Goal: Information Seeking & Learning: Learn about a topic

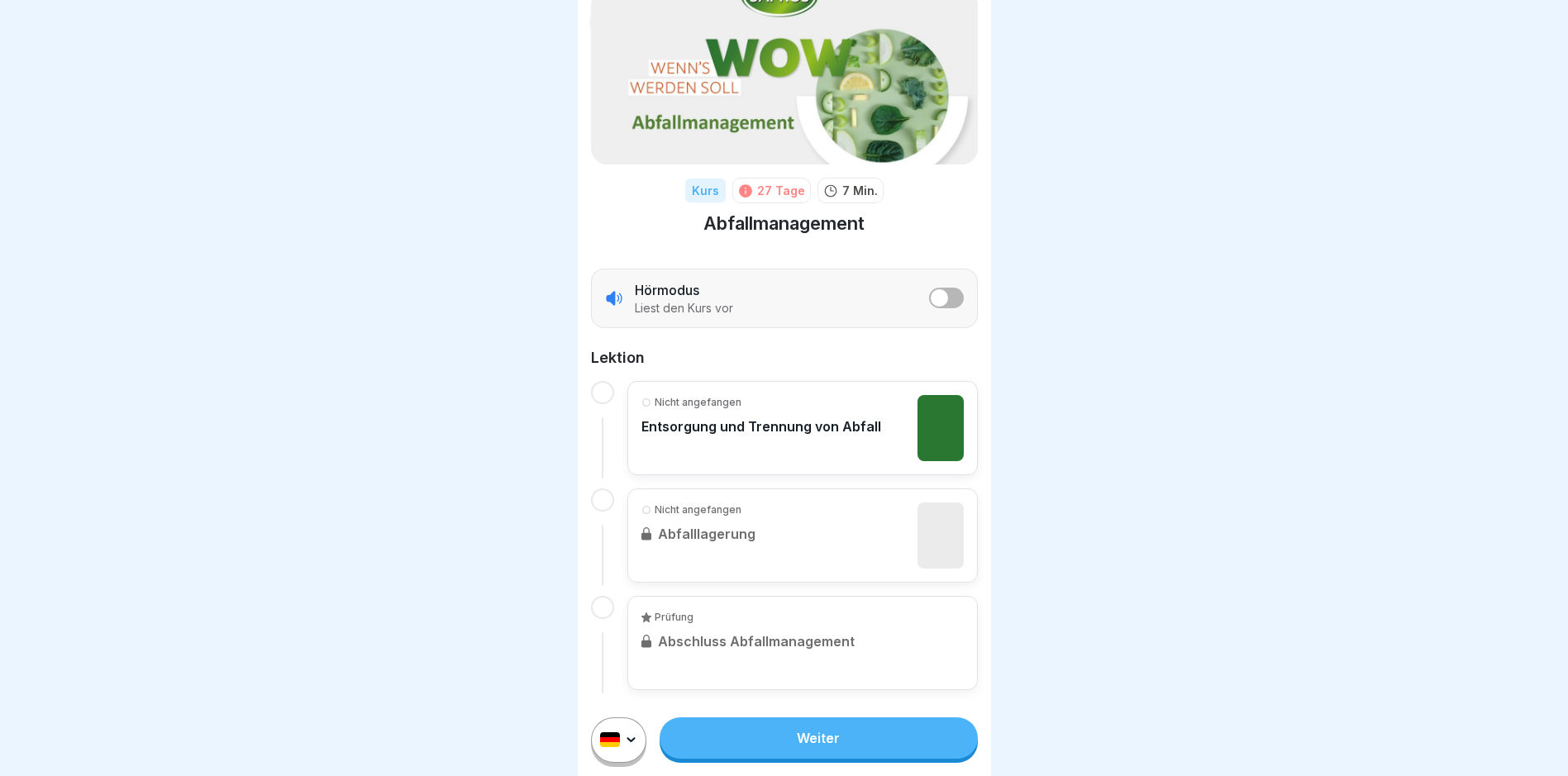
scroll to position [13, 0]
click at [763, 741] on link "Weiter" at bounding box center [818, 738] width 318 height 41
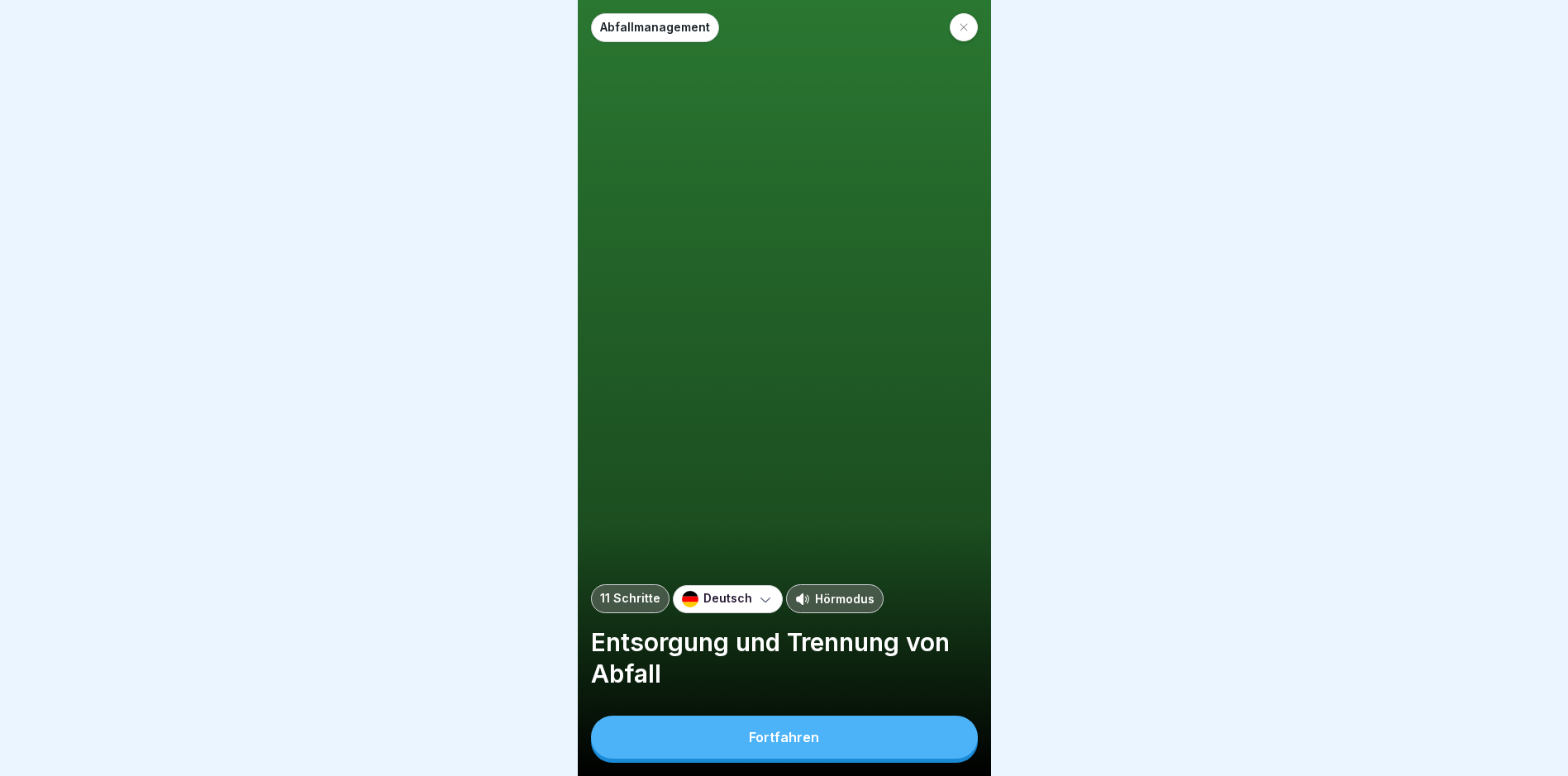
click at [813, 744] on div "Fortfahren" at bounding box center [784, 738] width 71 height 15
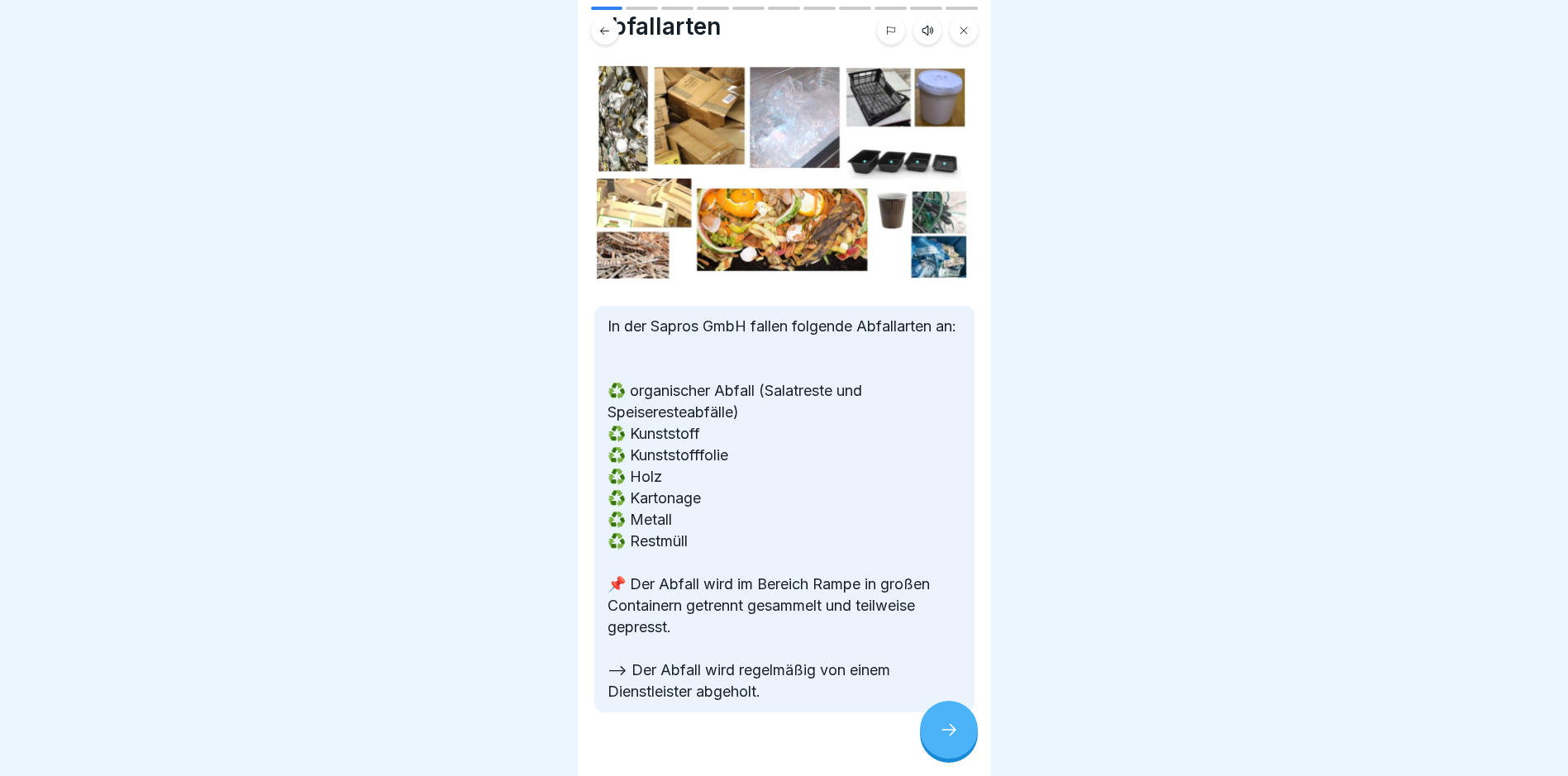
scroll to position [81, 0]
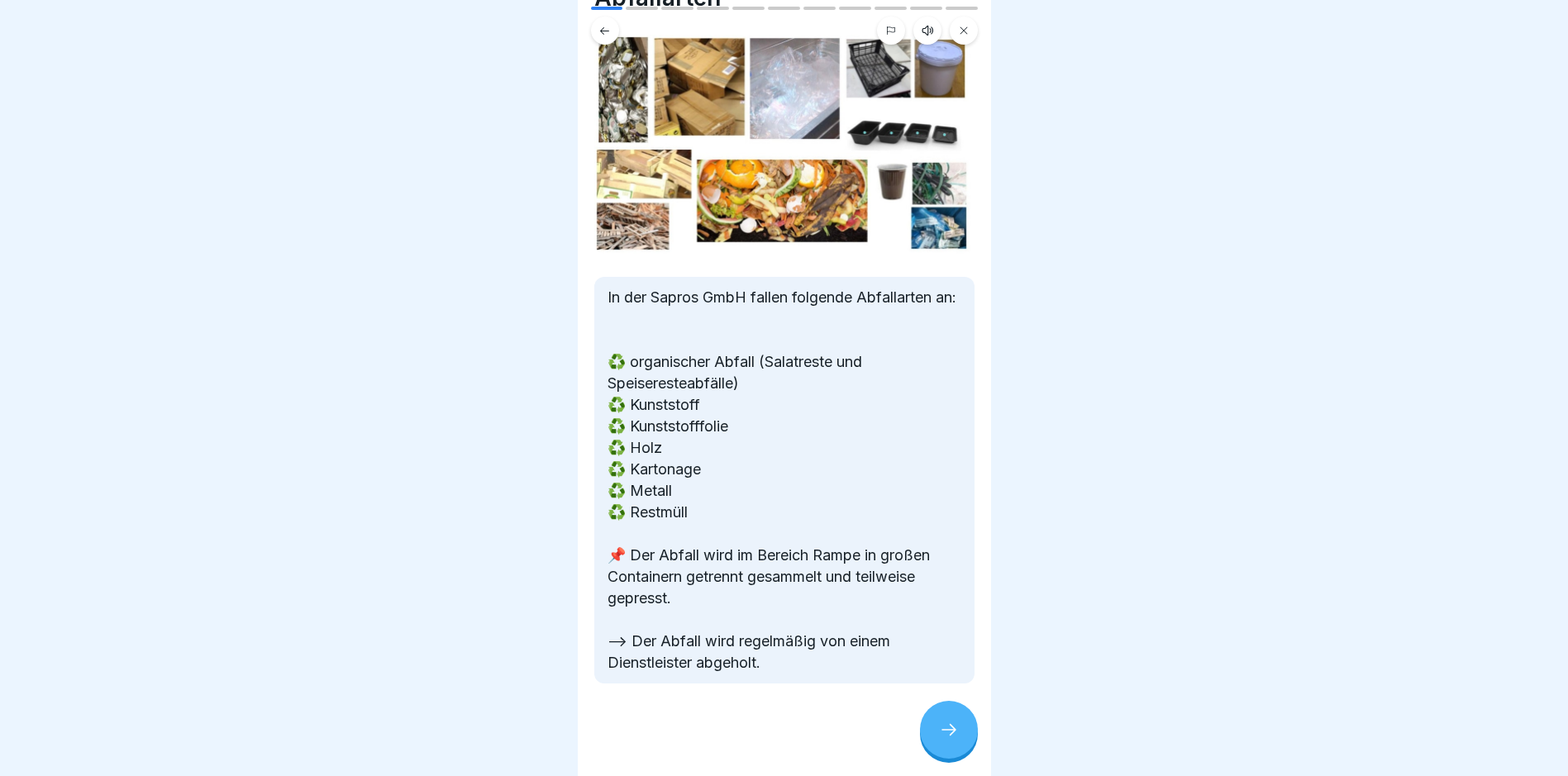
click at [938, 759] on div at bounding box center [949, 729] width 58 height 58
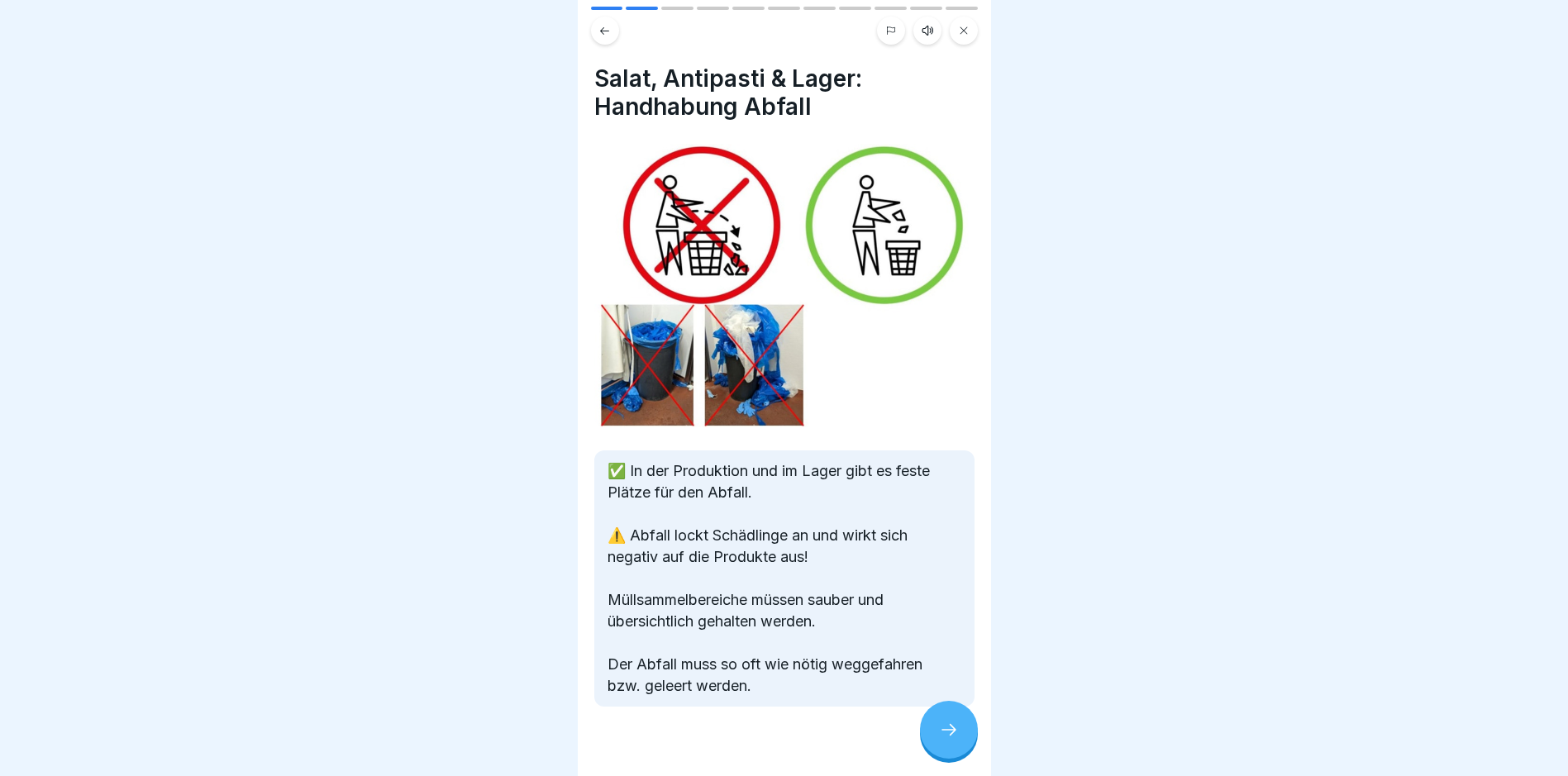
click at [940, 759] on div at bounding box center [949, 729] width 58 height 58
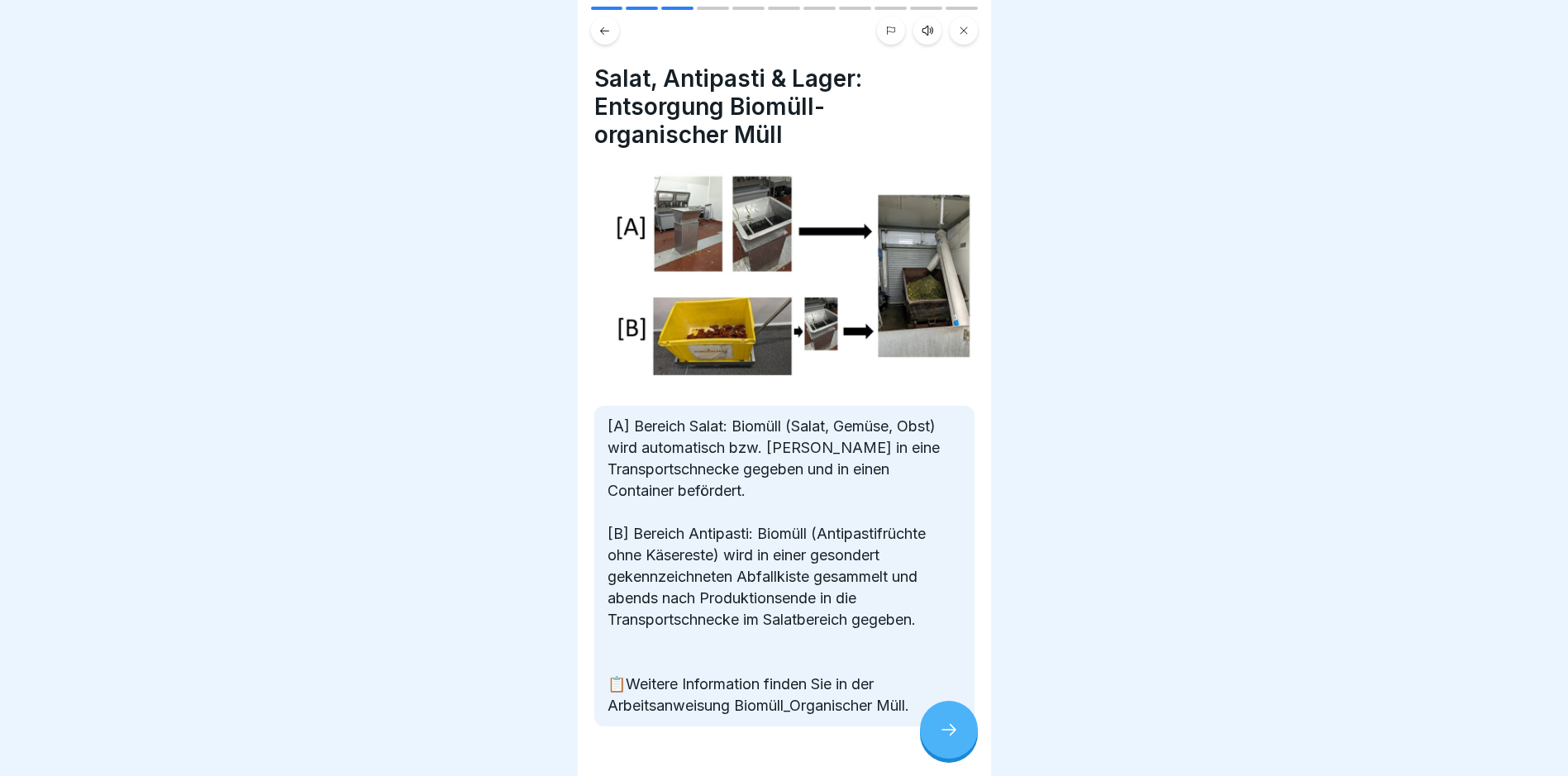
click at [948, 756] on div at bounding box center [949, 729] width 58 height 58
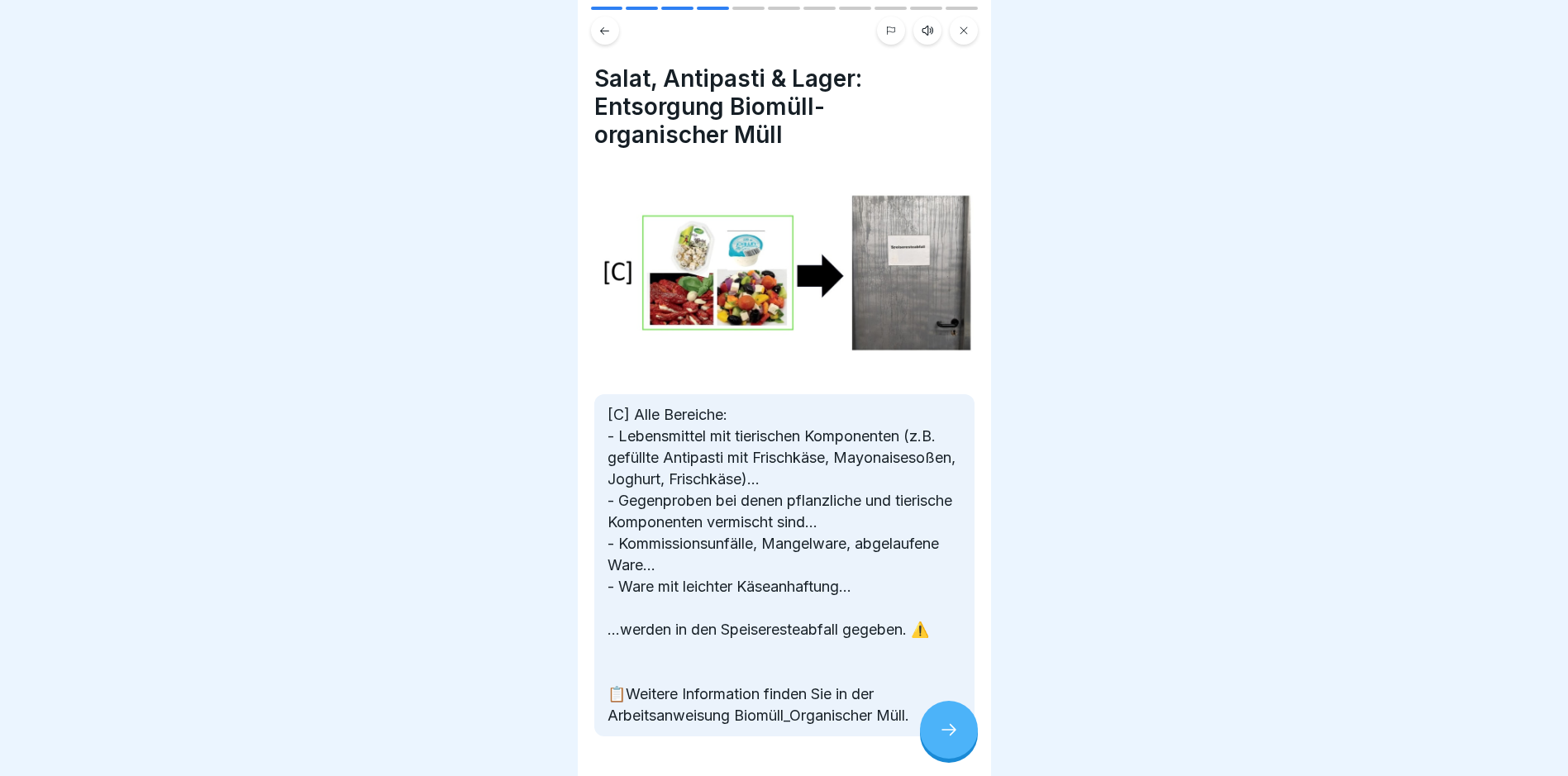
click at [969, 744] on div at bounding box center [949, 729] width 58 height 58
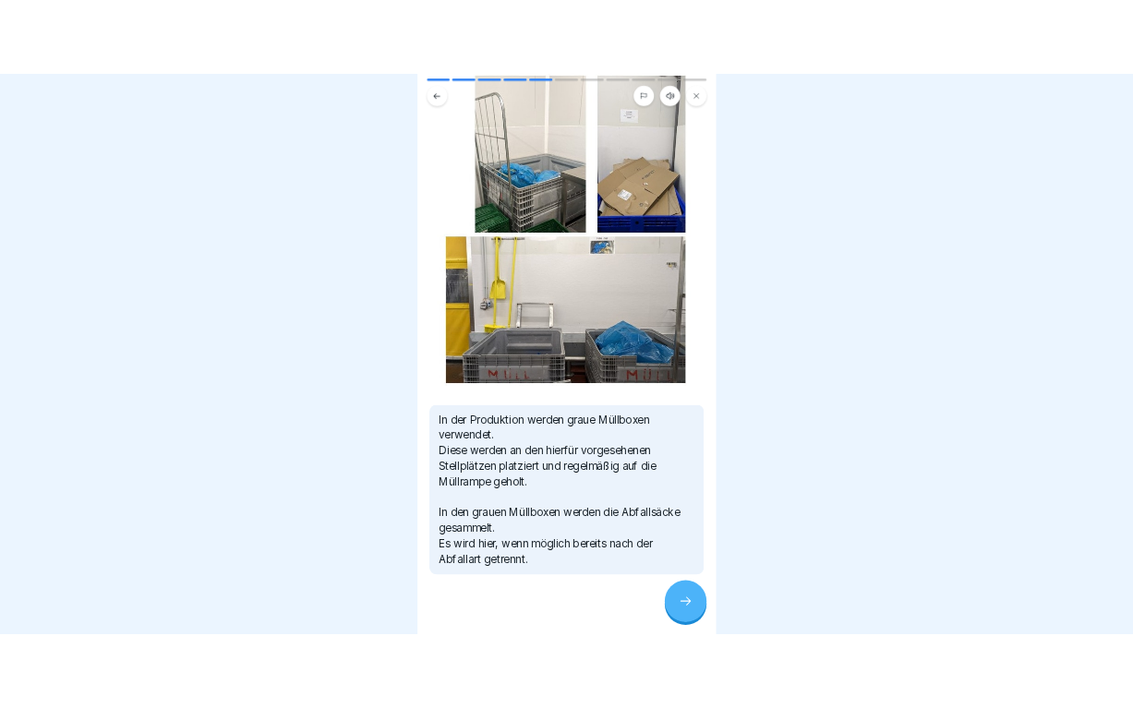
scroll to position [163, 0]
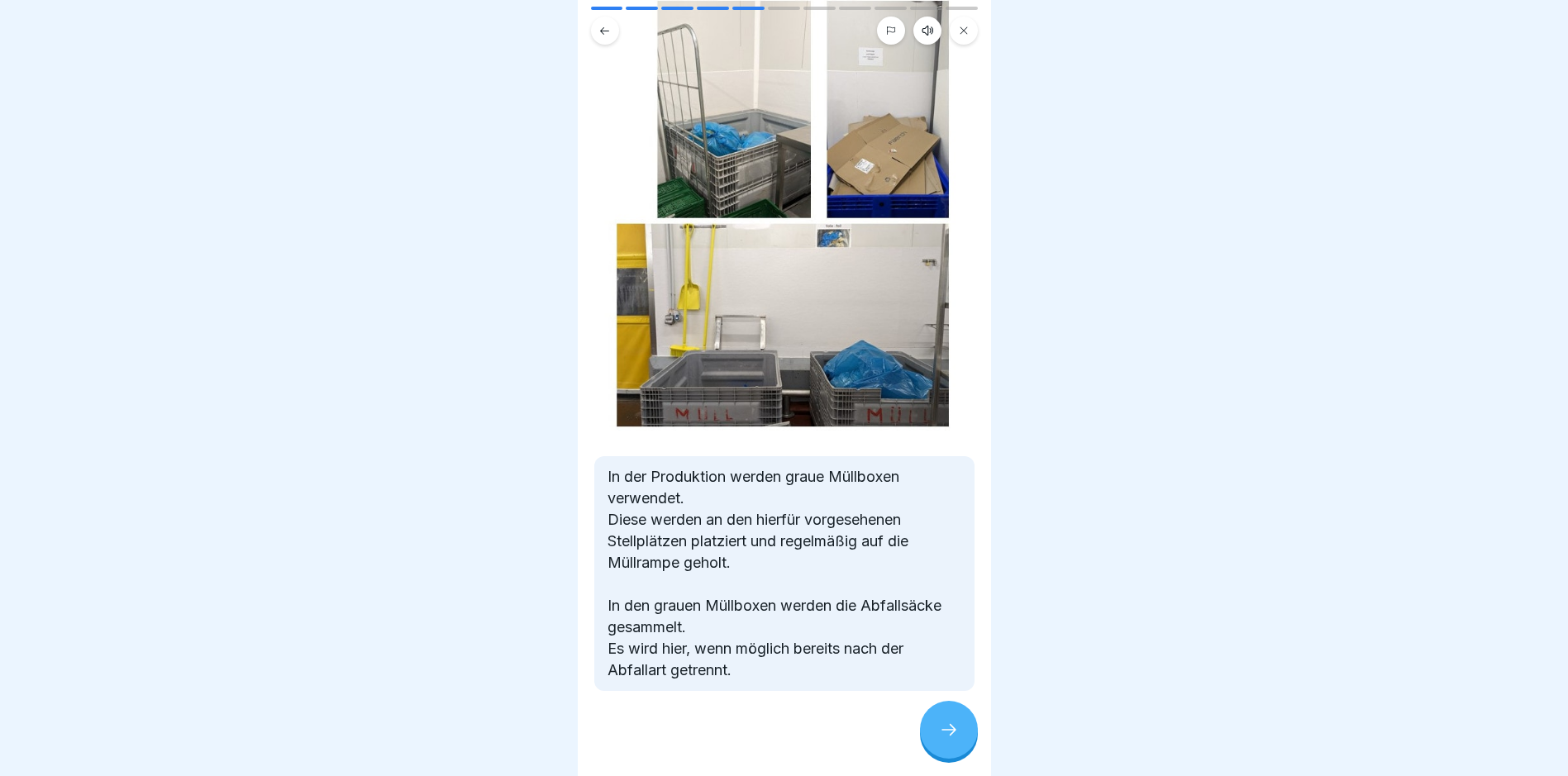
click at [933, 743] on div at bounding box center [949, 729] width 58 height 58
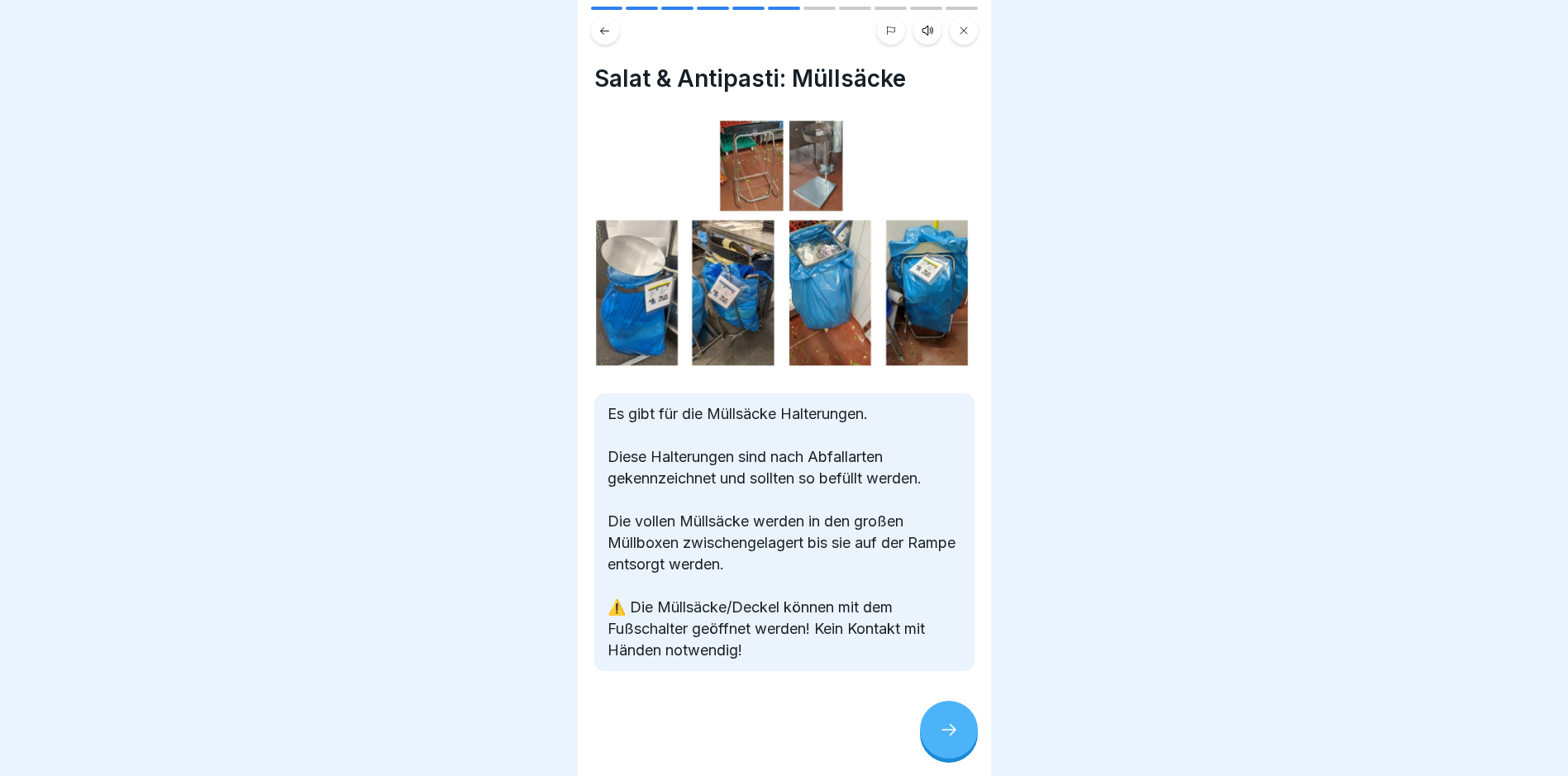
click at [937, 743] on div at bounding box center [949, 729] width 58 height 58
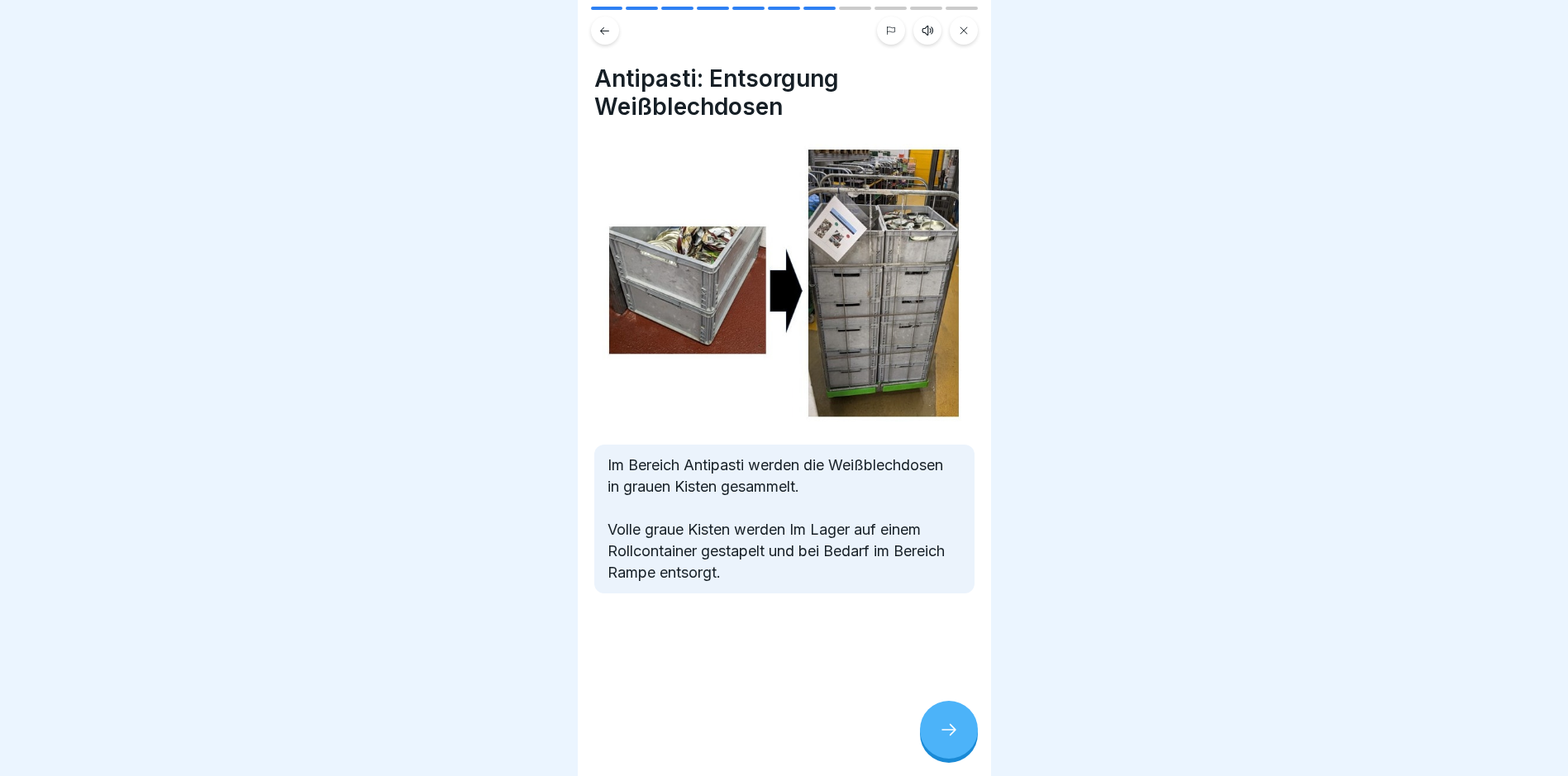
click at [930, 741] on div at bounding box center [949, 729] width 58 height 58
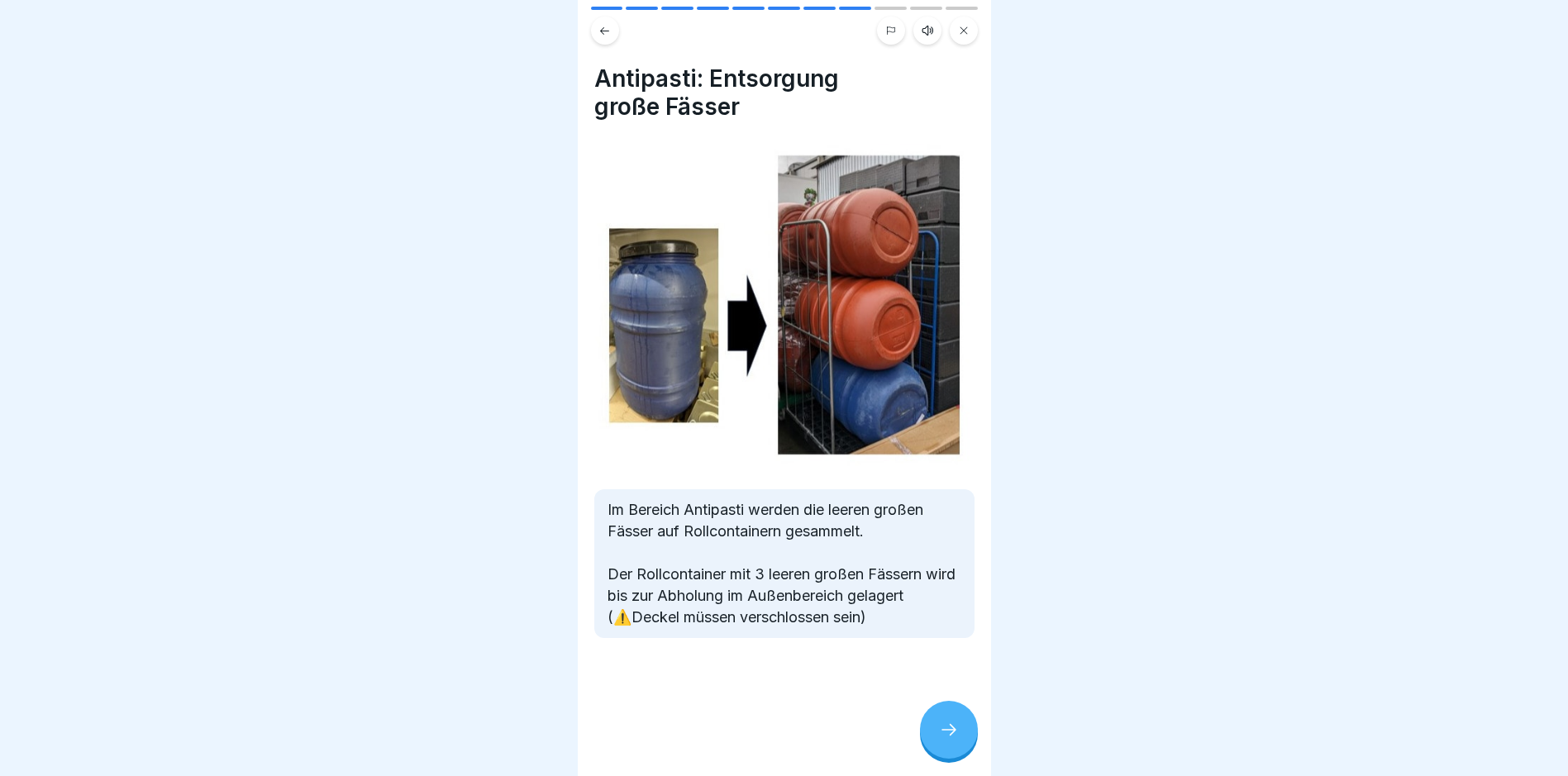
click at [959, 742] on div at bounding box center [949, 729] width 58 height 58
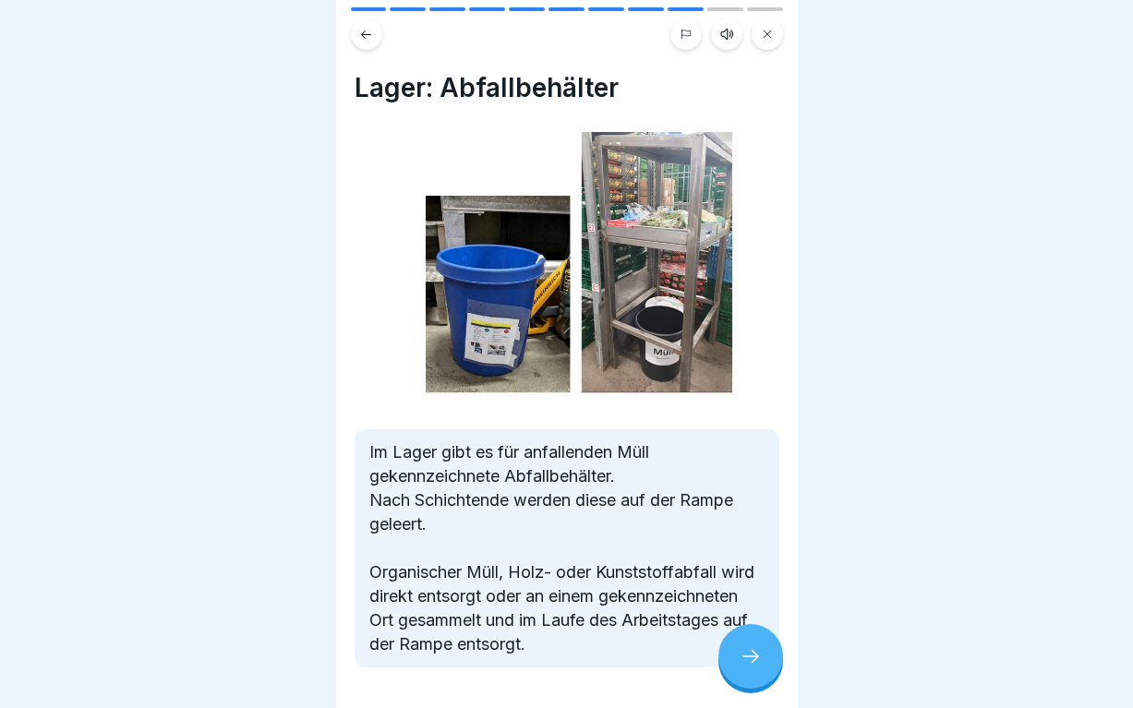
click at [901, 335] on div at bounding box center [566, 354] width 1133 height 708
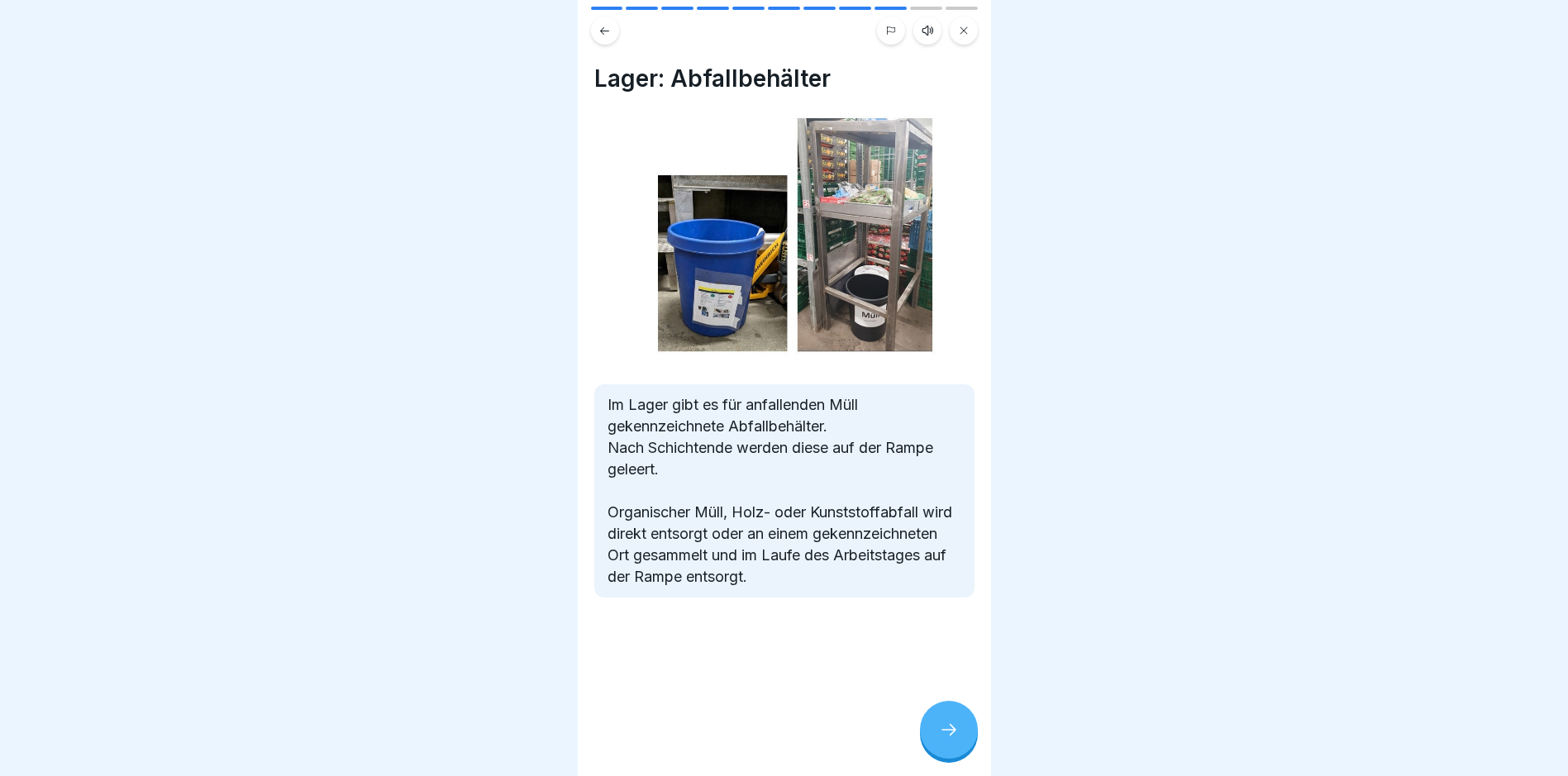
click at [946, 759] on div at bounding box center [949, 729] width 58 height 58
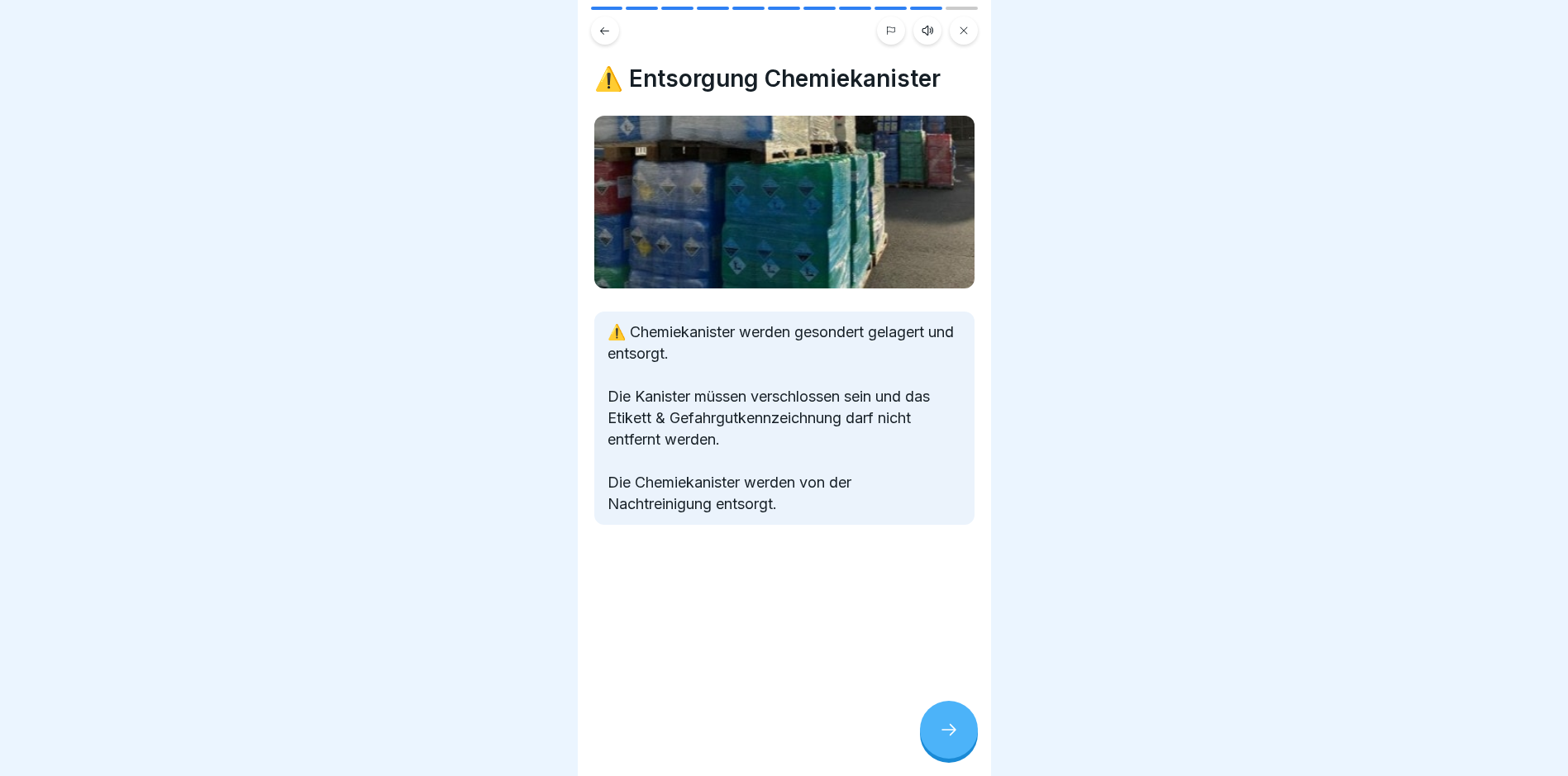
click at [947, 725] on div at bounding box center [949, 729] width 58 height 58
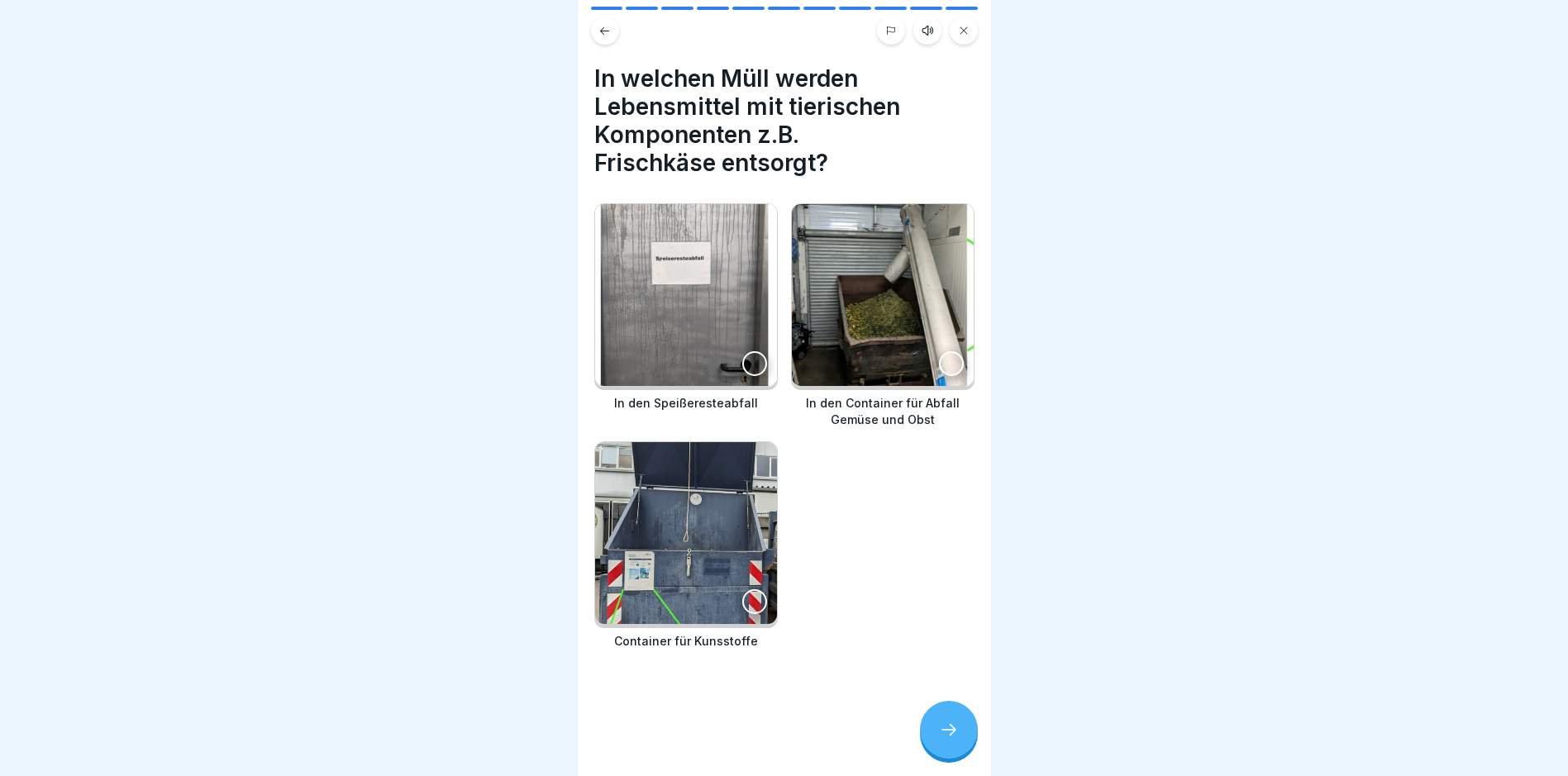
click at [947, 725] on div at bounding box center [949, 729] width 58 height 58
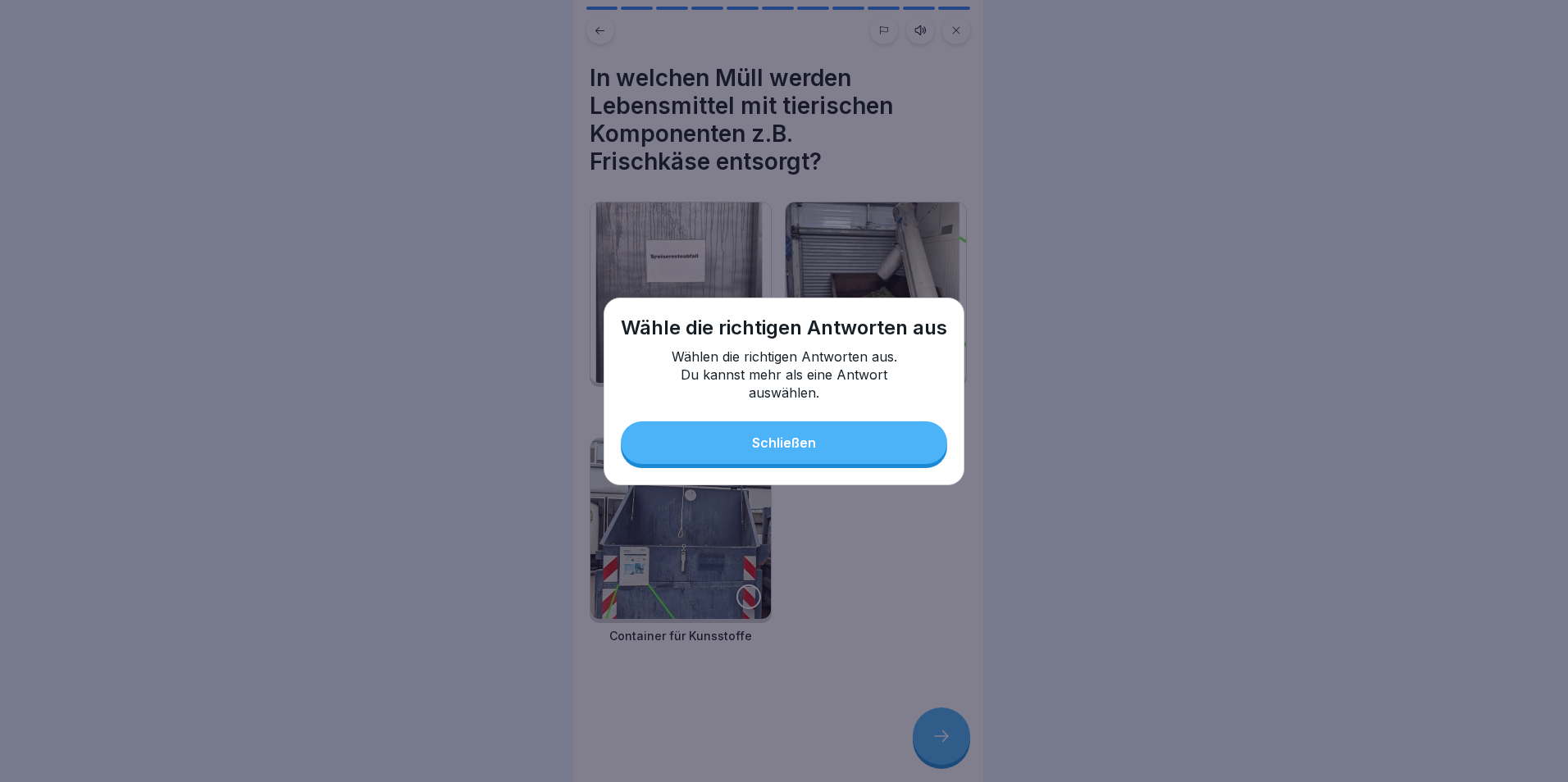
click at [772, 437] on div "Schließen" at bounding box center [784, 442] width 64 height 15
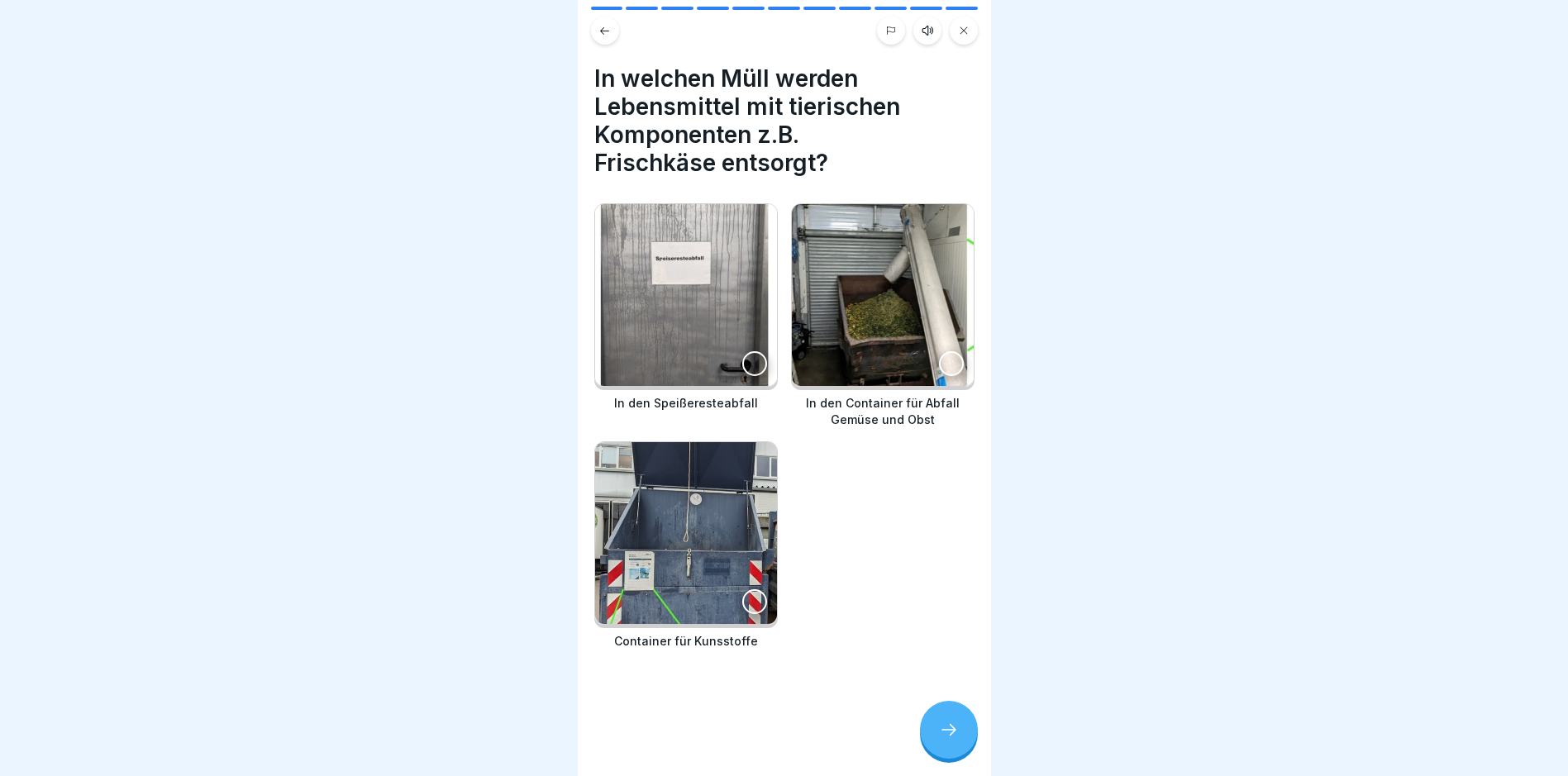
click at [732, 351] on img at bounding box center [686, 294] width 182 height 182
click at [910, 313] on img at bounding box center [882, 294] width 182 height 182
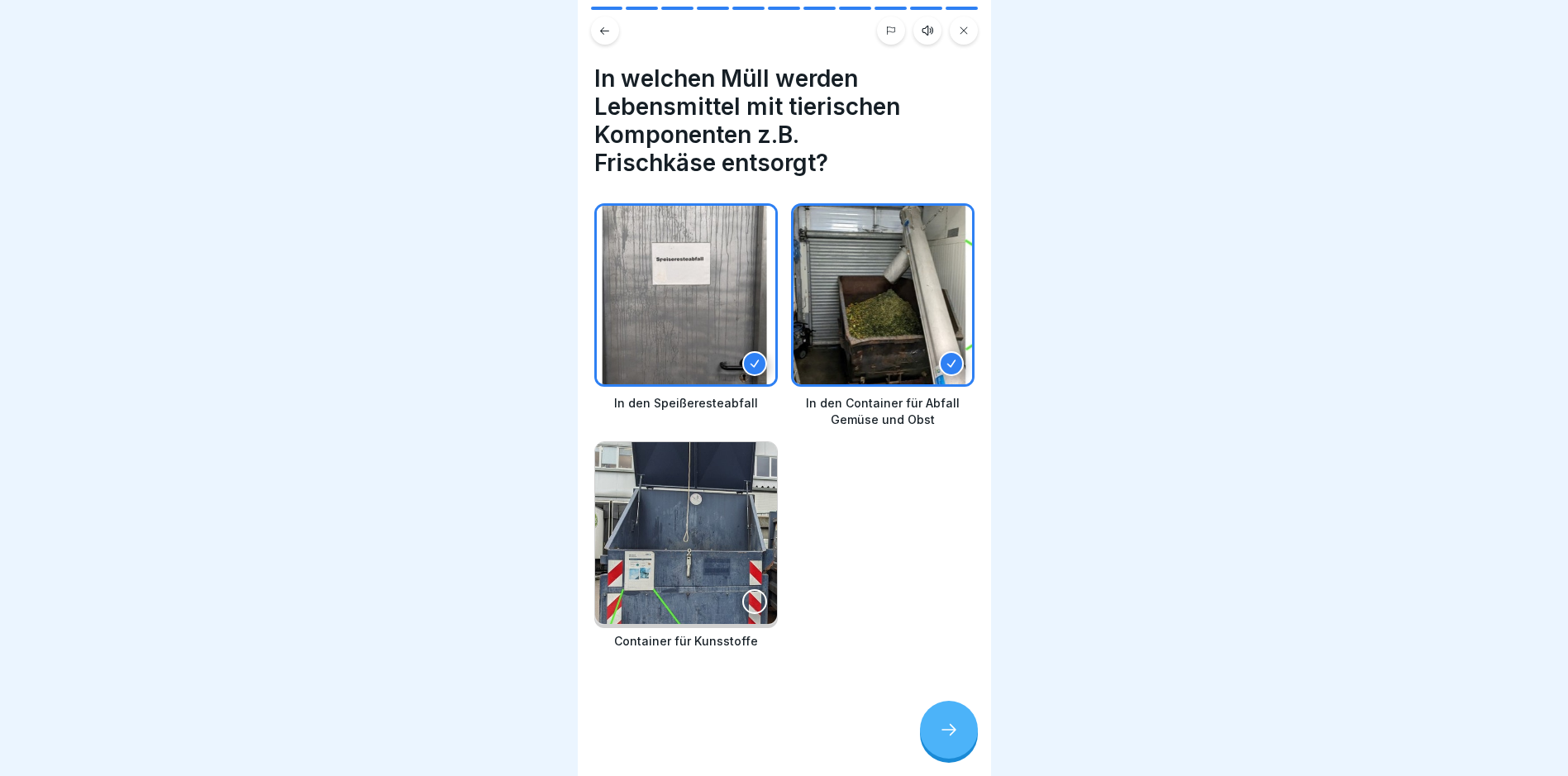
click at [940, 740] on icon at bounding box center [949, 729] width 20 height 20
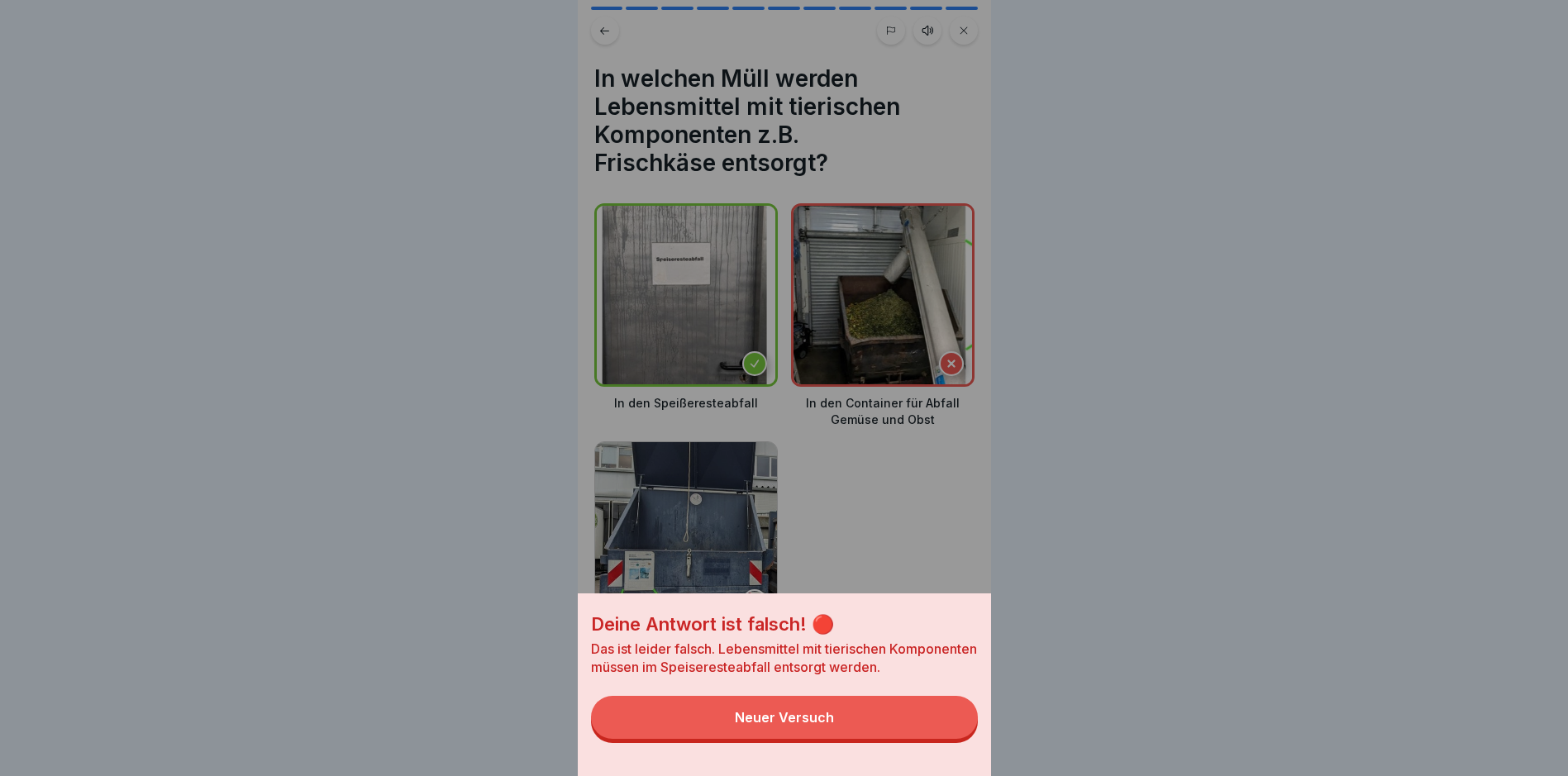
click at [843, 739] on button "Neuer Versuch" at bounding box center [784, 718] width 387 height 43
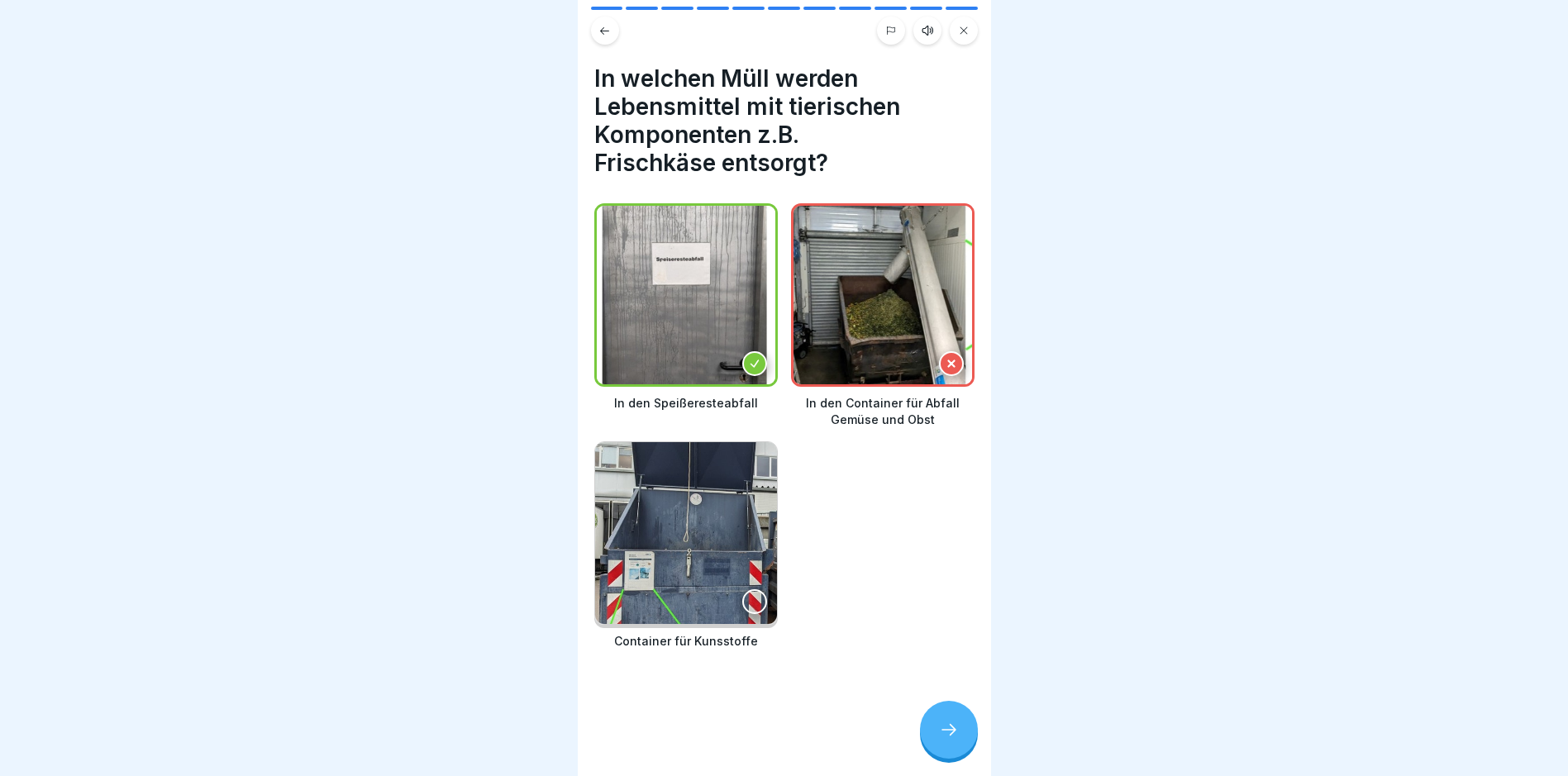
click at [865, 342] on img at bounding box center [882, 294] width 178 height 178
click at [939, 353] on div at bounding box center [951, 364] width 25 height 25
click at [946, 358] on icon at bounding box center [951, 363] width 12 height 12
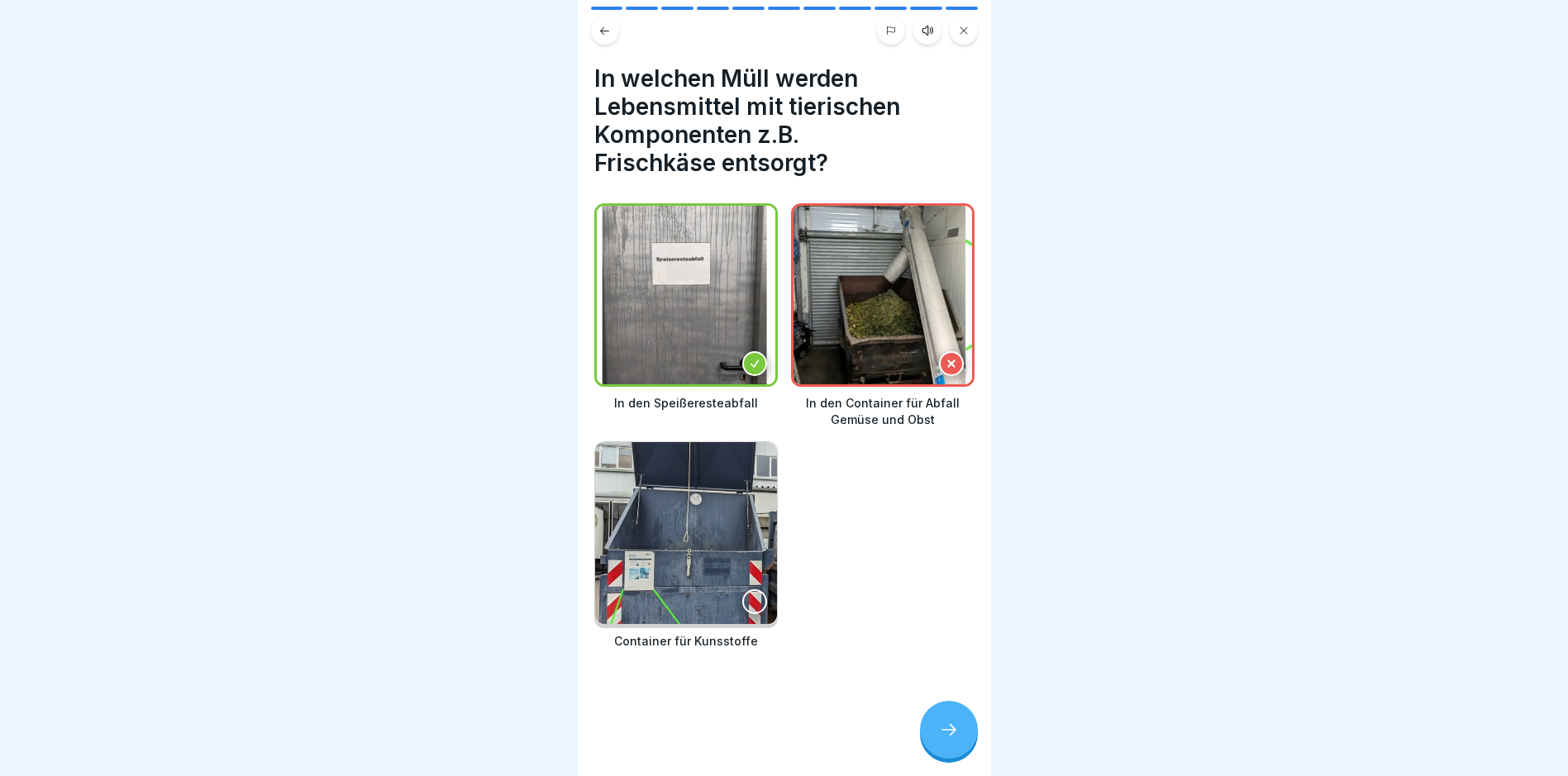
click at [946, 358] on icon at bounding box center [951, 363] width 12 height 12
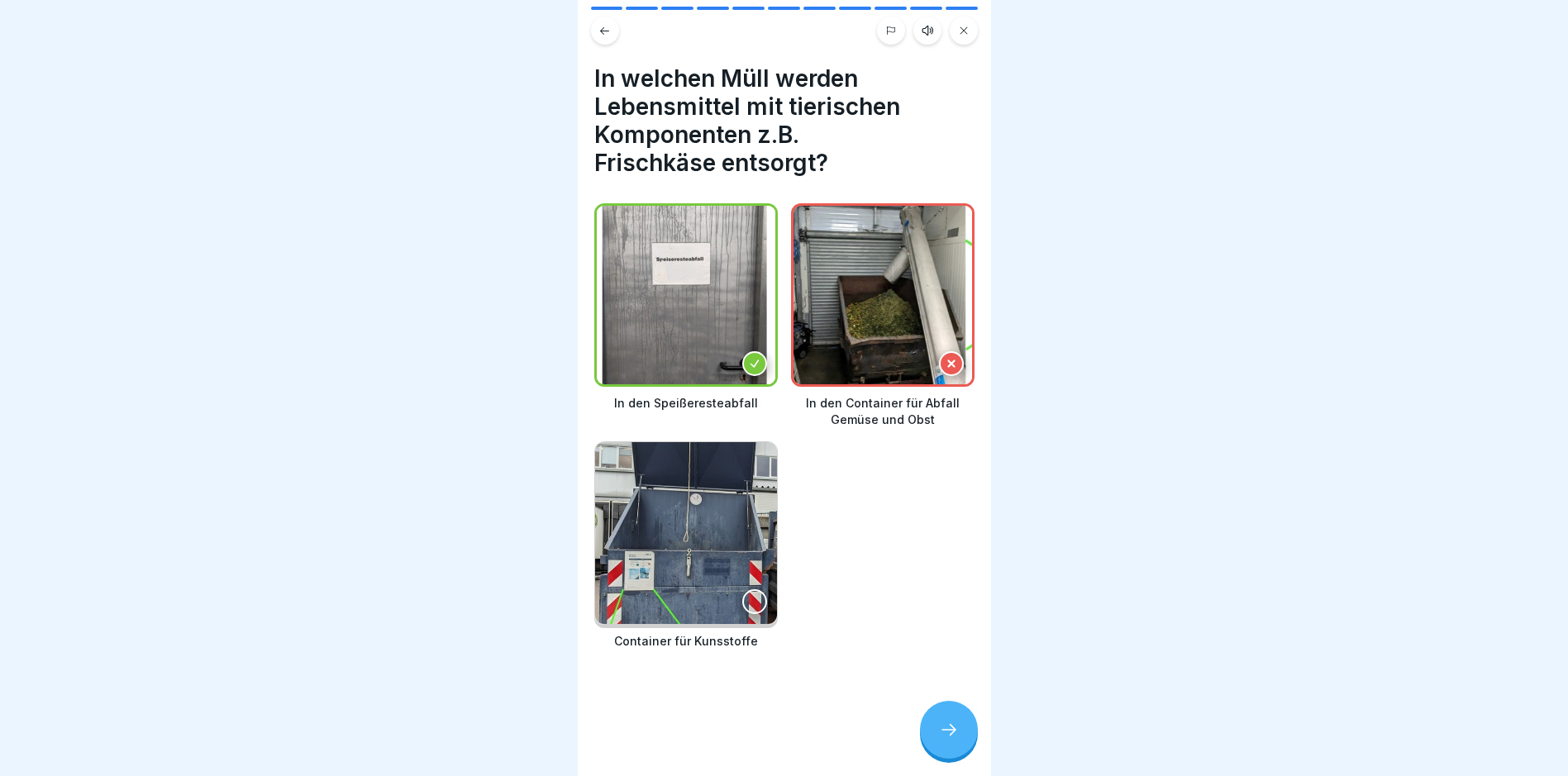
click at [946, 358] on icon at bounding box center [951, 363] width 12 height 12
click at [882, 365] on img at bounding box center [882, 294] width 178 height 178
click at [965, 739] on div at bounding box center [949, 729] width 58 height 58
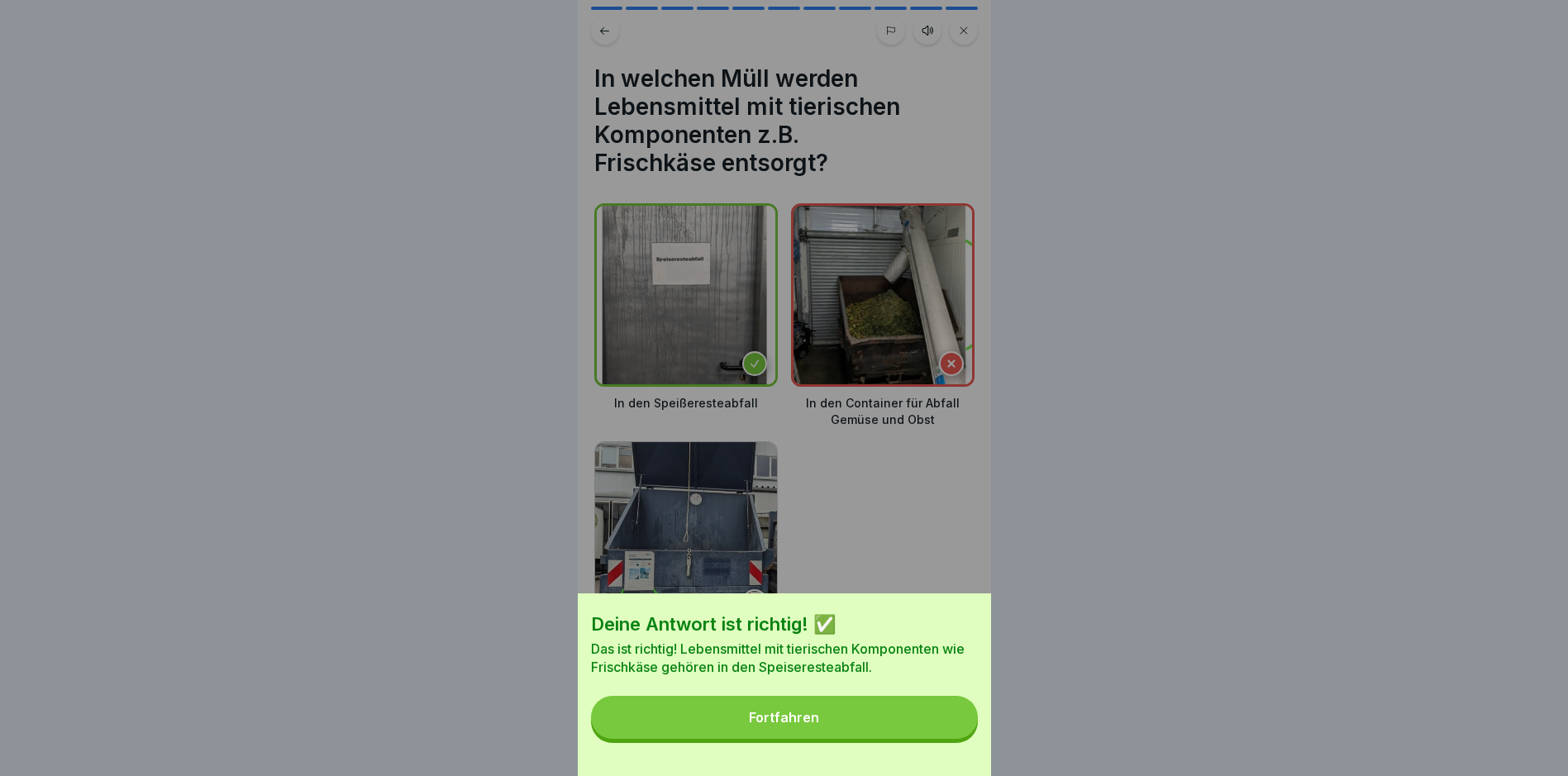
click at [939, 734] on button "Fortfahren" at bounding box center [784, 718] width 387 height 43
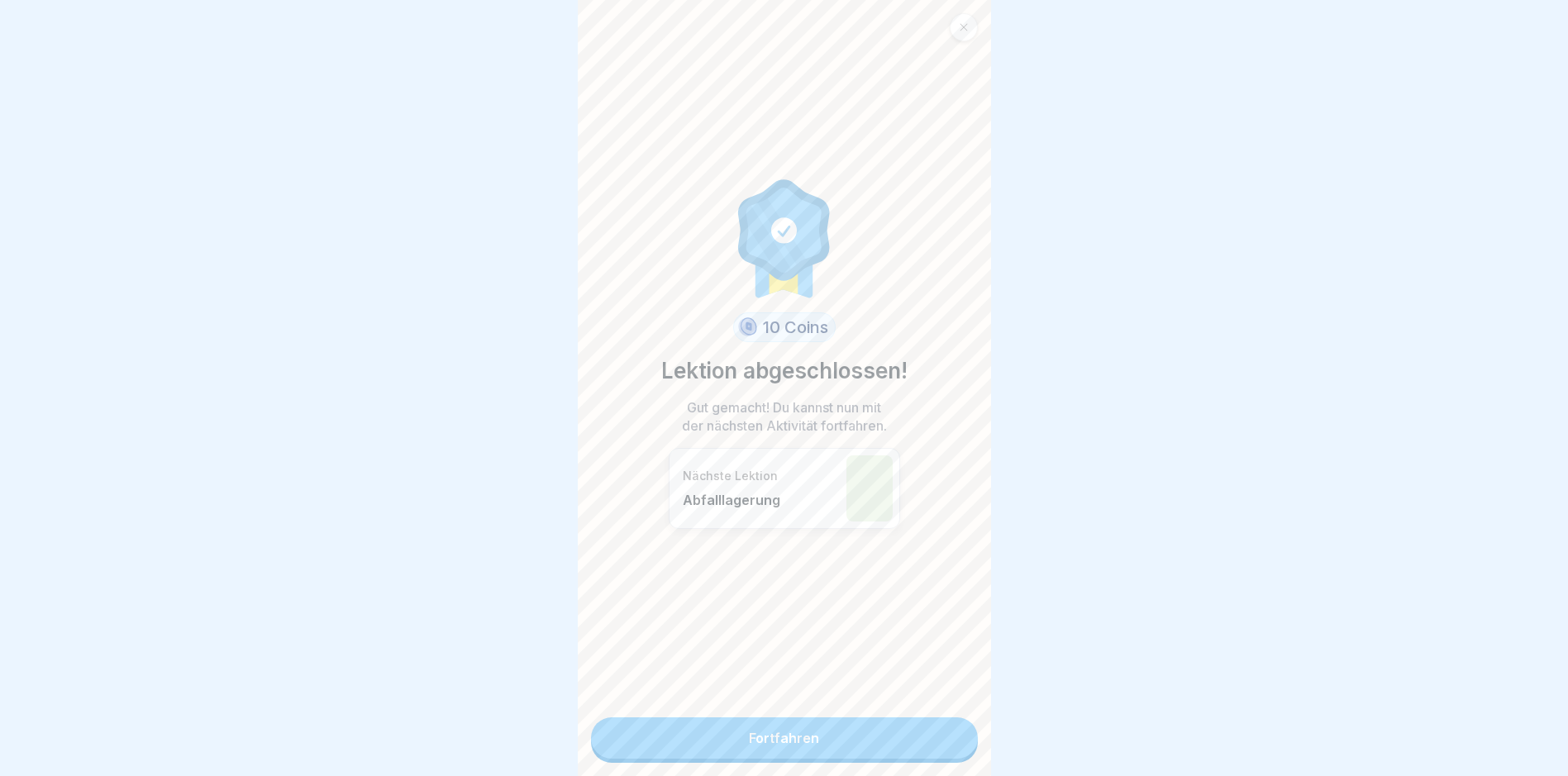
click at [731, 741] on link "Fortfahren" at bounding box center [784, 738] width 387 height 41
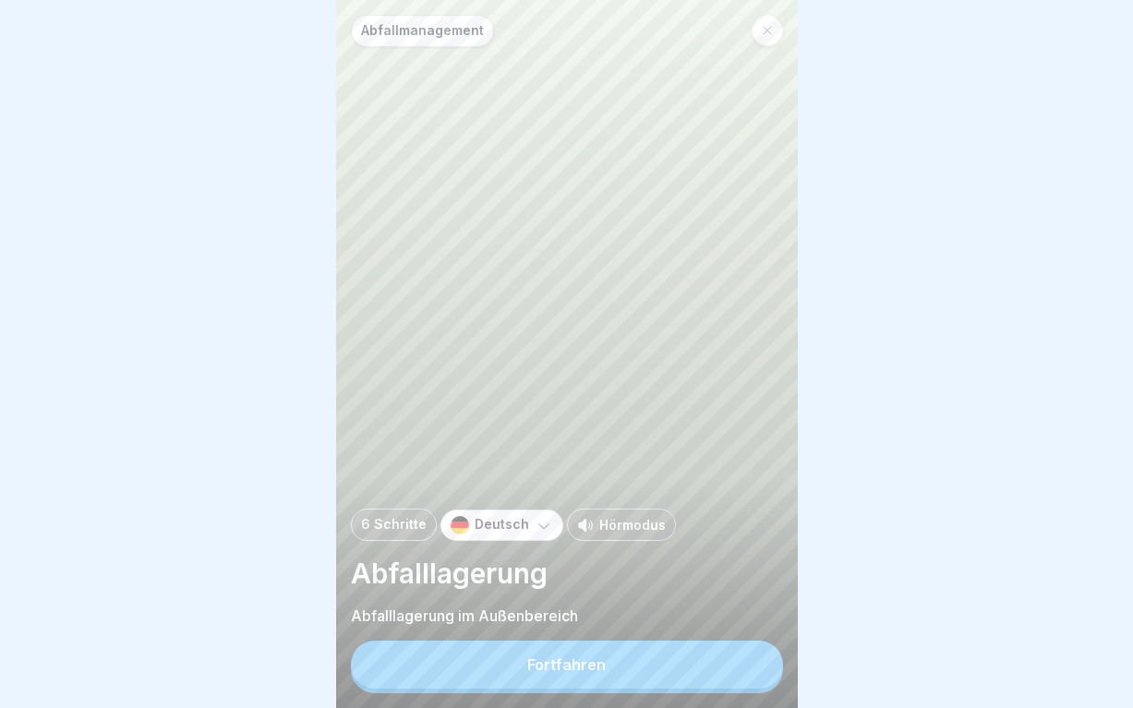
click at [585, 673] on div "Fortfahren" at bounding box center [566, 665] width 79 height 17
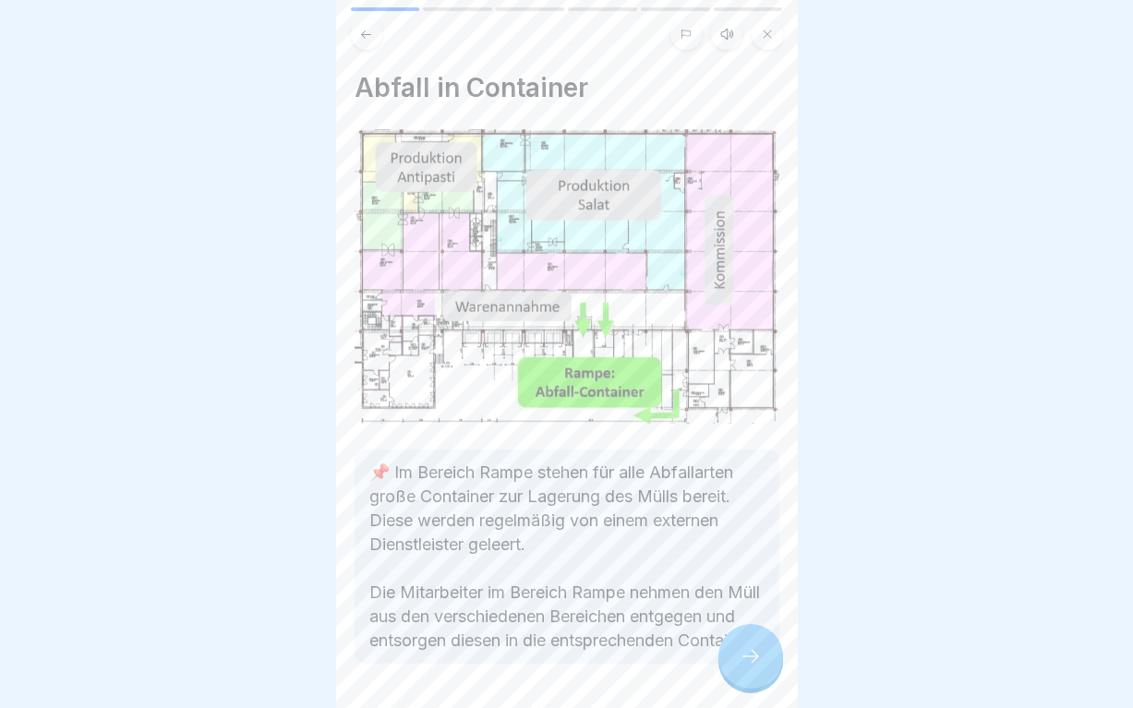
scroll to position [80, 0]
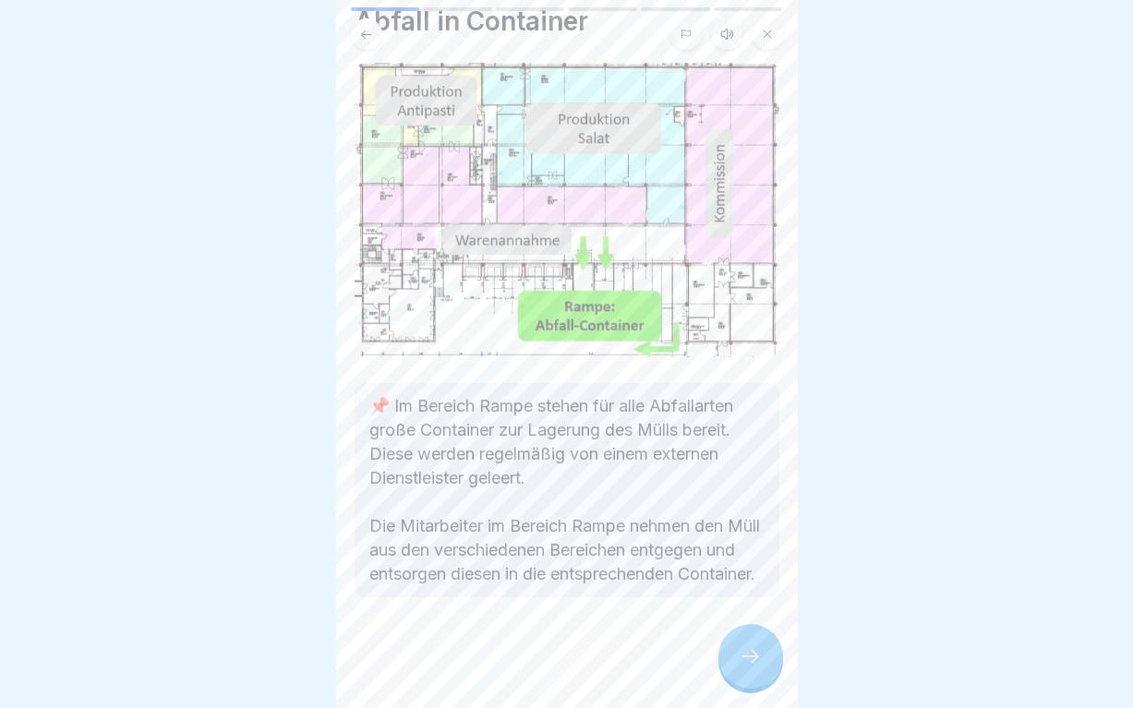
click at [745, 668] on icon at bounding box center [751, 657] width 22 height 22
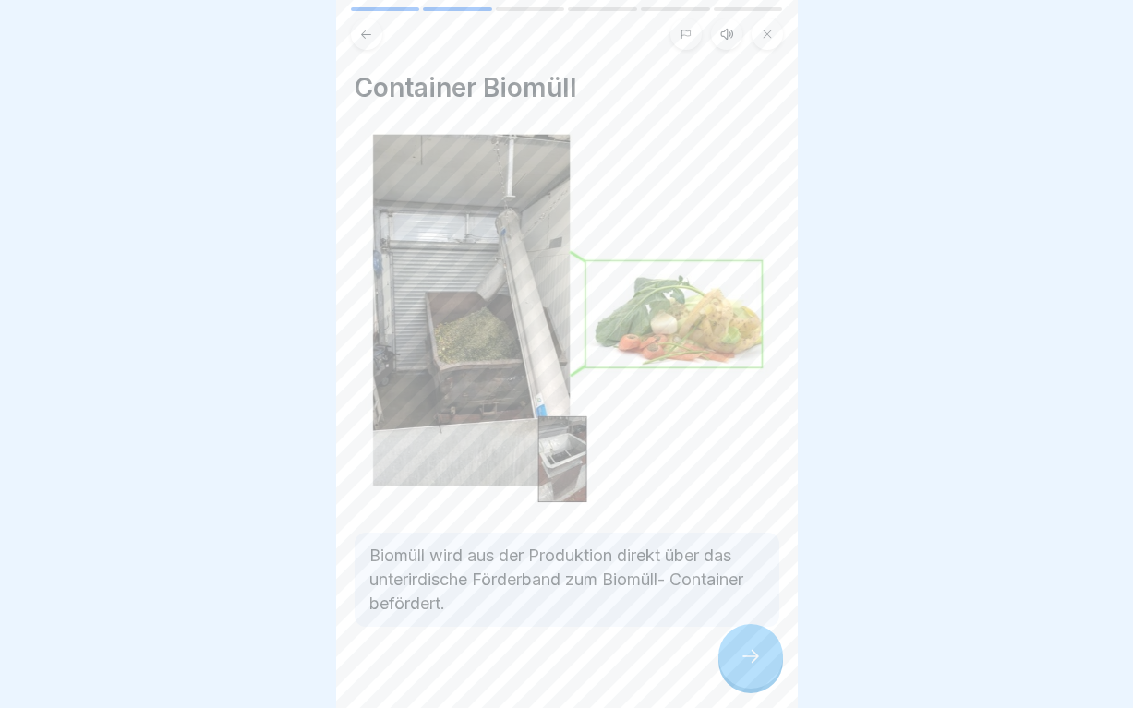
click at [745, 668] on icon at bounding box center [751, 657] width 22 height 22
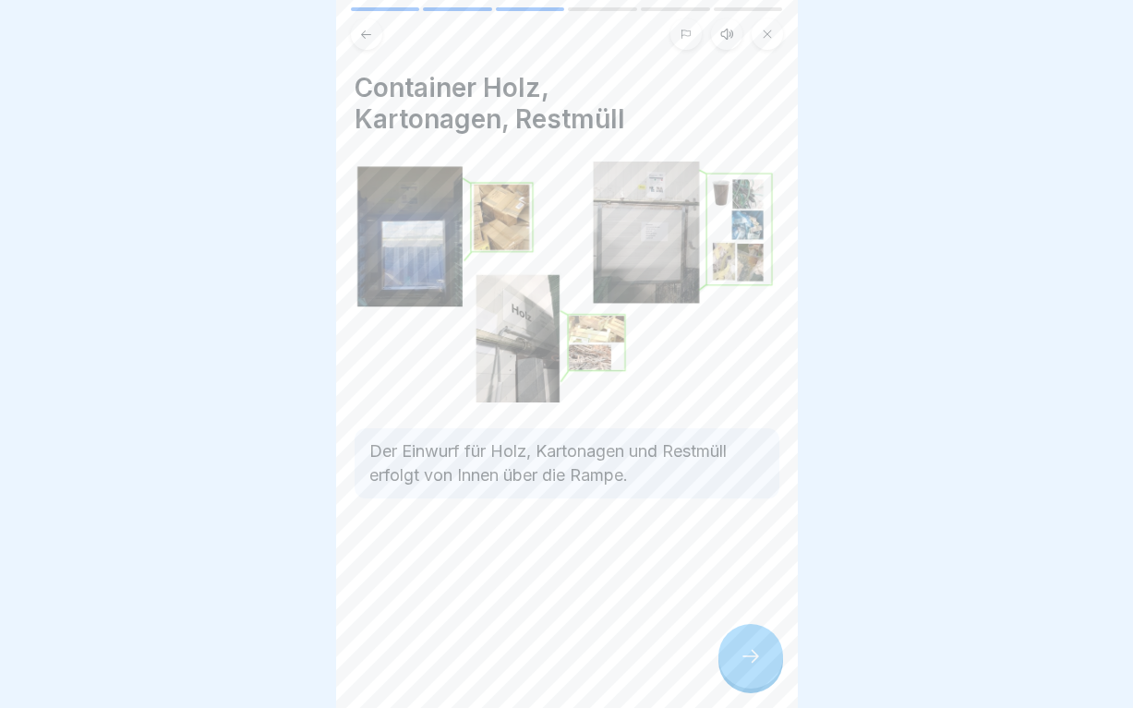
click at [745, 668] on icon at bounding box center [751, 657] width 22 height 22
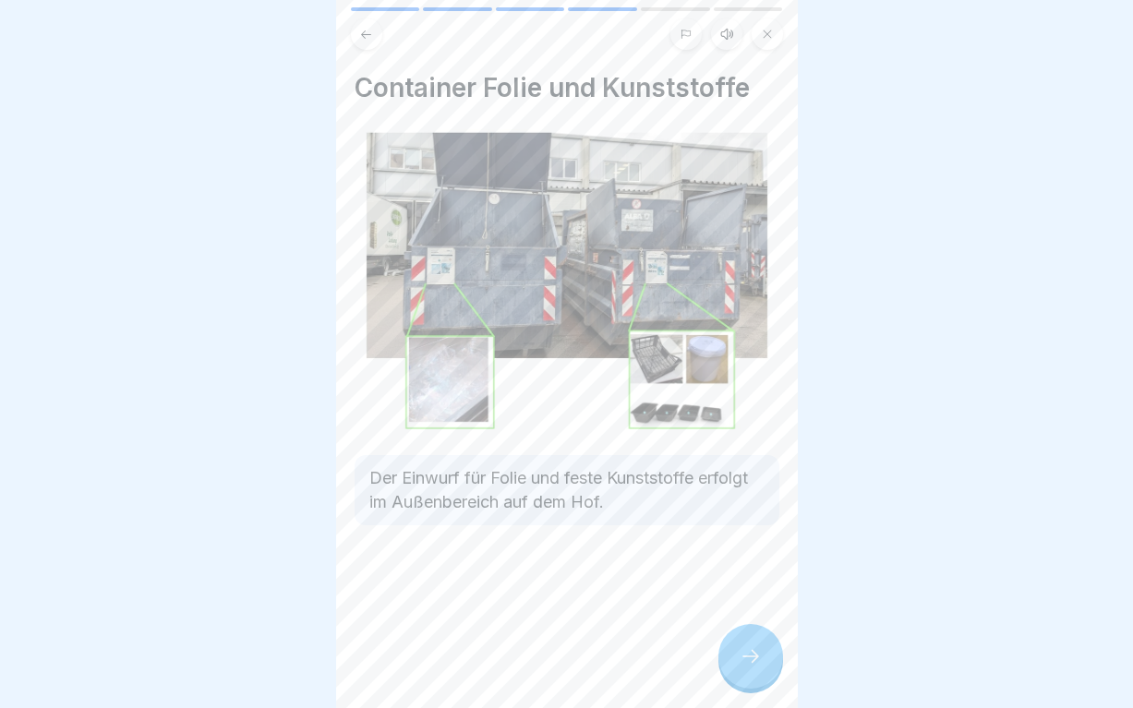
click at [745, 668] on icon at bounding box center [751, 657] width 22 height 22
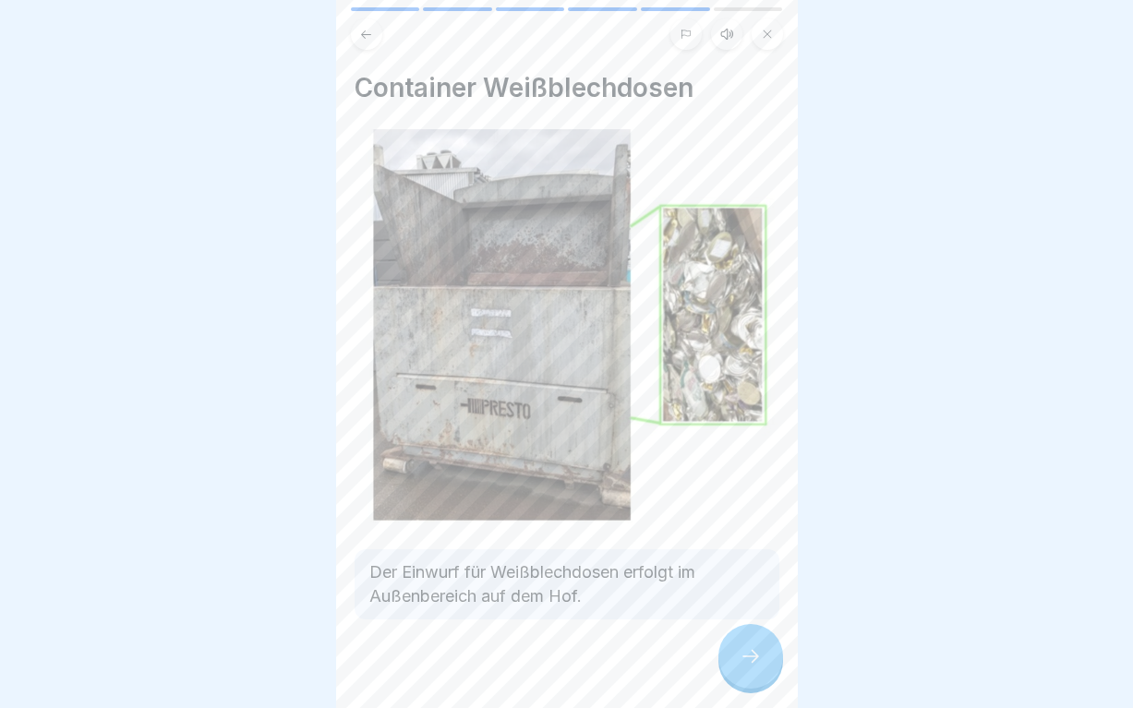
click at [750, 668] on icon at bounding box center [751, 657] width 22 height 22
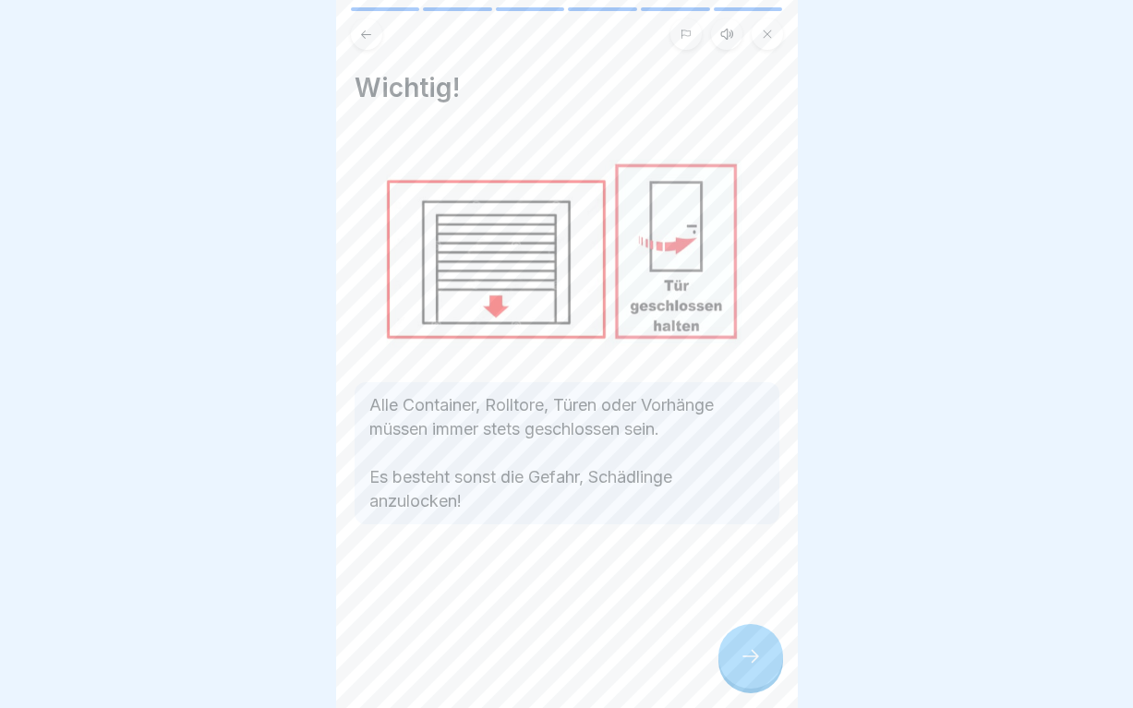
click at [750, 668] on icon at bounding box center [751, 657] width 22 height 22
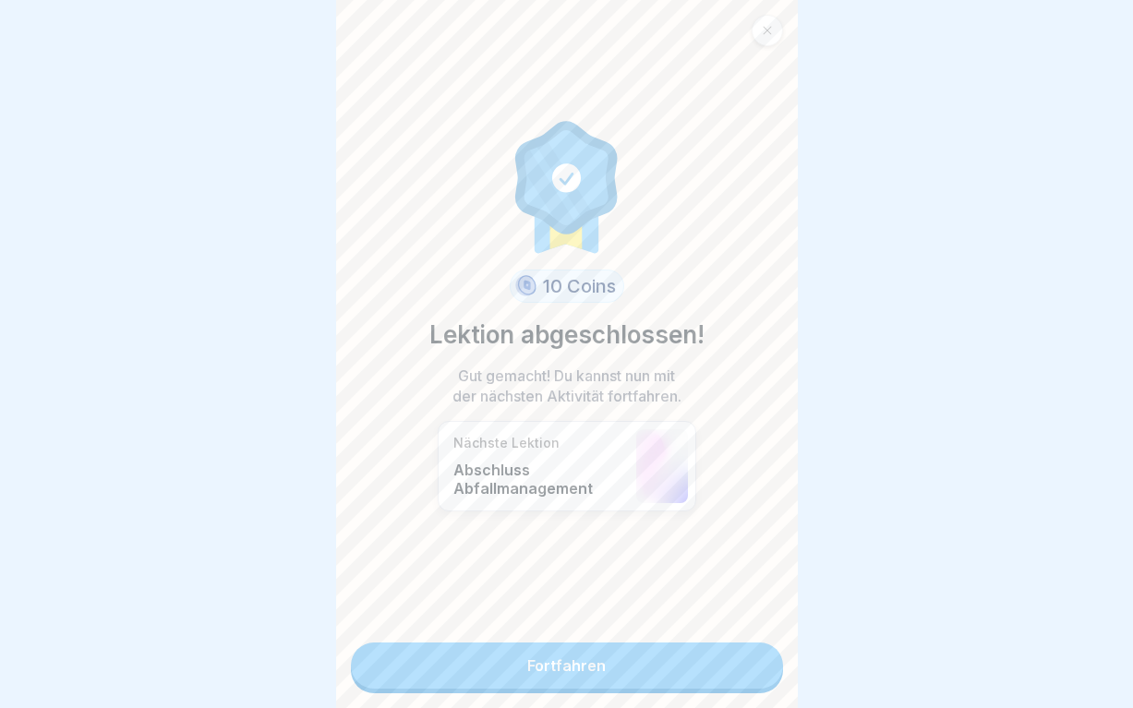
click at [750, 671] on link "Fortfahren" at bounding box center [567, 666] width 432 height 46
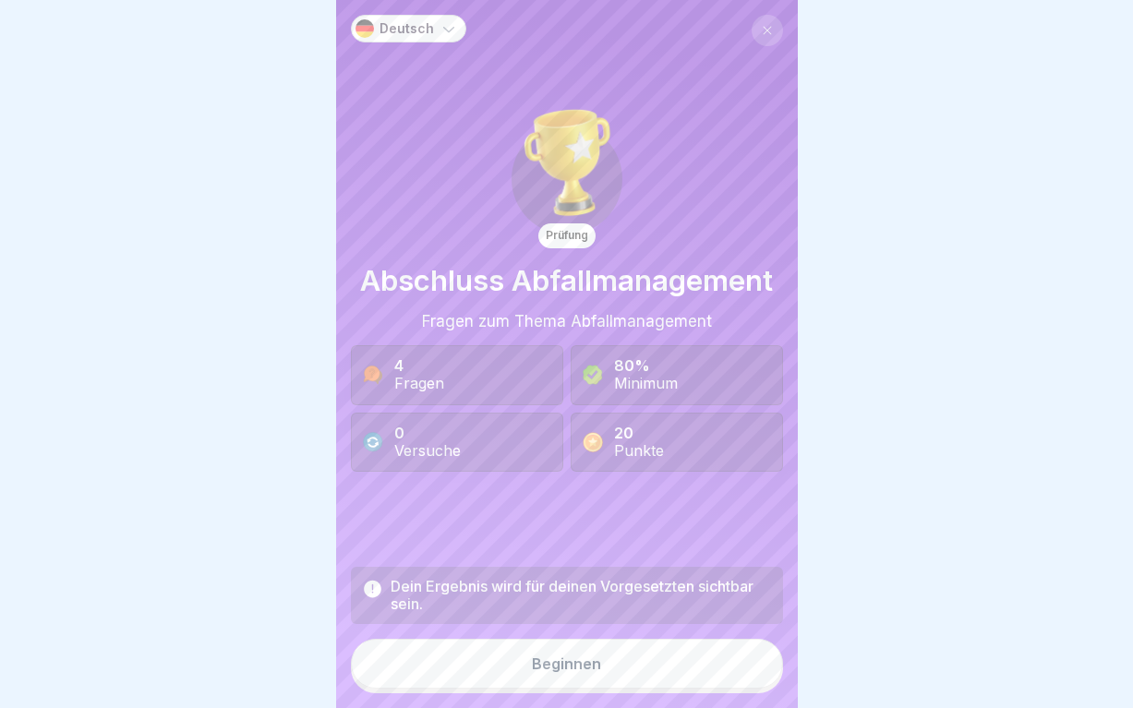
click at [761, 24] on button at bounding box center [767, 30] width 31 height 31
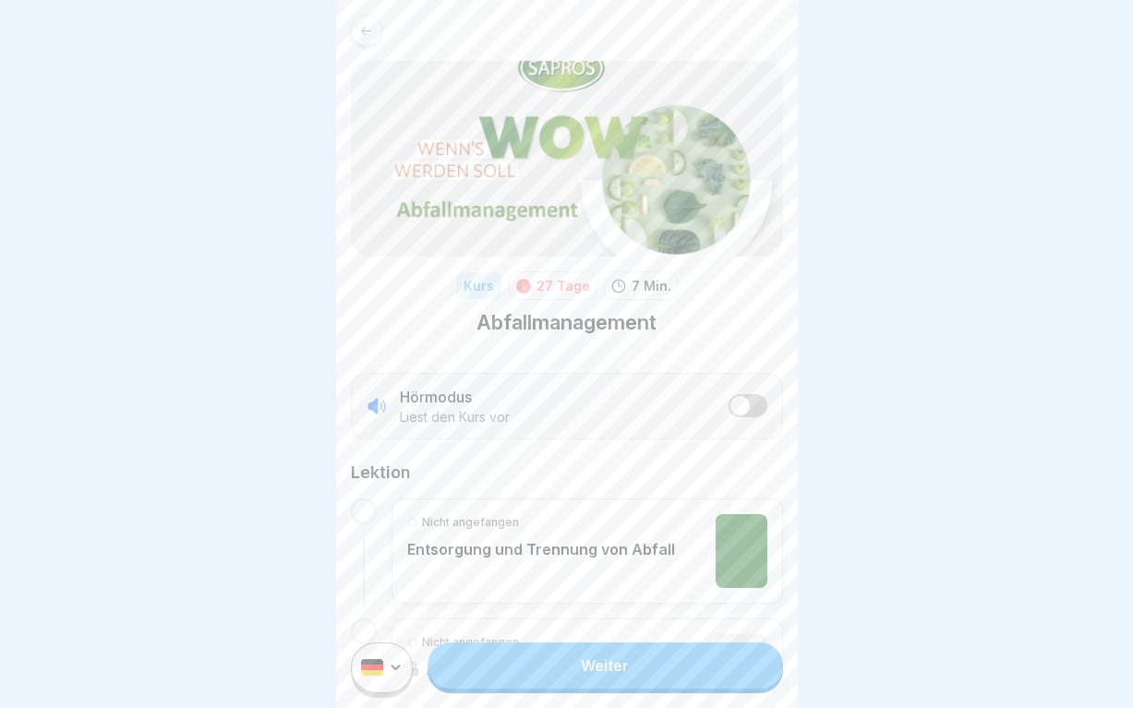
click at [377, 15] on div at bounding box center [366, 30] width 31 height 31
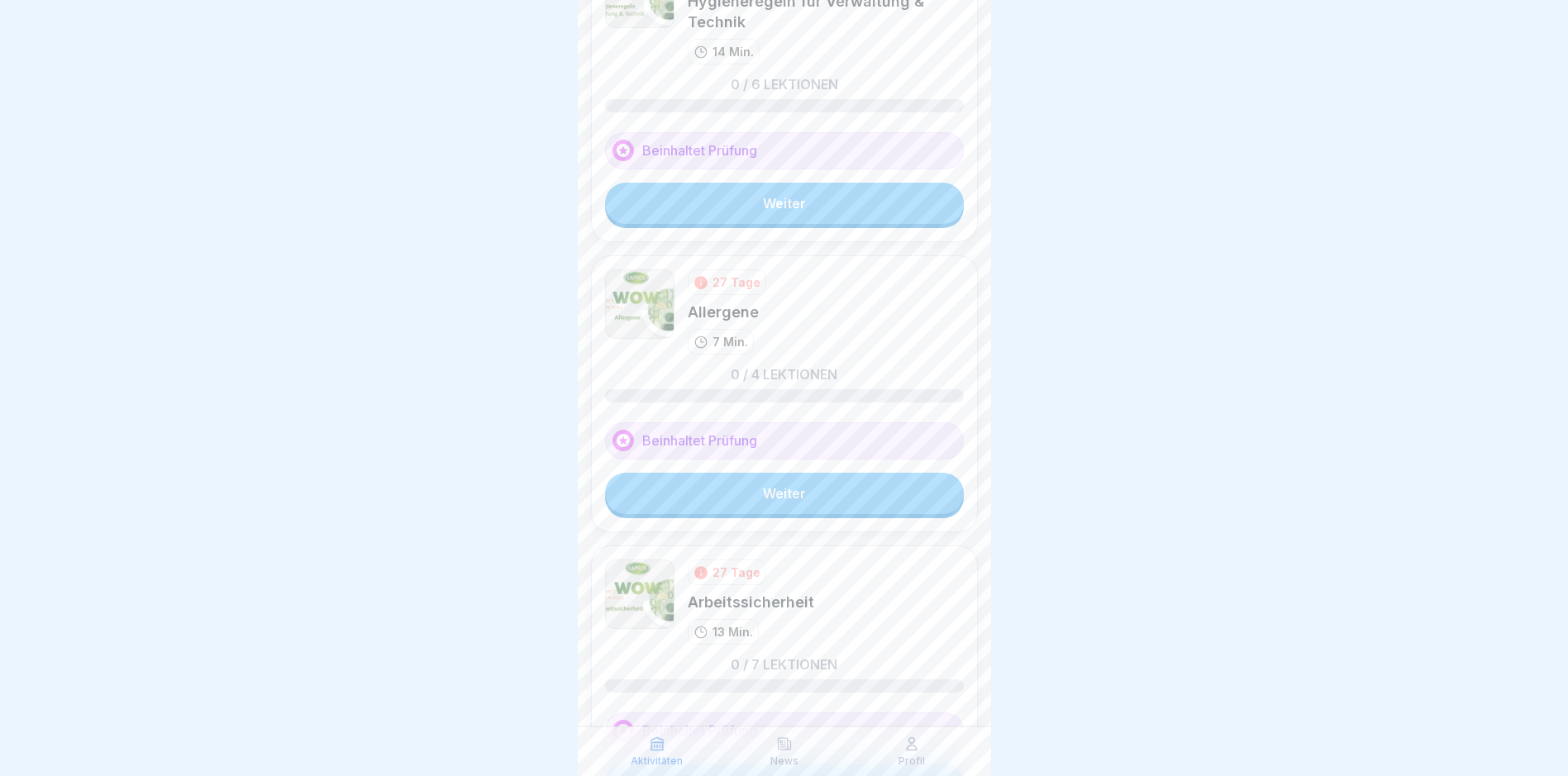
scroll to position [13, 0]
click at [1358, 471] on div at bounding box center [784, 388] width 1568 height 776
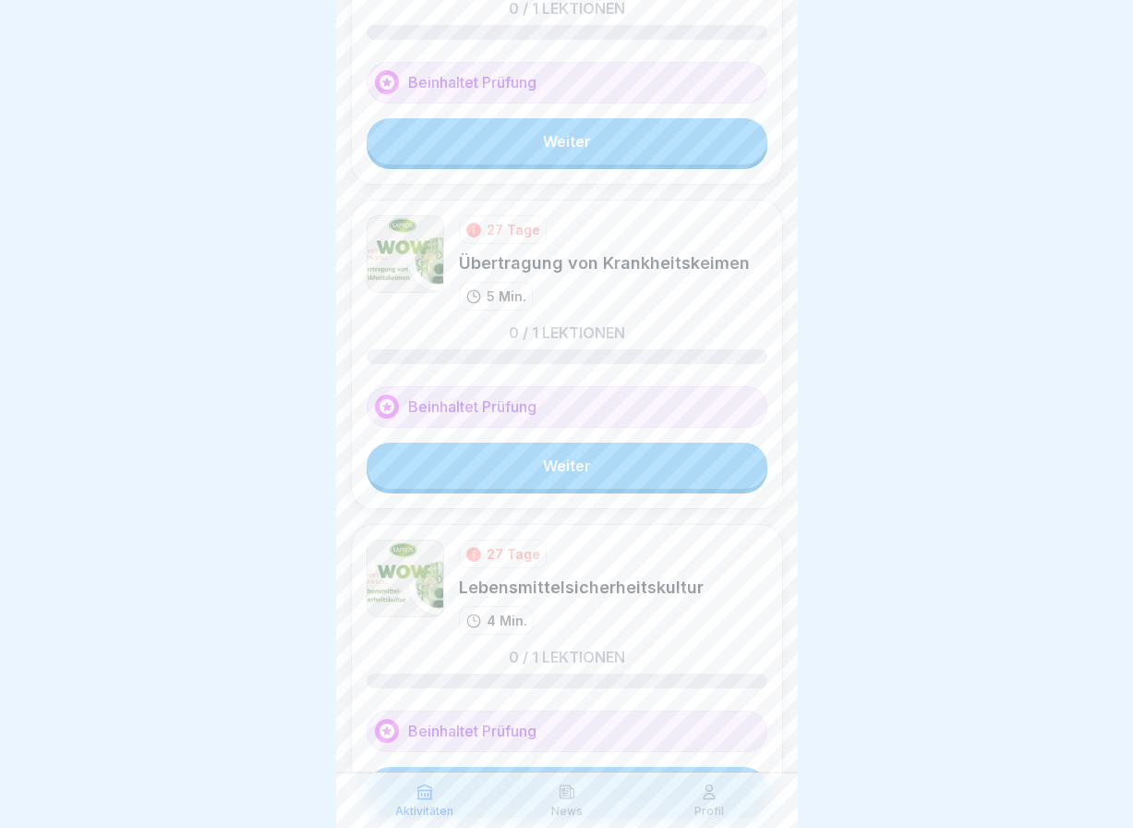
scroll to position [0, 0]
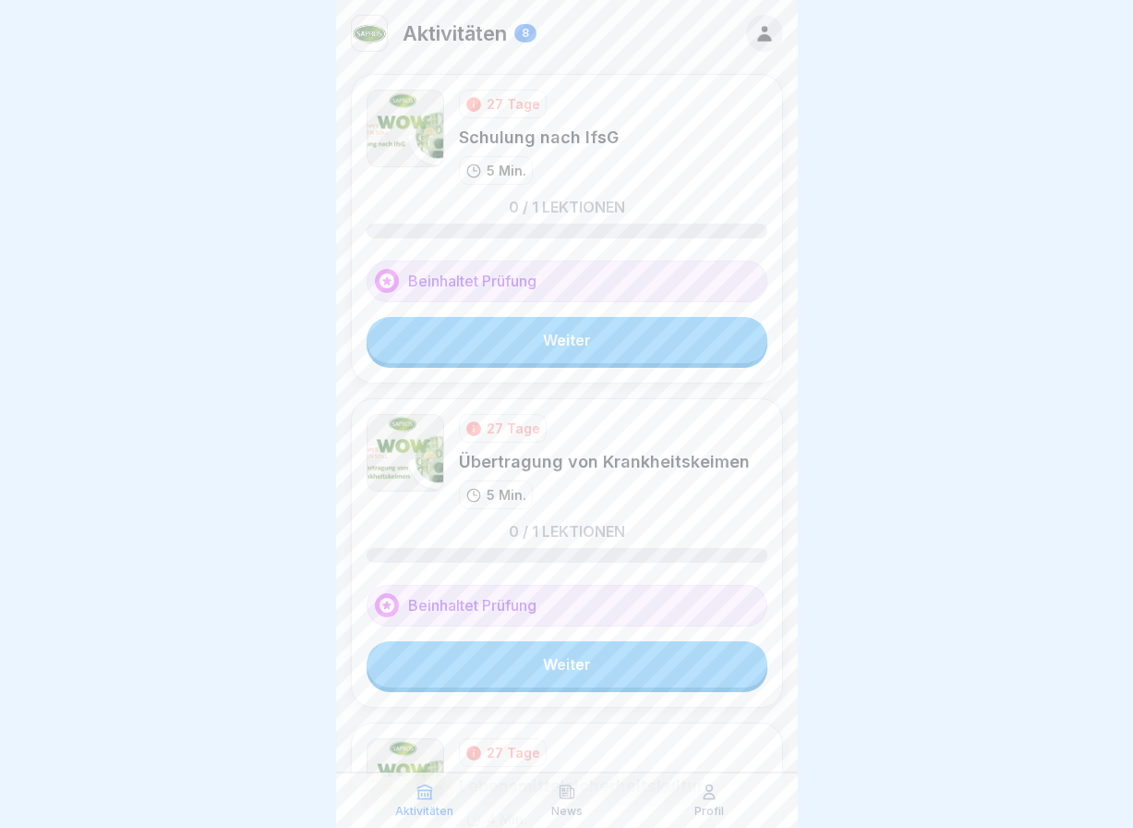
click at [648, 332] on link "Weiter" at bounding box center [567, 340] width 401 height 46
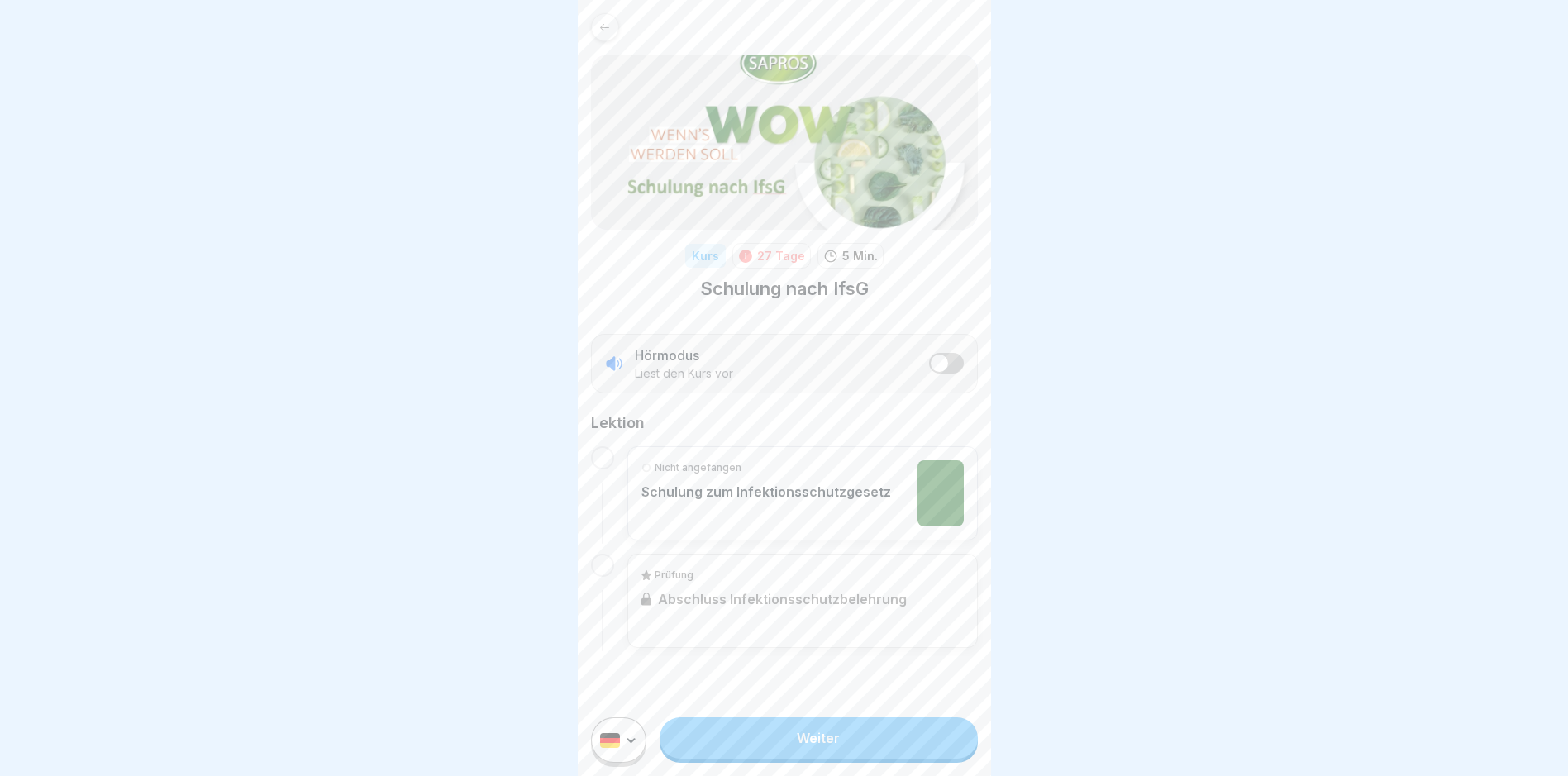
scroll to position [13, 0]
click at [808, 741] on link "Weiter" at bounding box center [818, 738] width 318 height 41
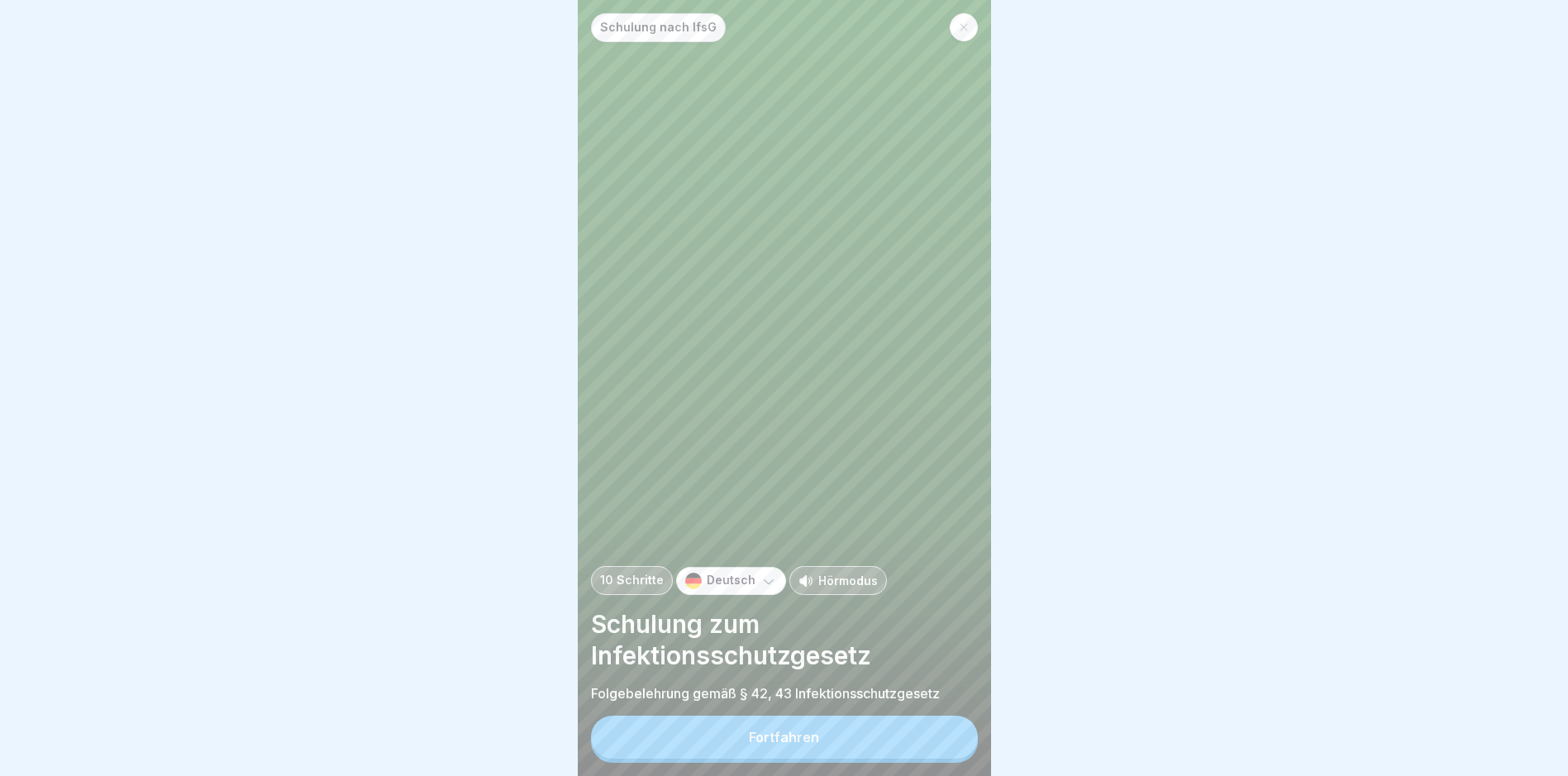
click at [823, 741] on button "Fortfahren" at bounding box center [784, 738] width 387 height 43
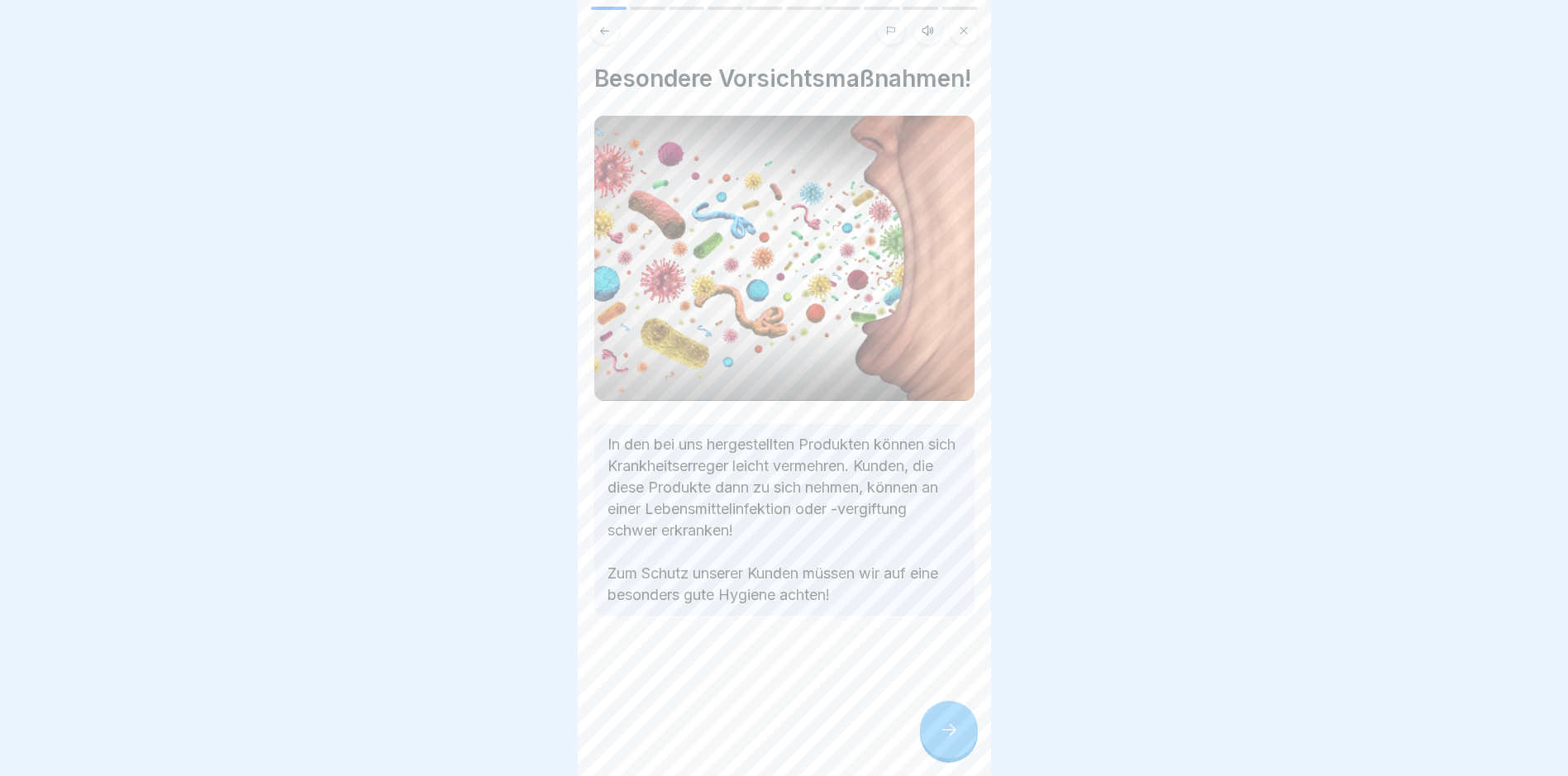
click at [943, 759] on div at bounding box center [949, 729] width 58 height 58
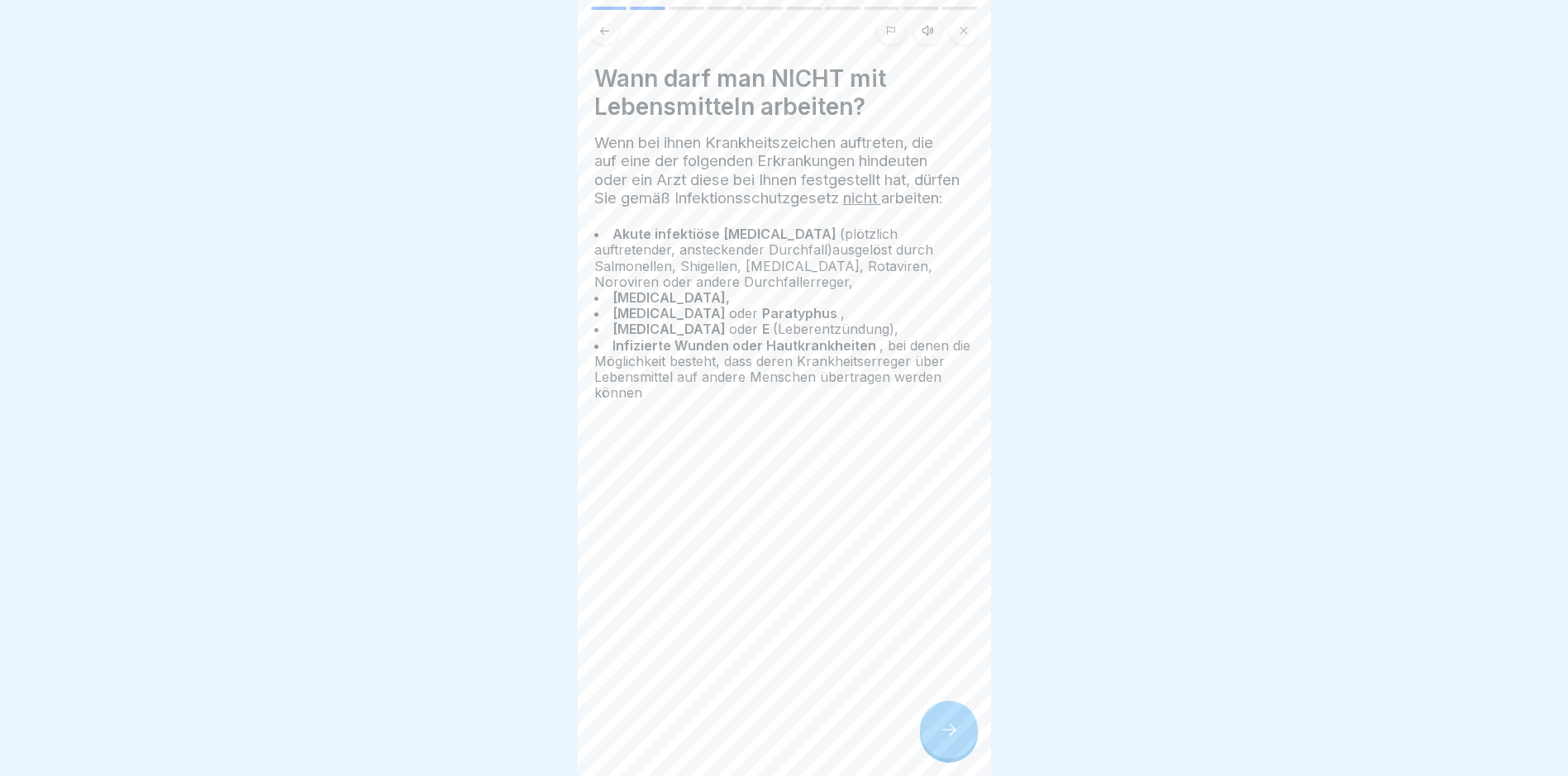
click at [943, 759] on div at bounding box center [949, 729] width 58 height 58
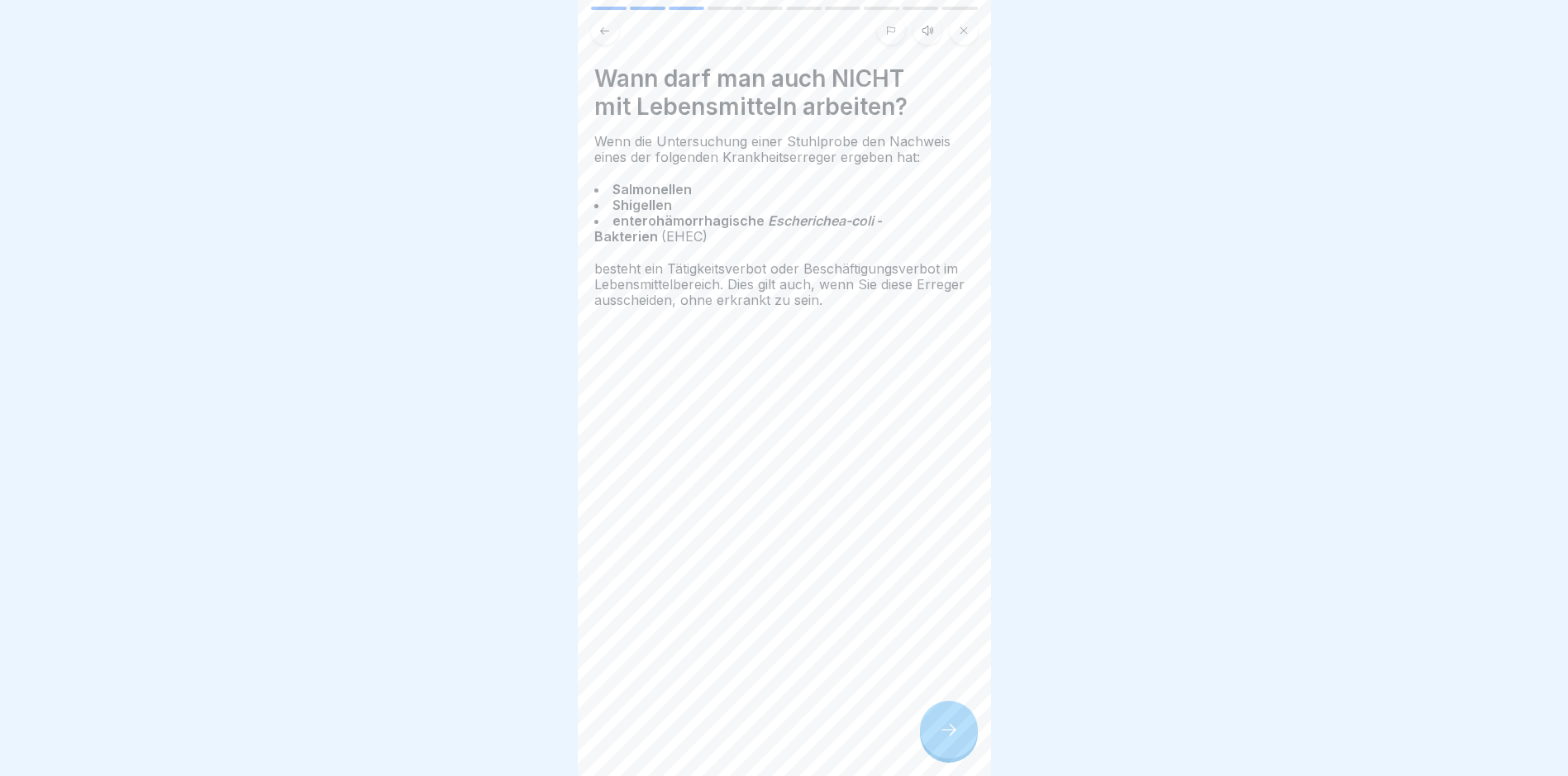
click at [943, 759] on div at bounding box center [949, 729] width 58 height 58
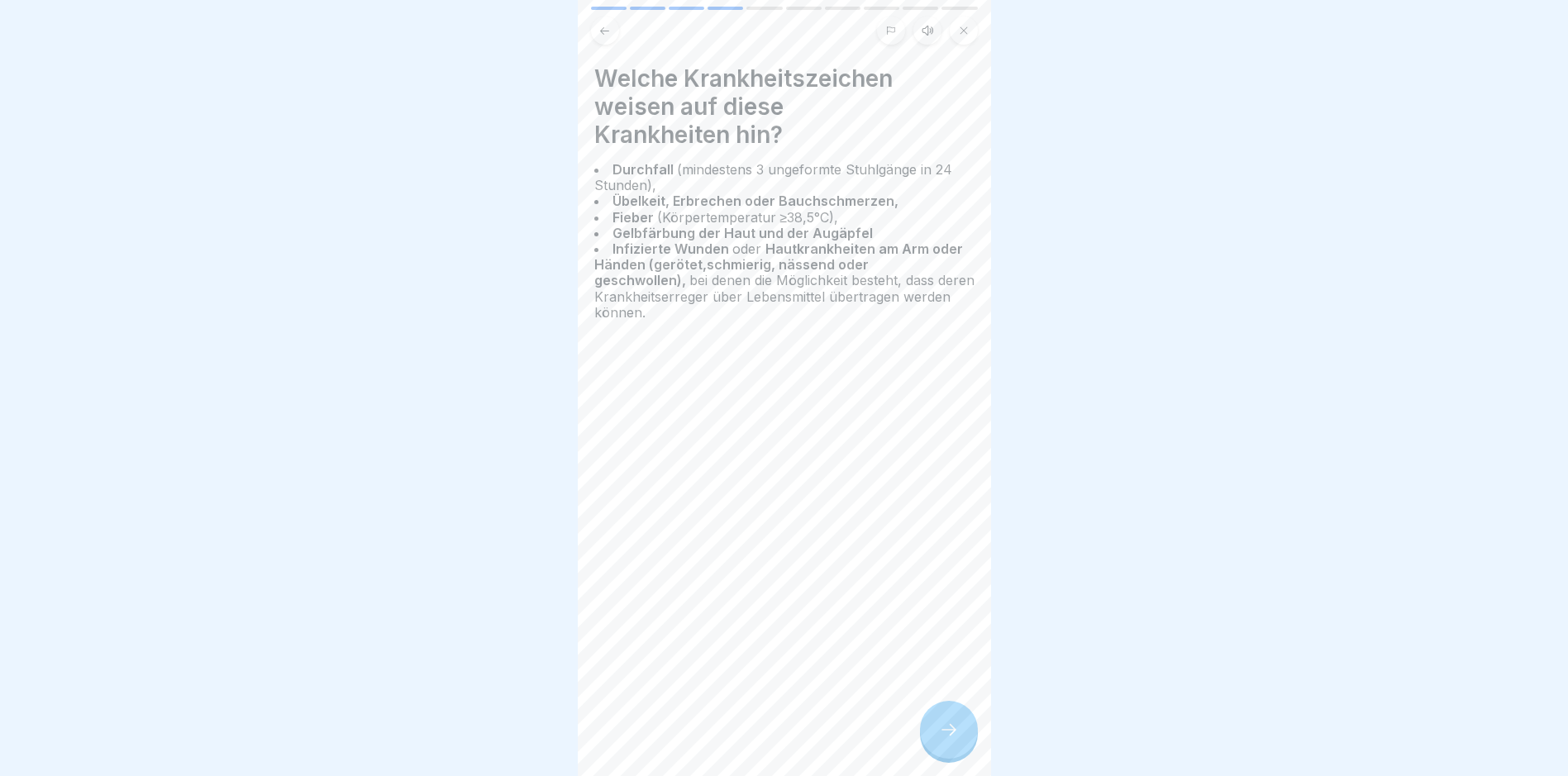
click at [943, 759] on div at bounding box center [949, 729] width 58 height 58
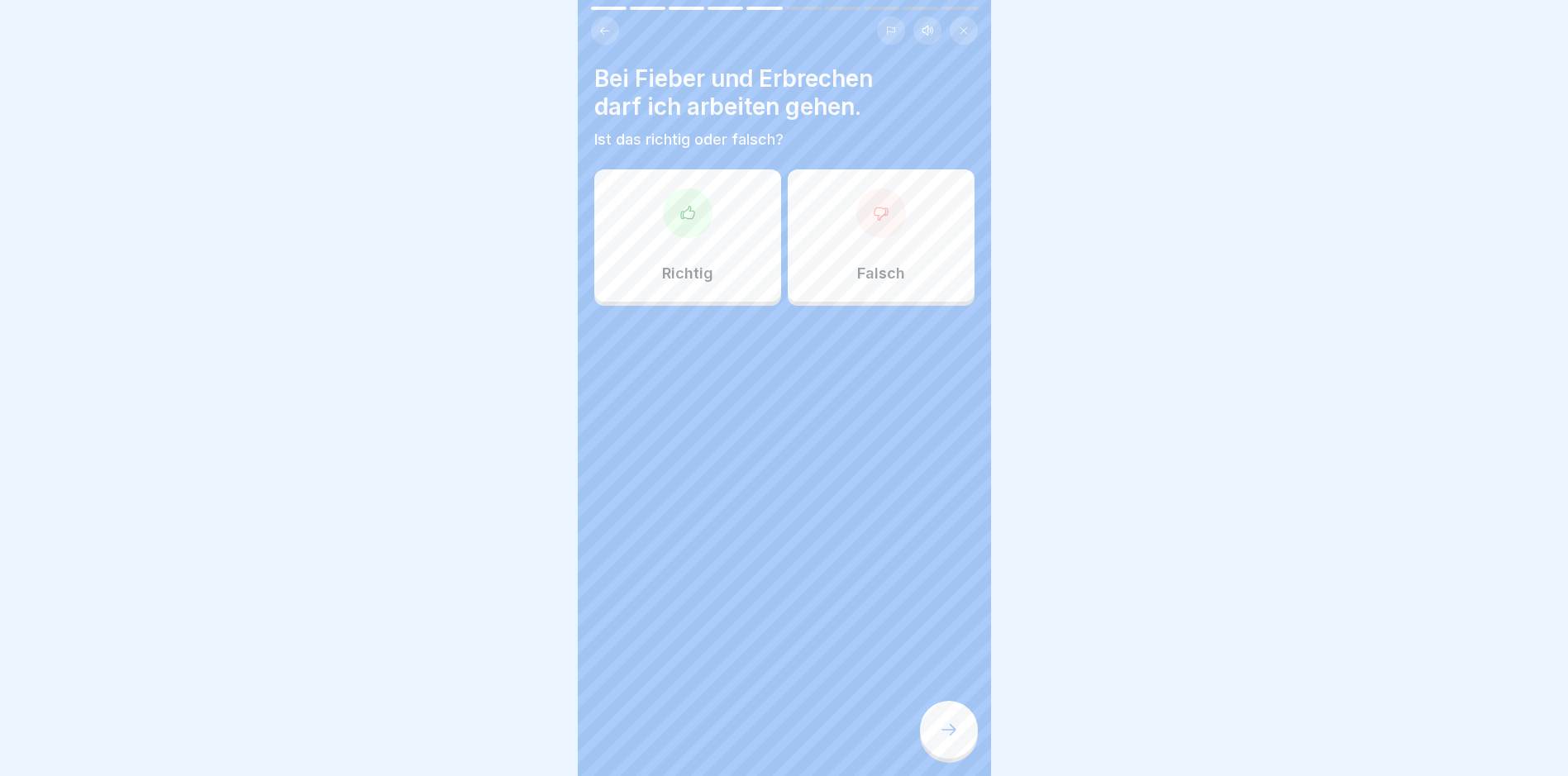
click at [908, 254] on div "Falsch" at bounding box center [881, 235] width 187 height 132
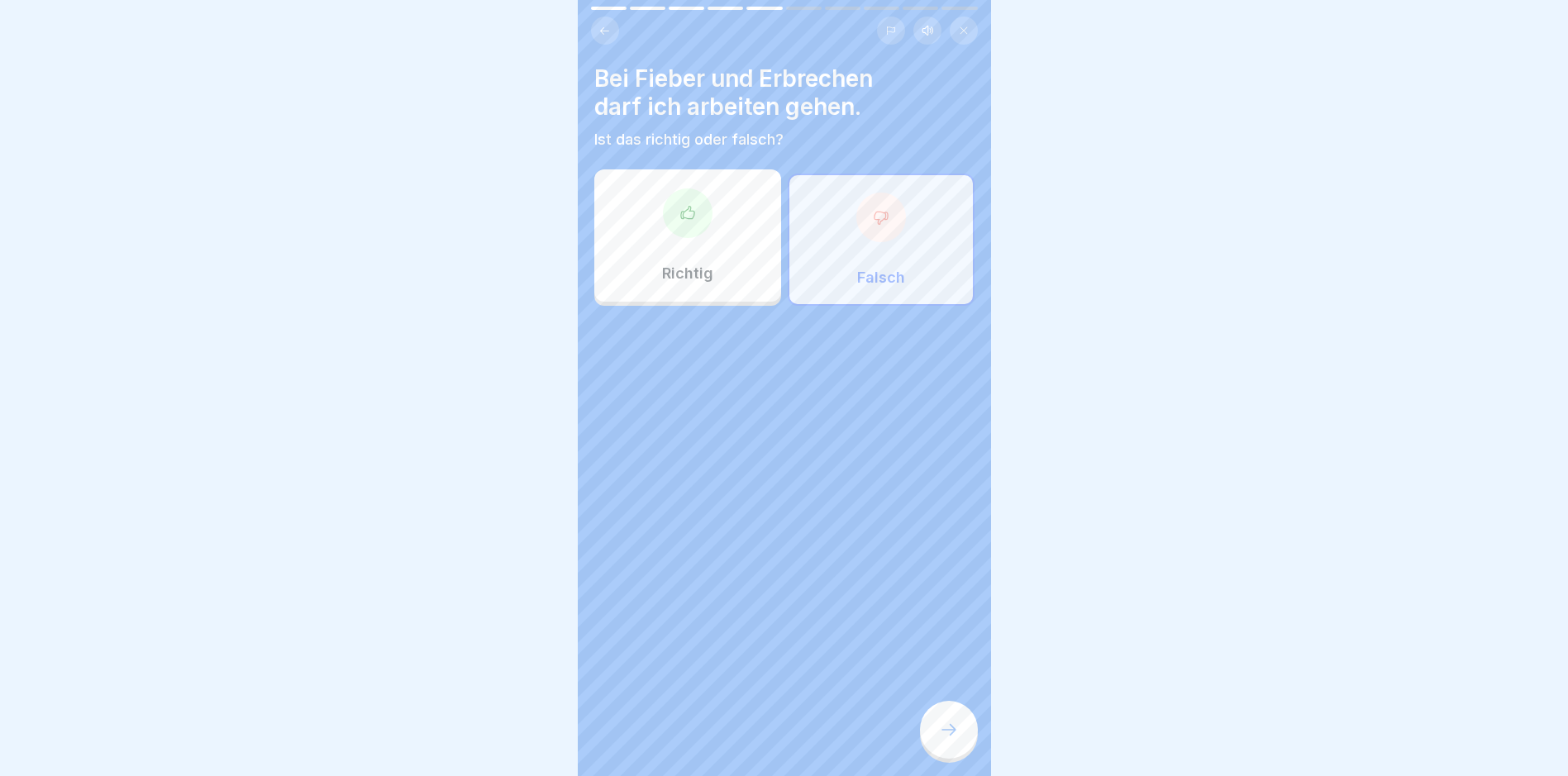
click at [940, 740] on icon at bounding box center [949, 729] width 20 height 20
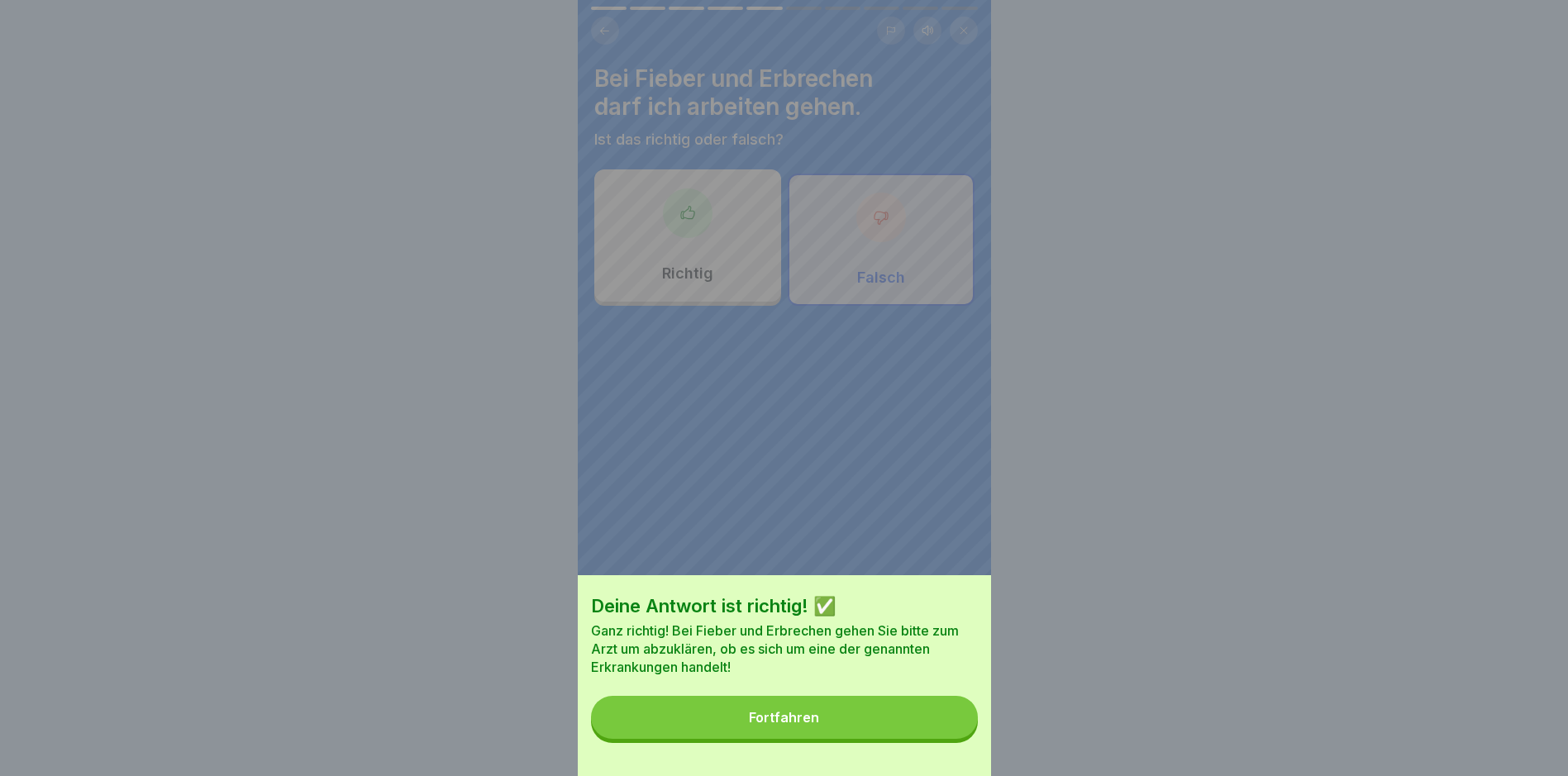
click at [930, 739] on button "Fortfahren" at bounding box center [784, 718] width 387 height 43
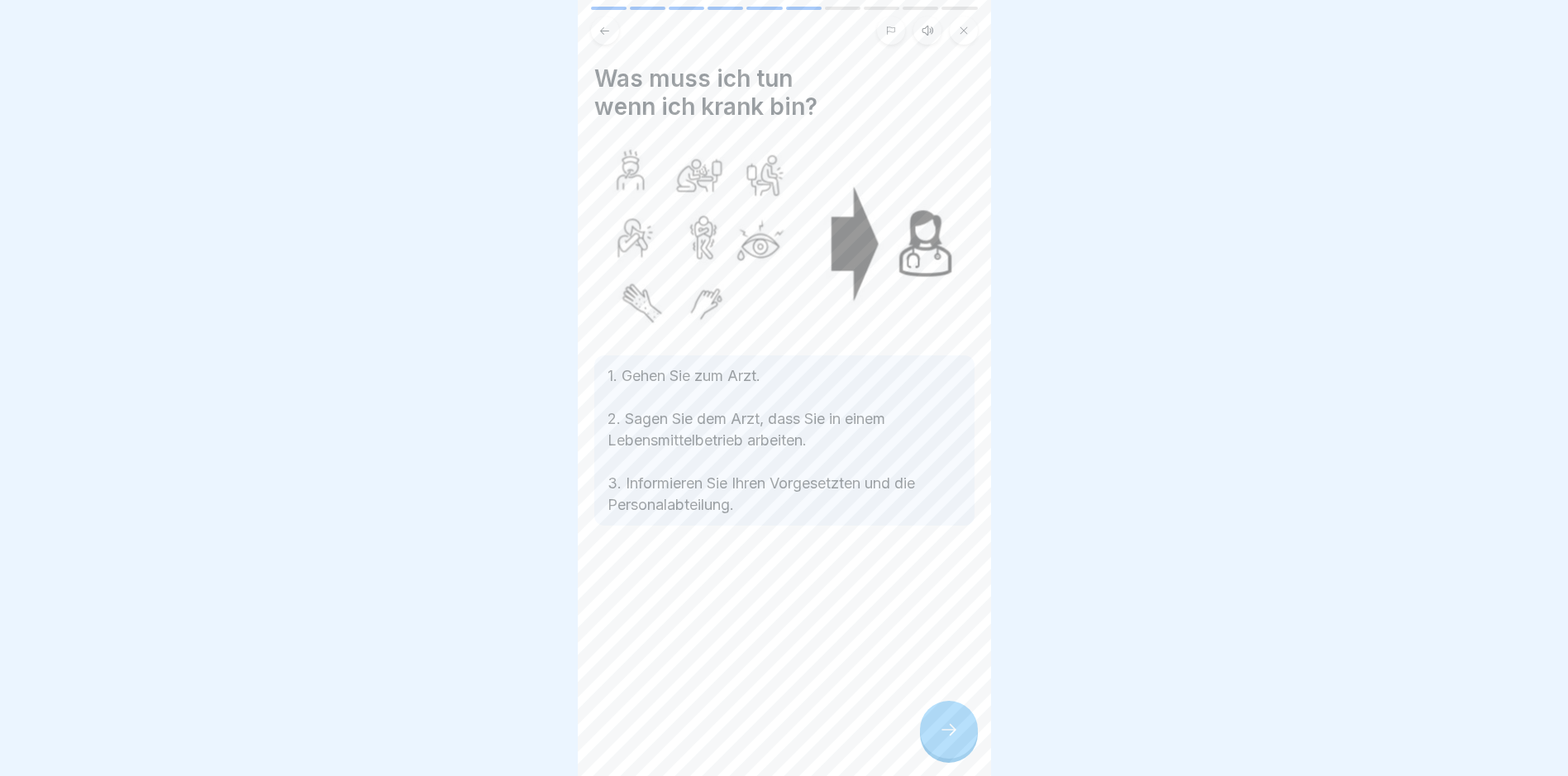
click at [951, 738] on icon at bounding box center [949, 729] width 20 height 20
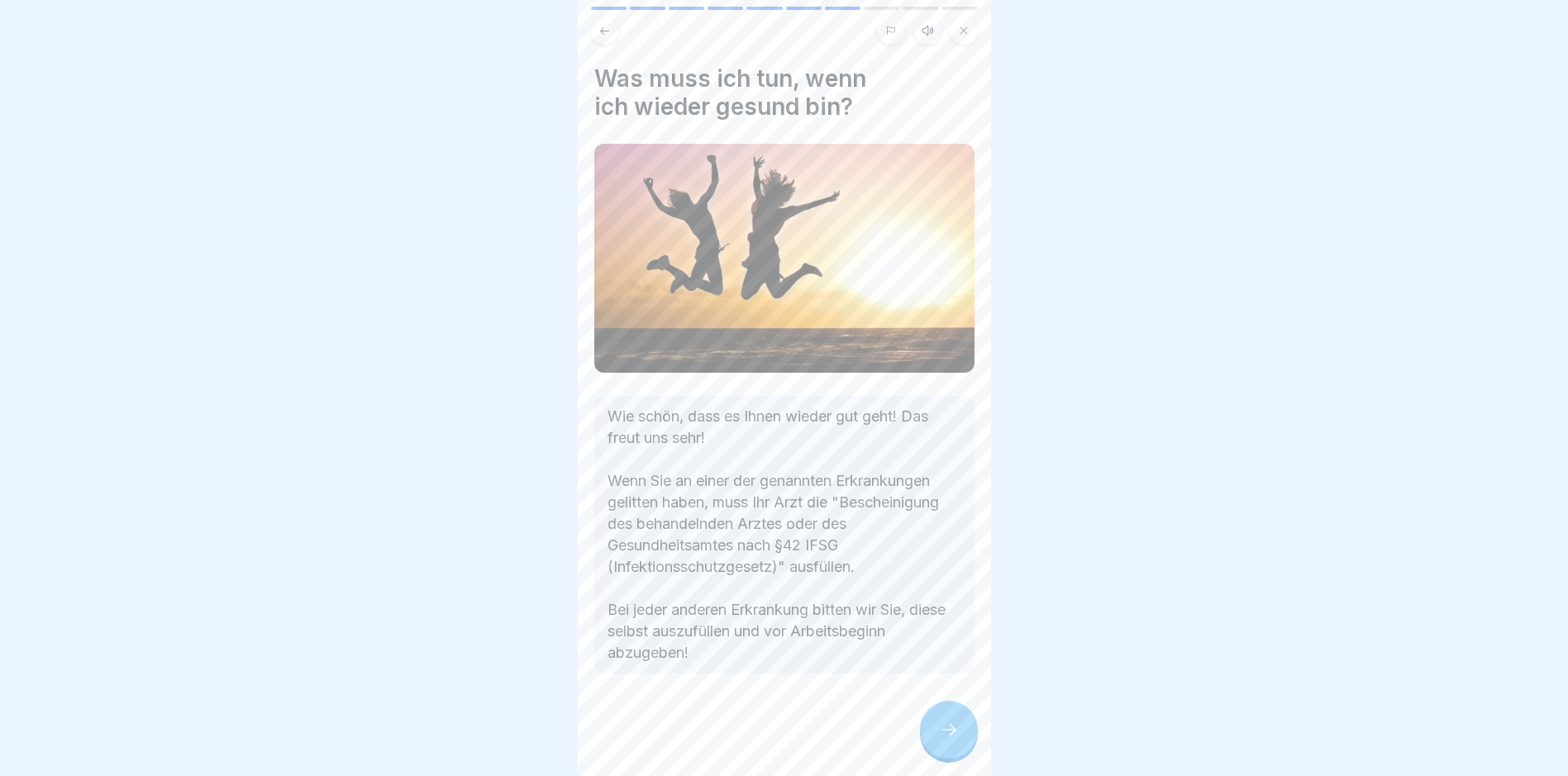
click at [951, 734] on div at bounding box center [949, 729] width 58 height 58
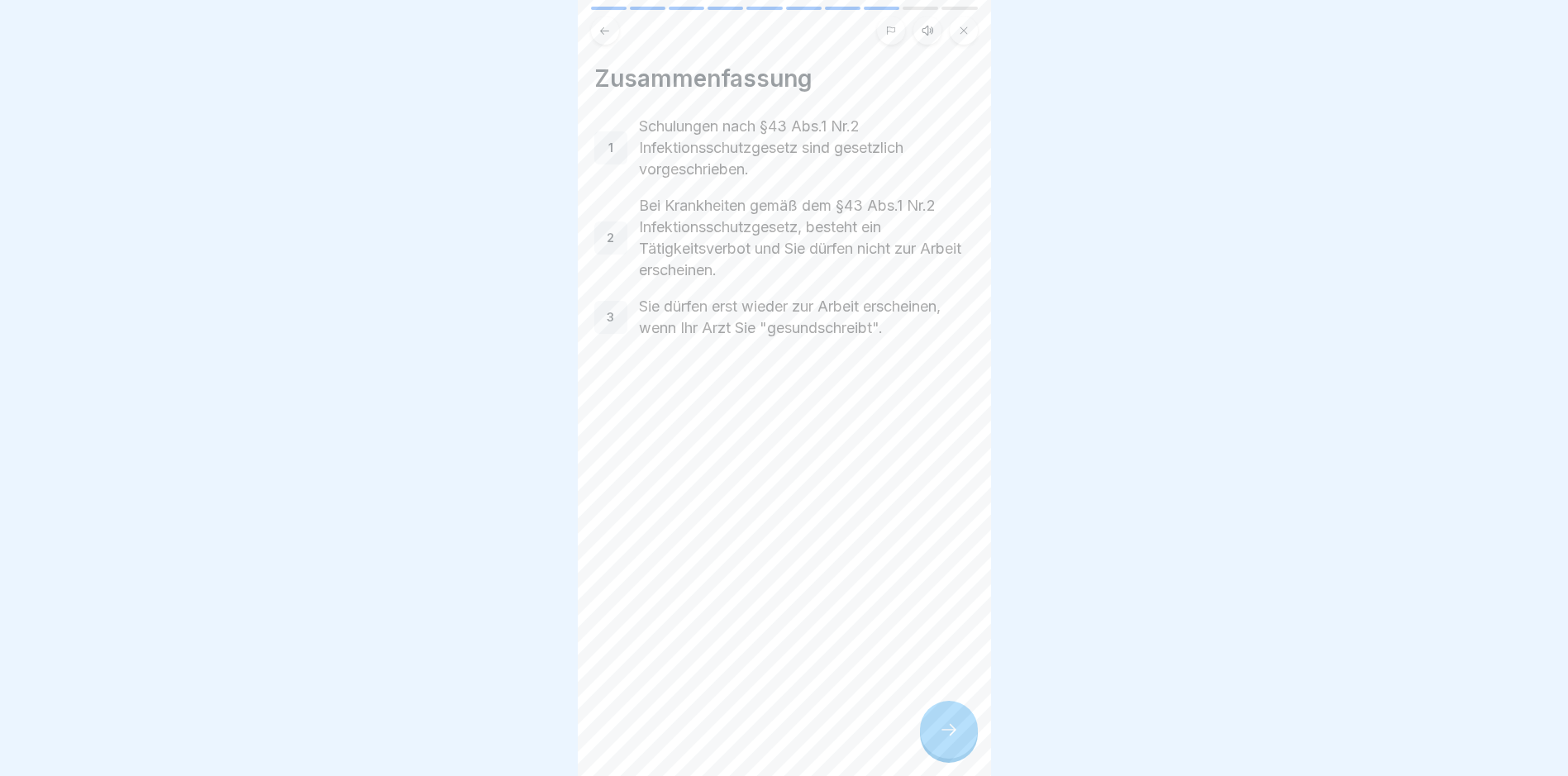
click at [947, 733] on div at bounding box center [949, 729] width 58 height 58
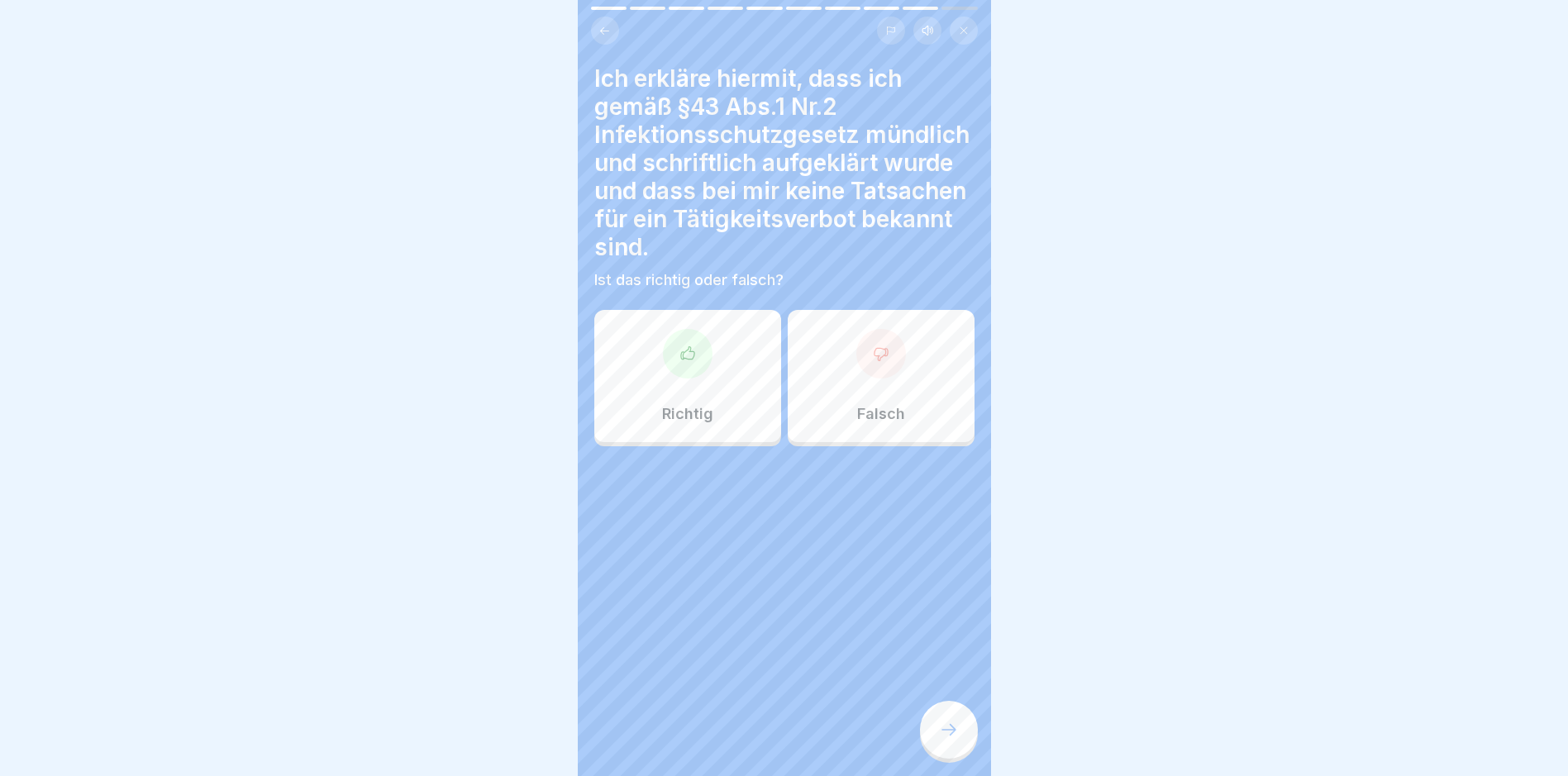
click at [598, 21] on button at bounding box center [604, 30] width 28 height 28
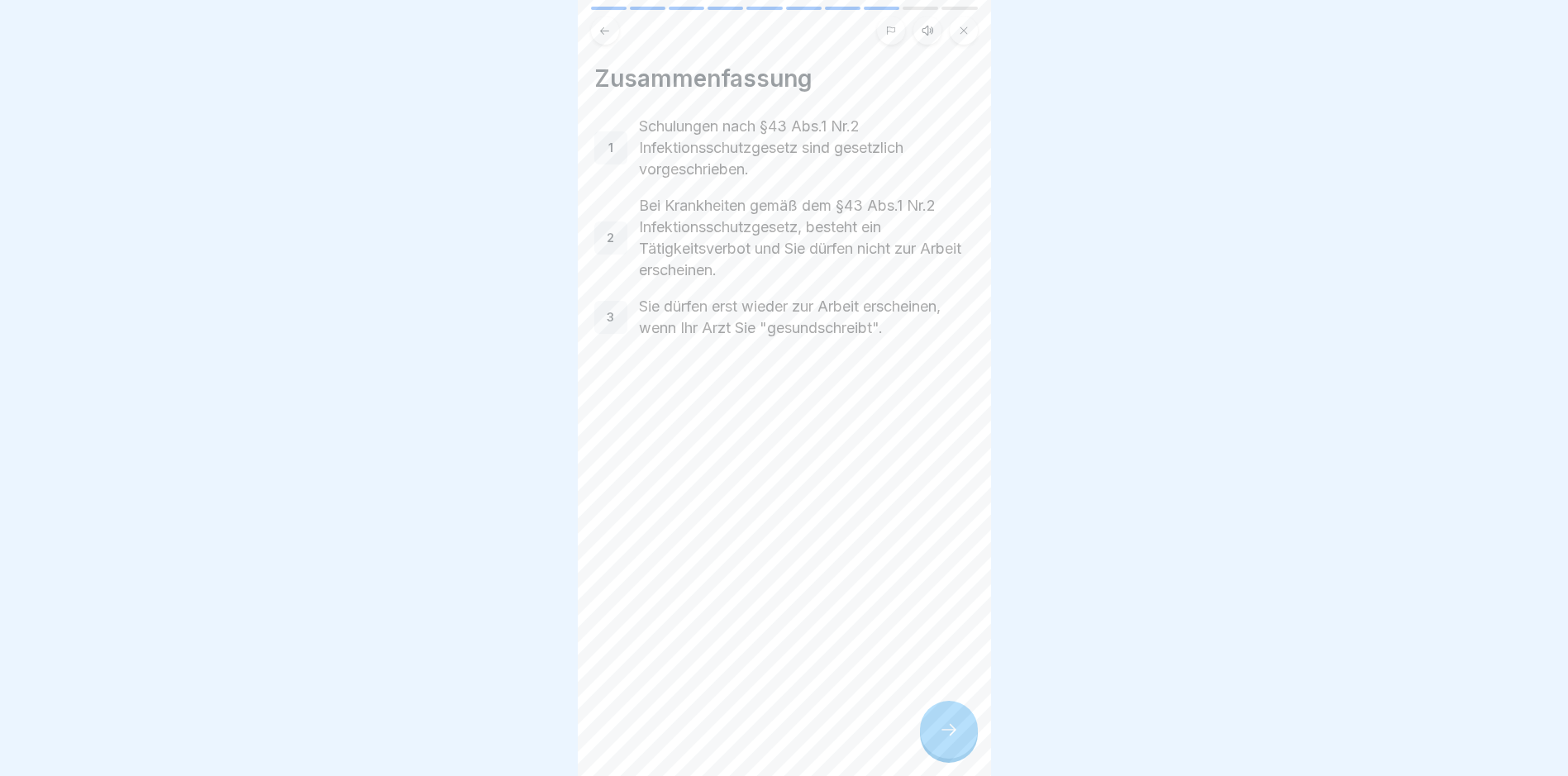
click at [956, 740] on icon at bounding box center [949, 729] width 20 height 20
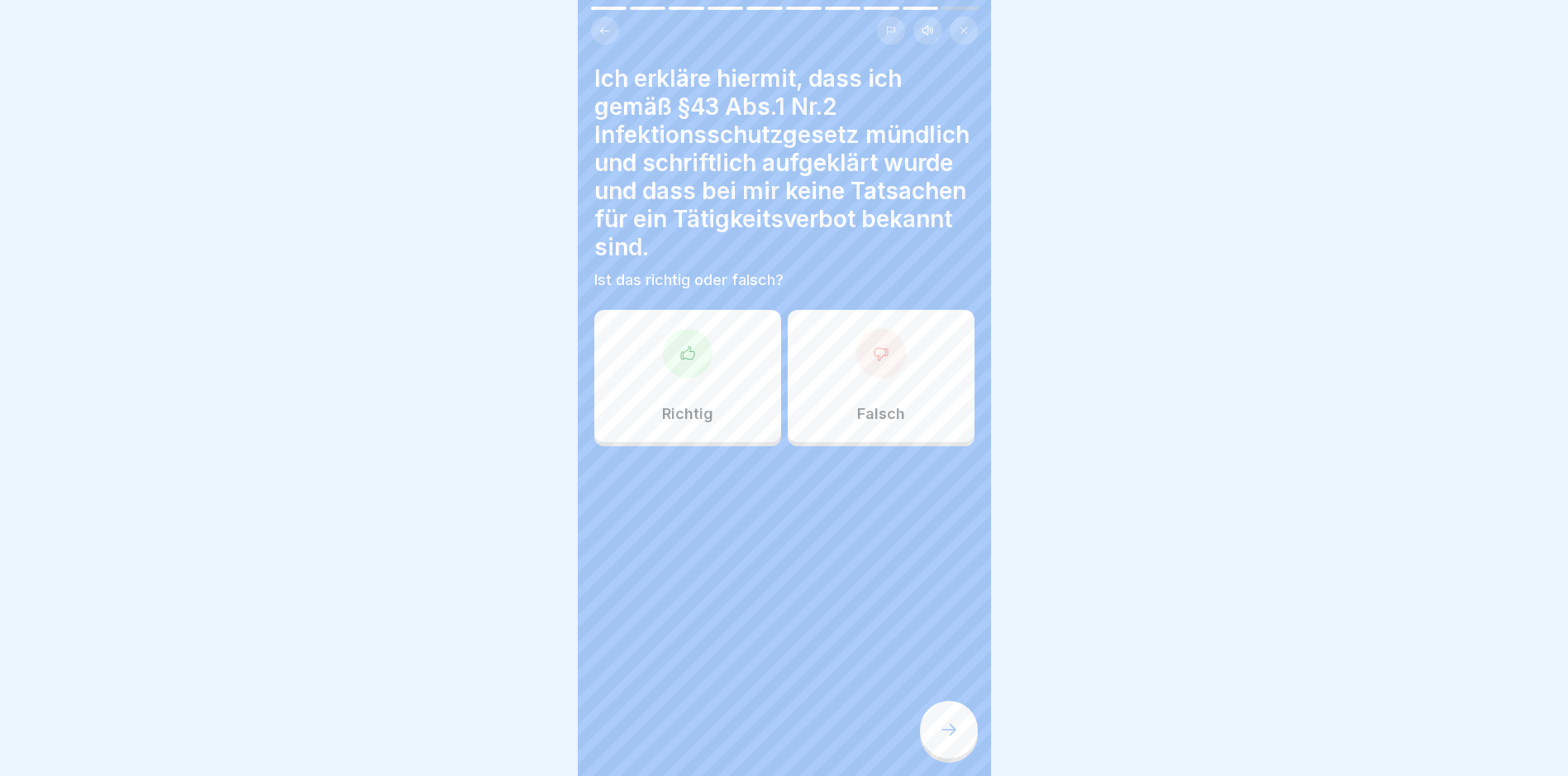
click at [695, 347] on div at bounding box center [687, 354] width 49 height 49
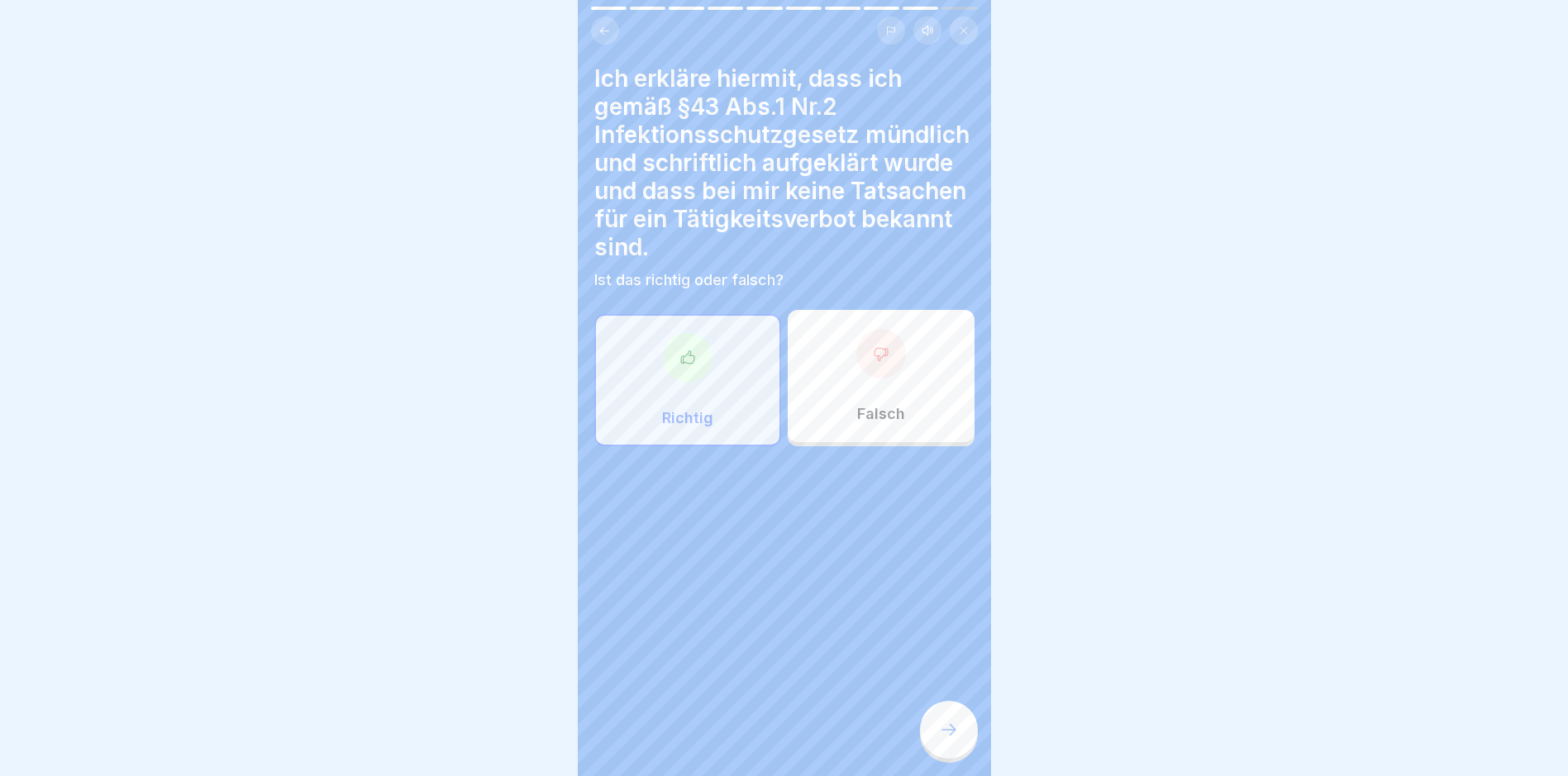
click at [946, 740] on icon at bounding box center [949, 729] width 20 height 20
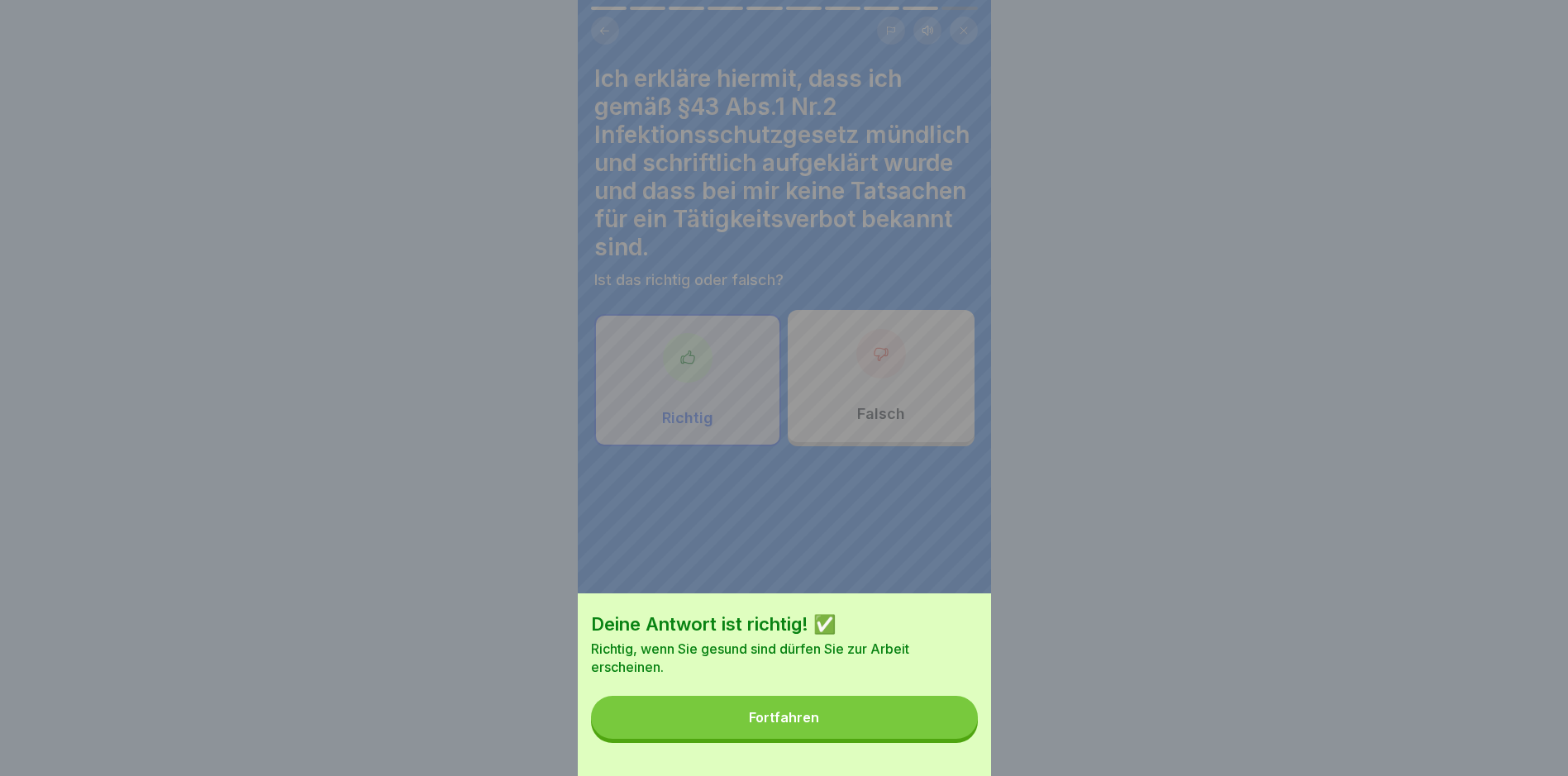
click at [921, 739] on button "Fortfahren" at bounding box center [784, 718] width 387 height 43
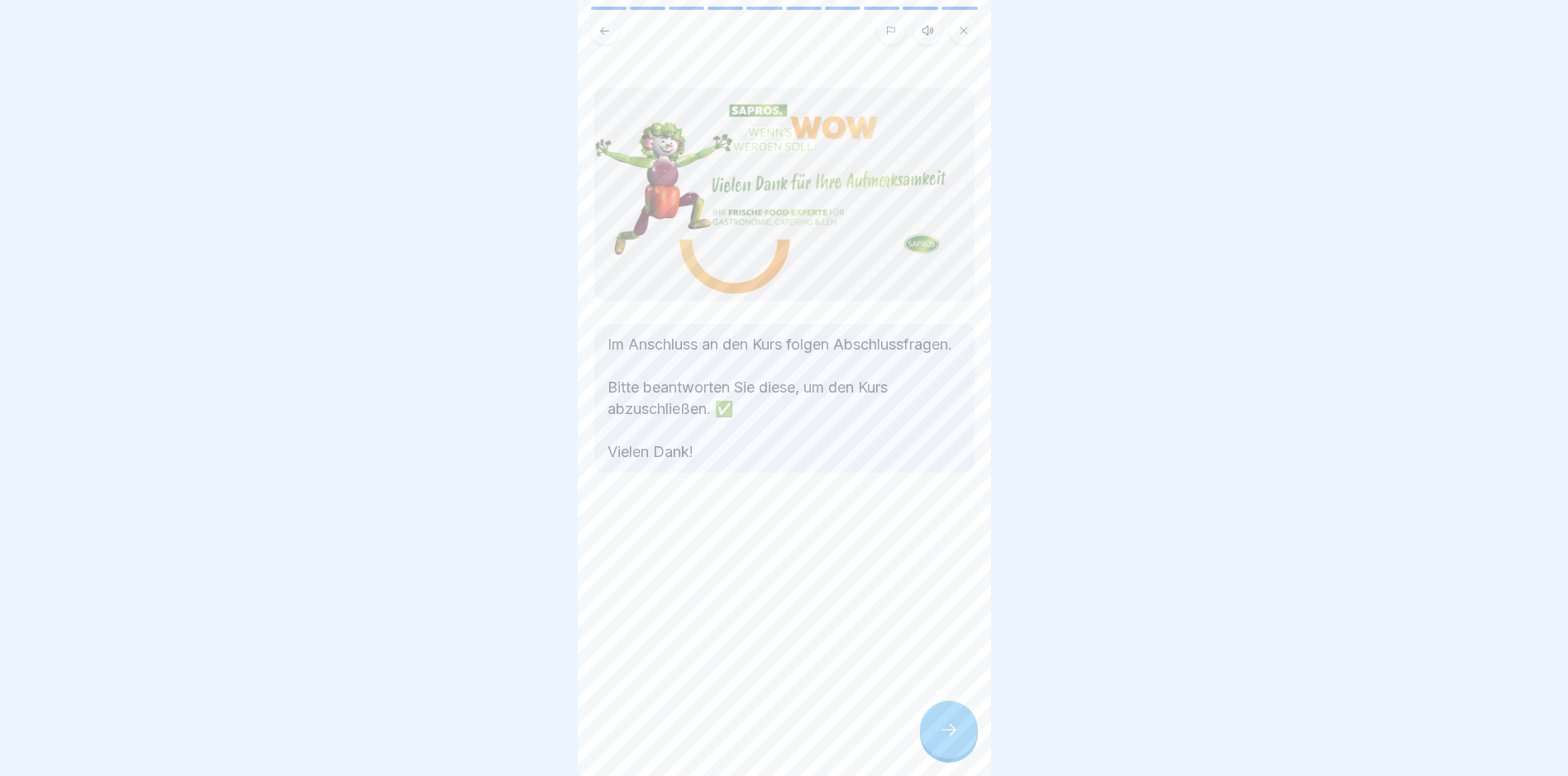
click at [921, 735] on div at bounding box center [949, 729] width 58 height 58
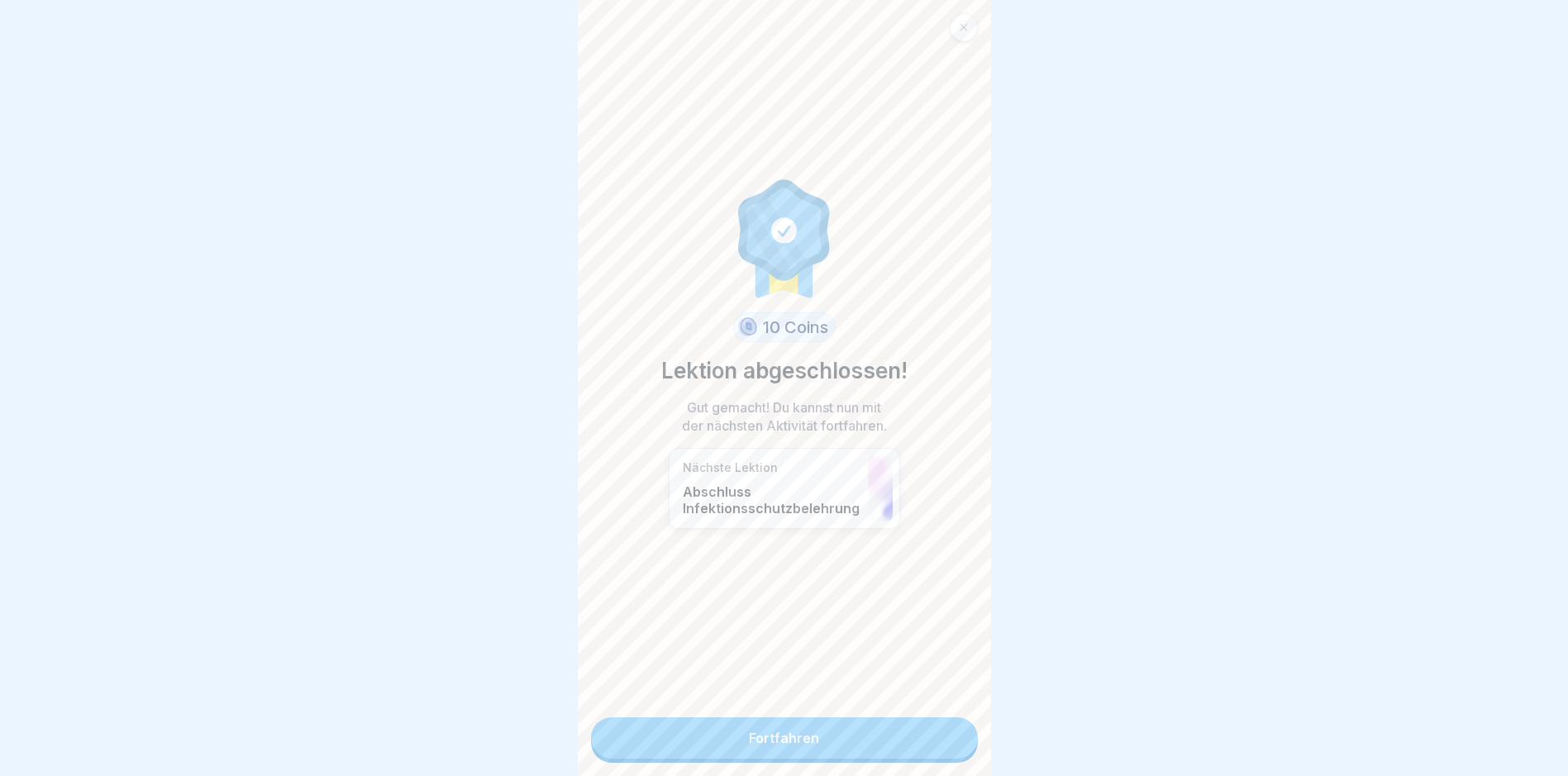
click at [921, 735] on link "Fortfahren" at bounding box center [784, 738] width 387 height 41
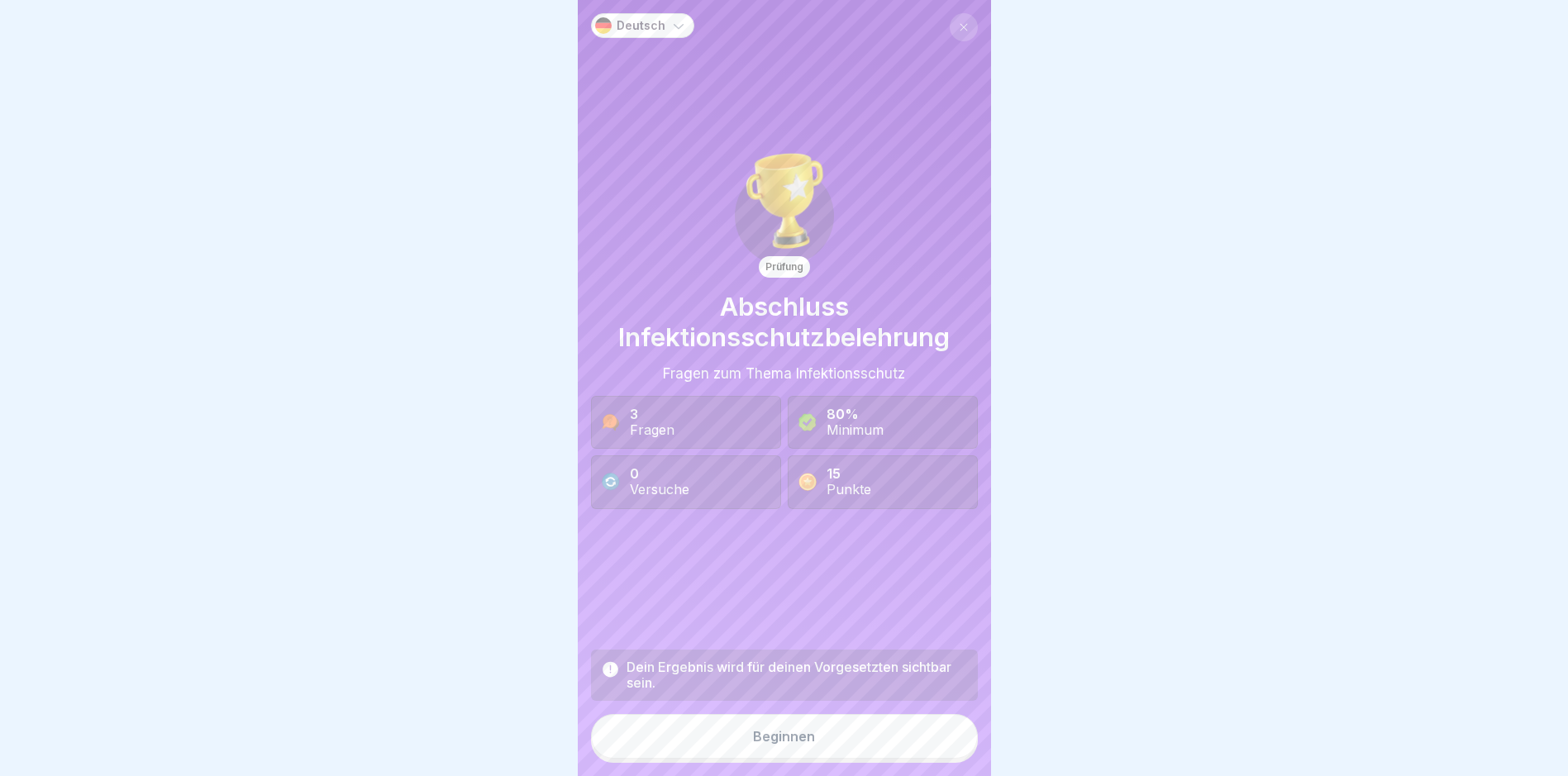
click at [921, 735] on button "Beginnen" at bounding box center [784, 737] width 387 height 45
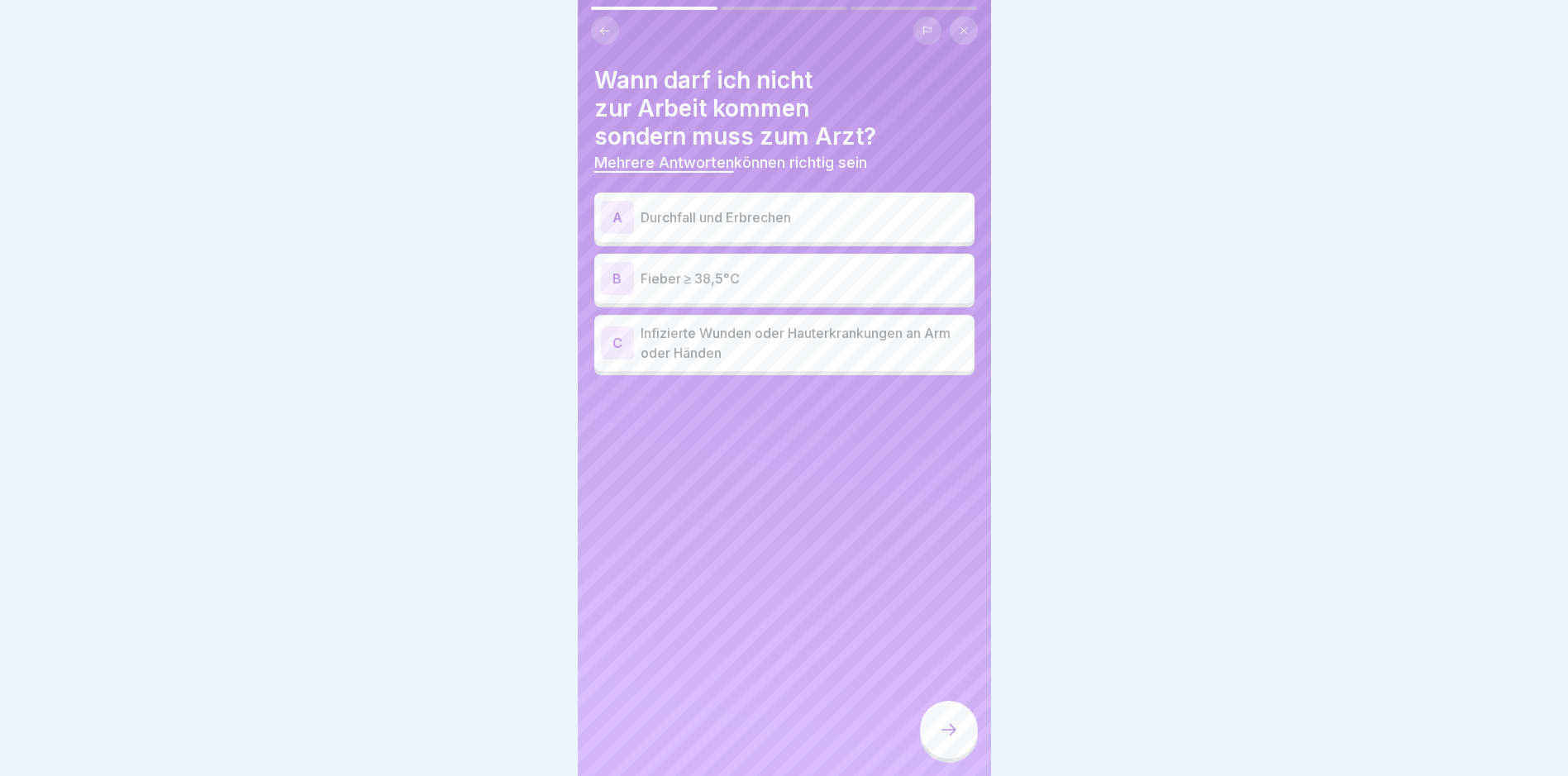
click at [771, 222] on p "Durchfall und Erbrechen" at bounding box center [805, 217] width 328 height 20
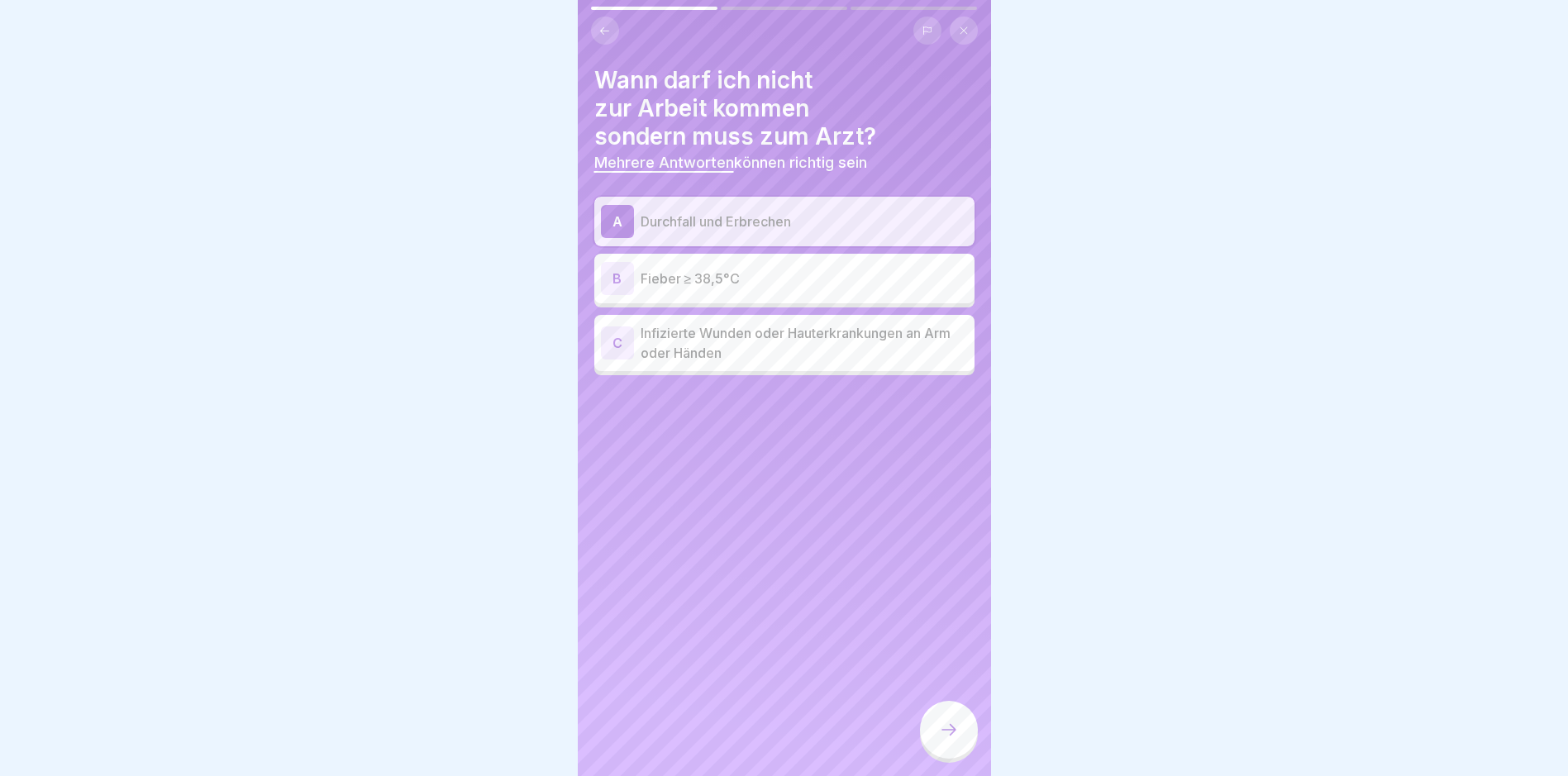
click at [771, 283] on p "Fieber ≥ 38,5°C" at bounding box center [805, 278] width 328 height 20
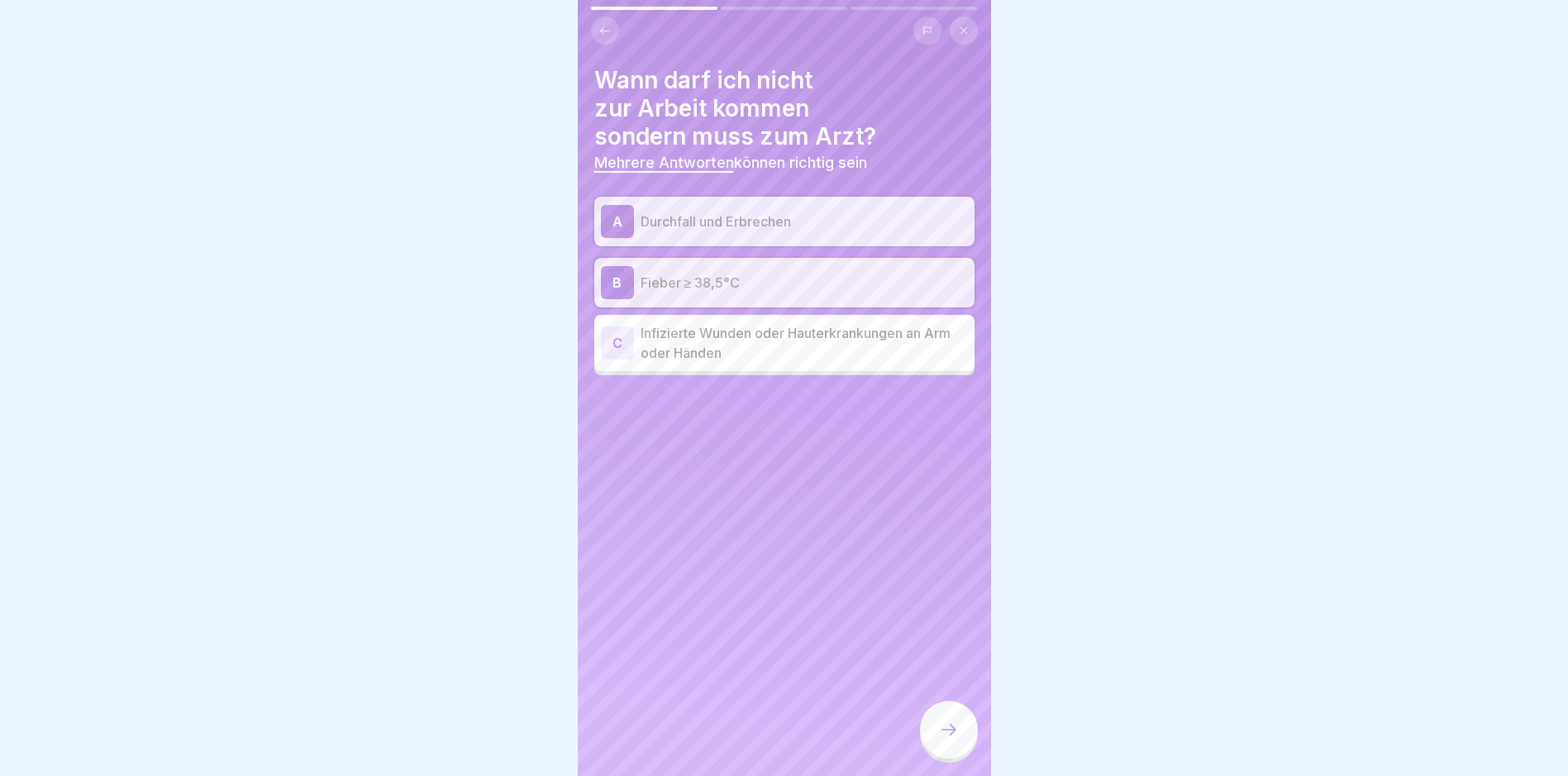
click at [778, 352] on p "Infizierte Wunden oder Hauterkrankungen an Arm oder Händen" at bounding box center [805, 343] width 328 height 39
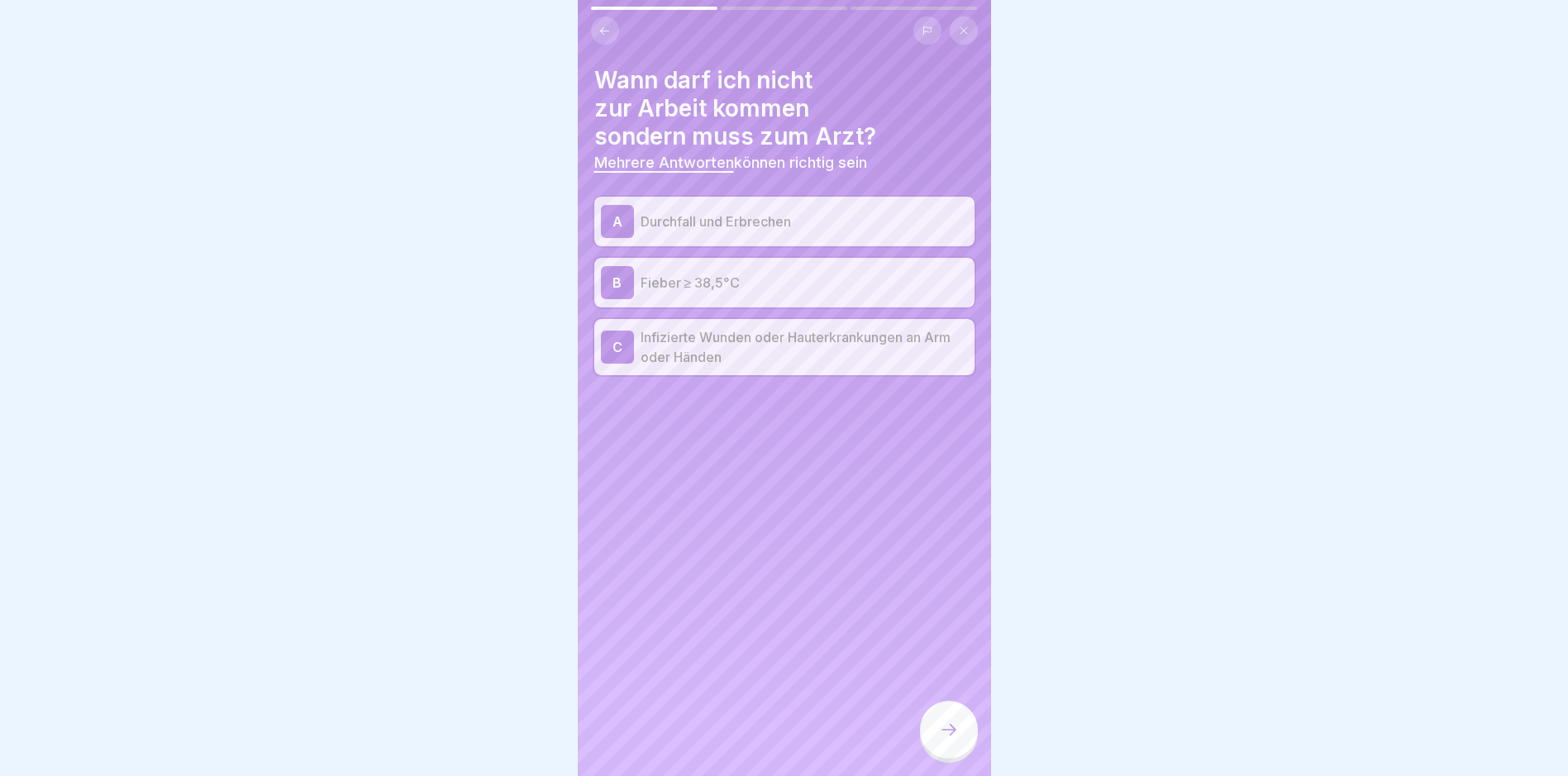
click at [806, 346] on p "Infizierte Wunden oder Hauterkrankungen an Arm oder Händen" at bounding box center [805, 347] width 328 height 39
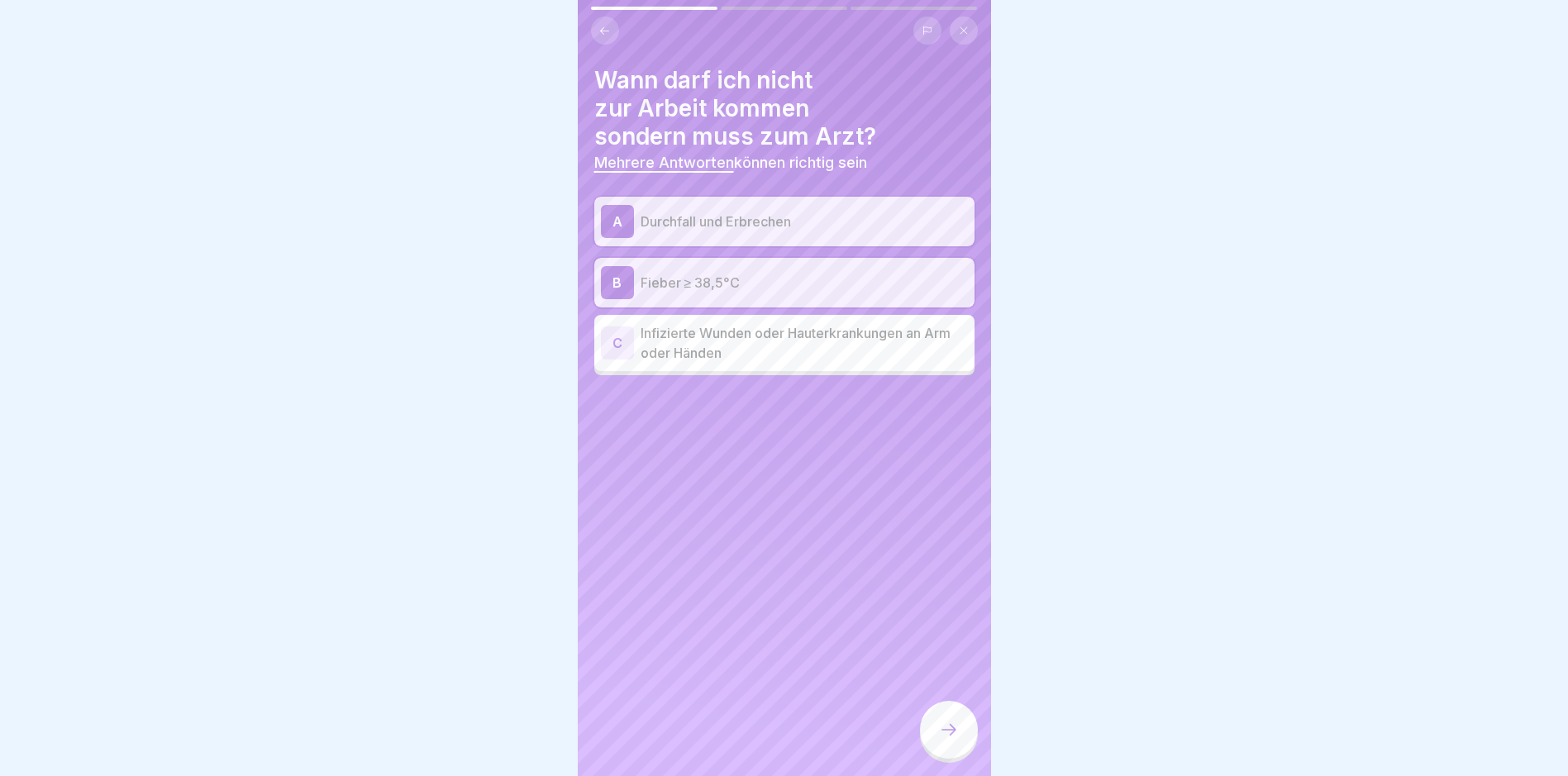
click at [689, 289] on p "Fieber ≥ 38,5°C" at bounding box center [805, 283] width 328 height 20
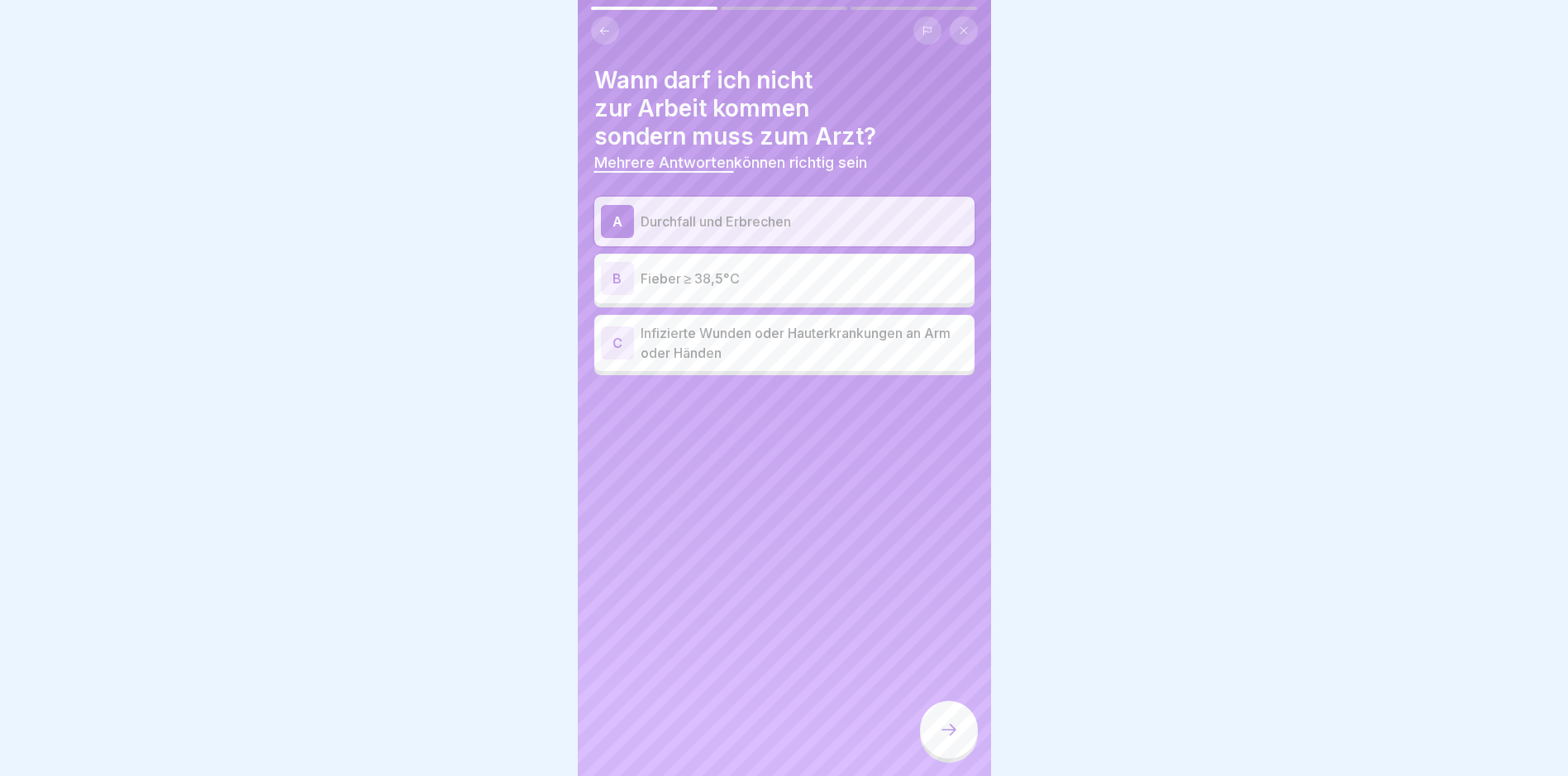
click at [687, 323] on div "C Infizierte Wunden oder Hauterkrankungen an Arm oder Händen" at bounding box center [784, 343] width 380 height 56
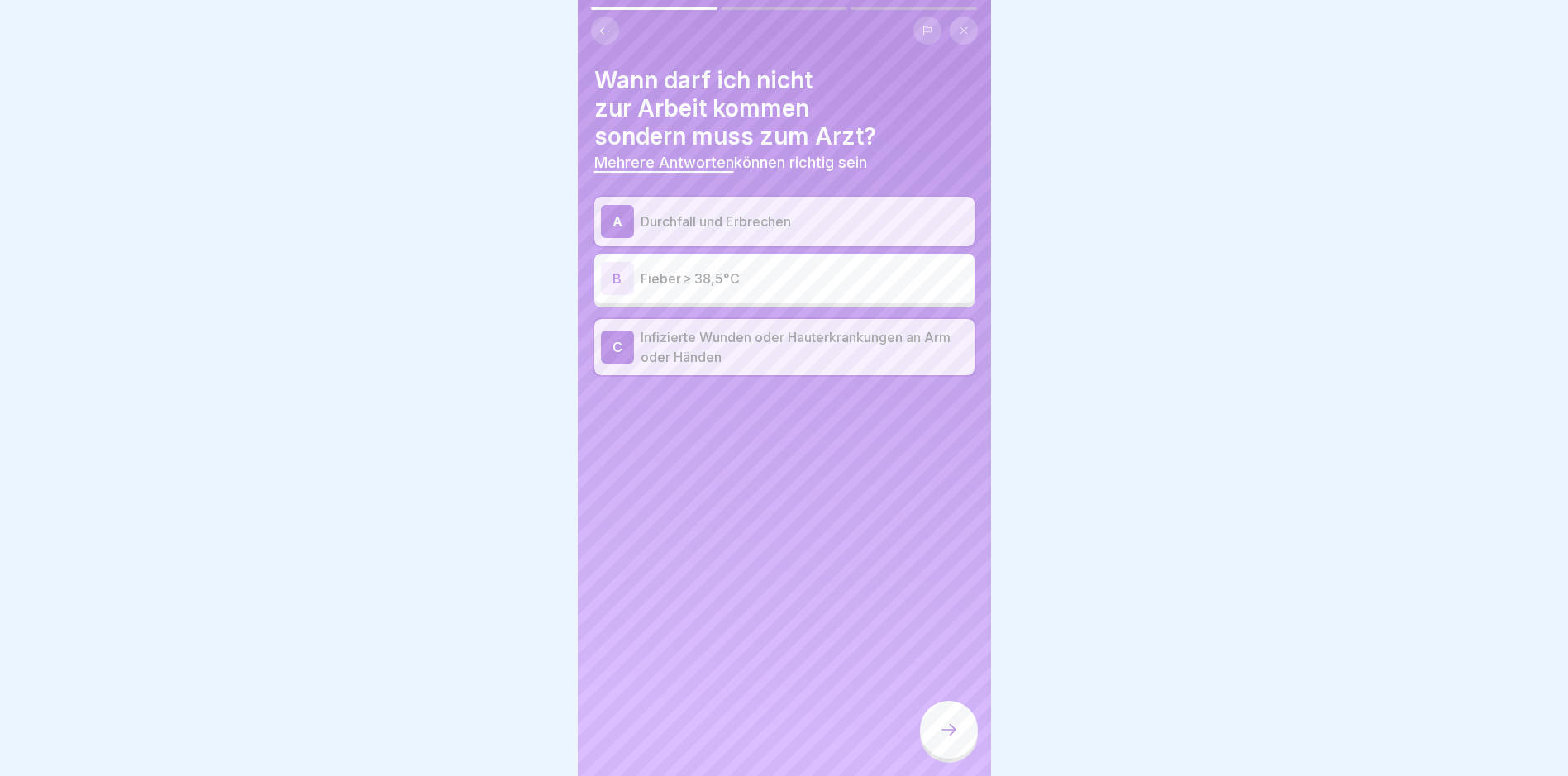
click at [965, 738] on div at bounding box center [949, 729] width 58 height 58
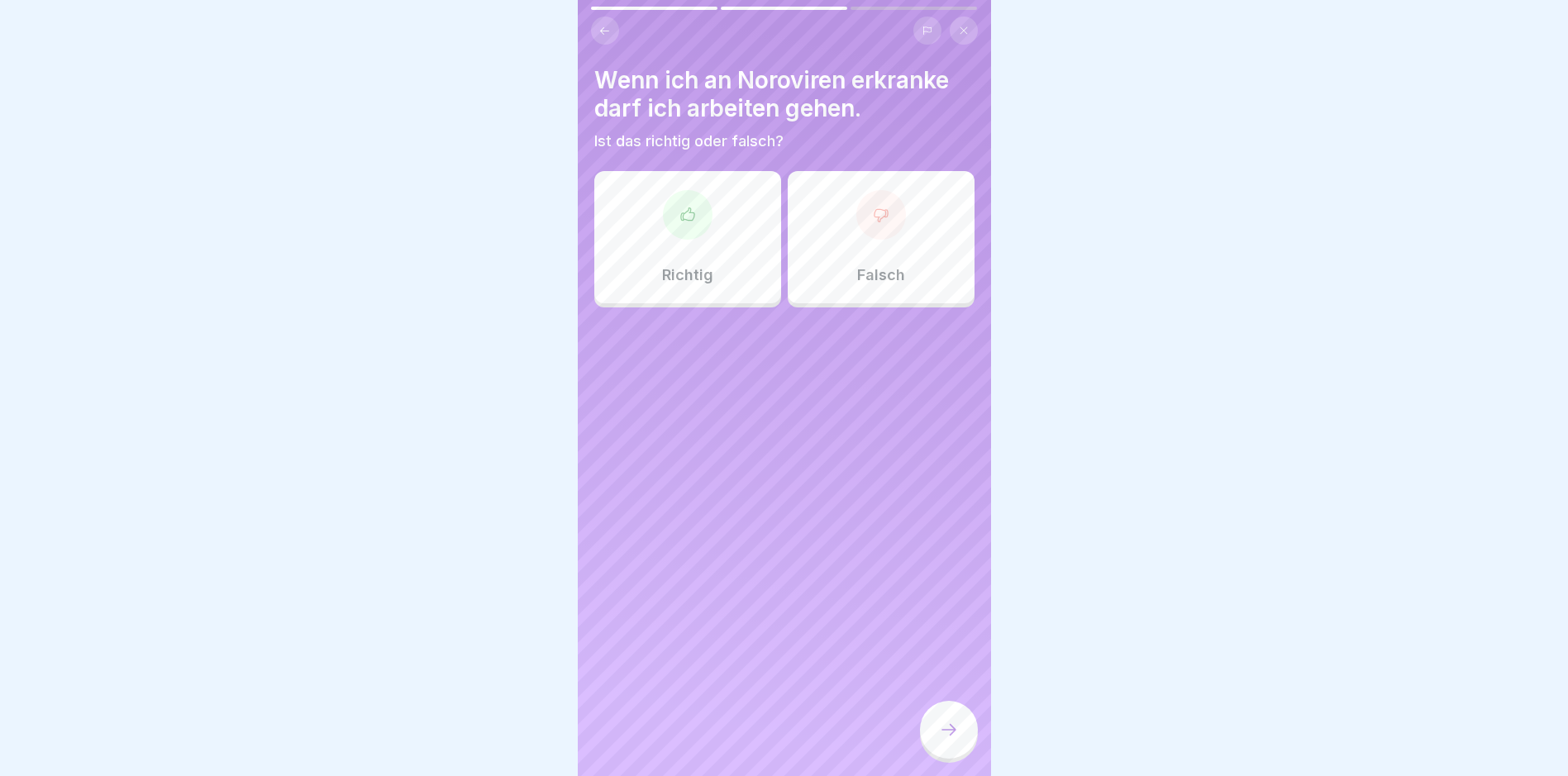
click at [860, 251] on div "Falsch" at bounding box center [881, 237] width 187 height 132
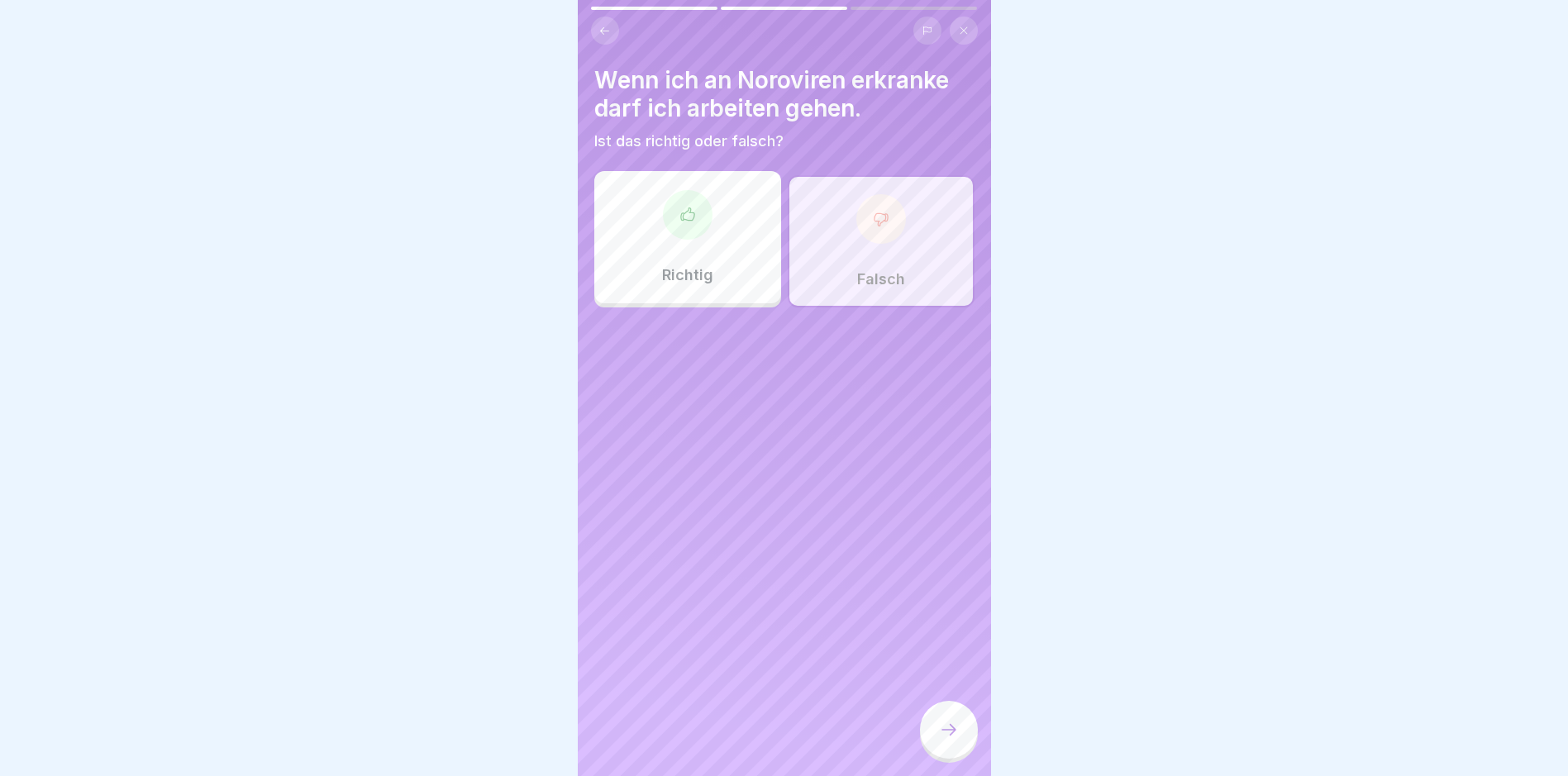
click at [952, 730] on div at bounding box center [949, 729] width 58 height 58
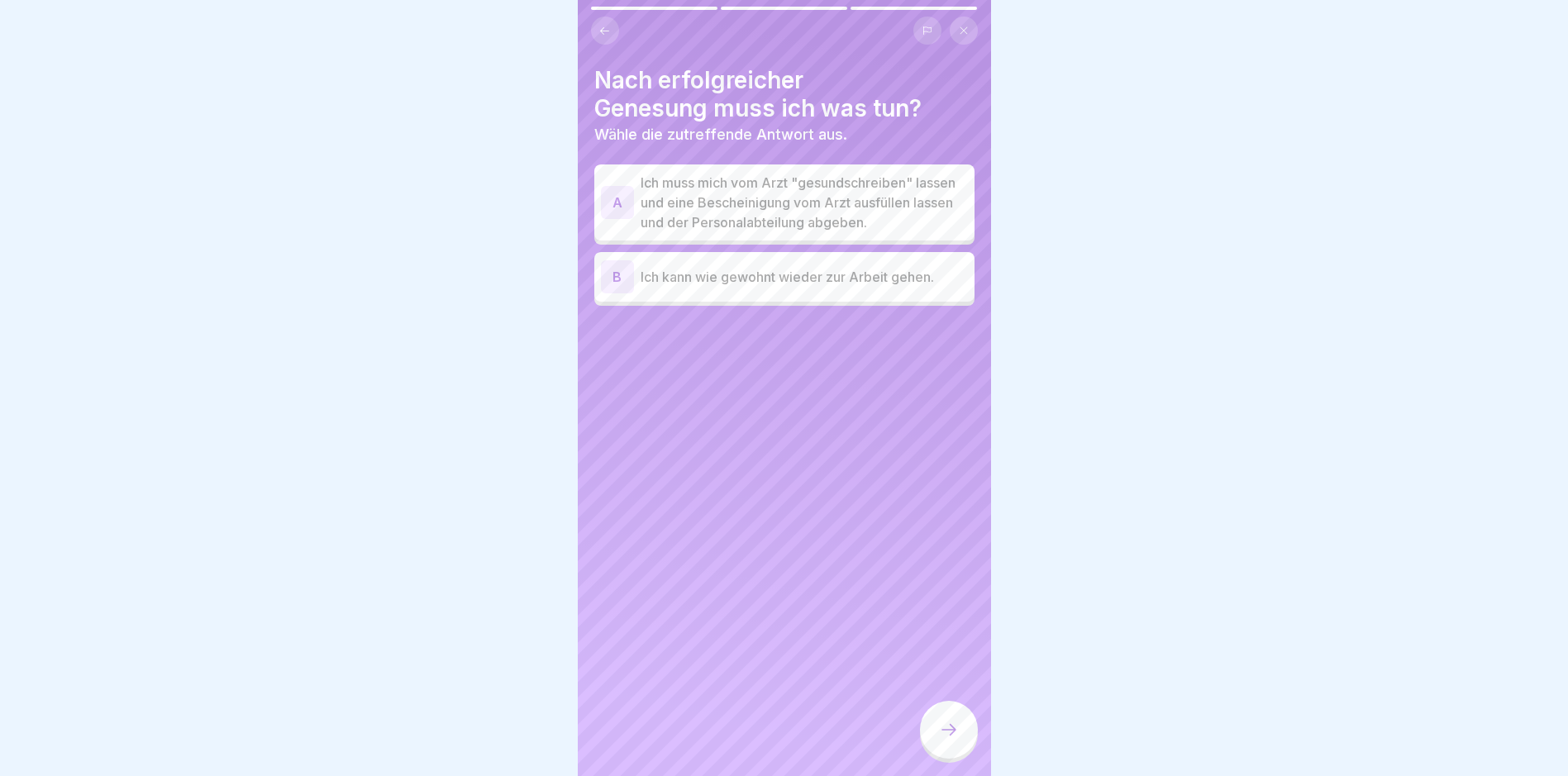
click at [858, 214] on p "Ich muss mich vom Arzt "gesundschreiben" lassen und eine Bescheinigung vom Arzt…" at bounding box center [805, 202] width 328 height 59
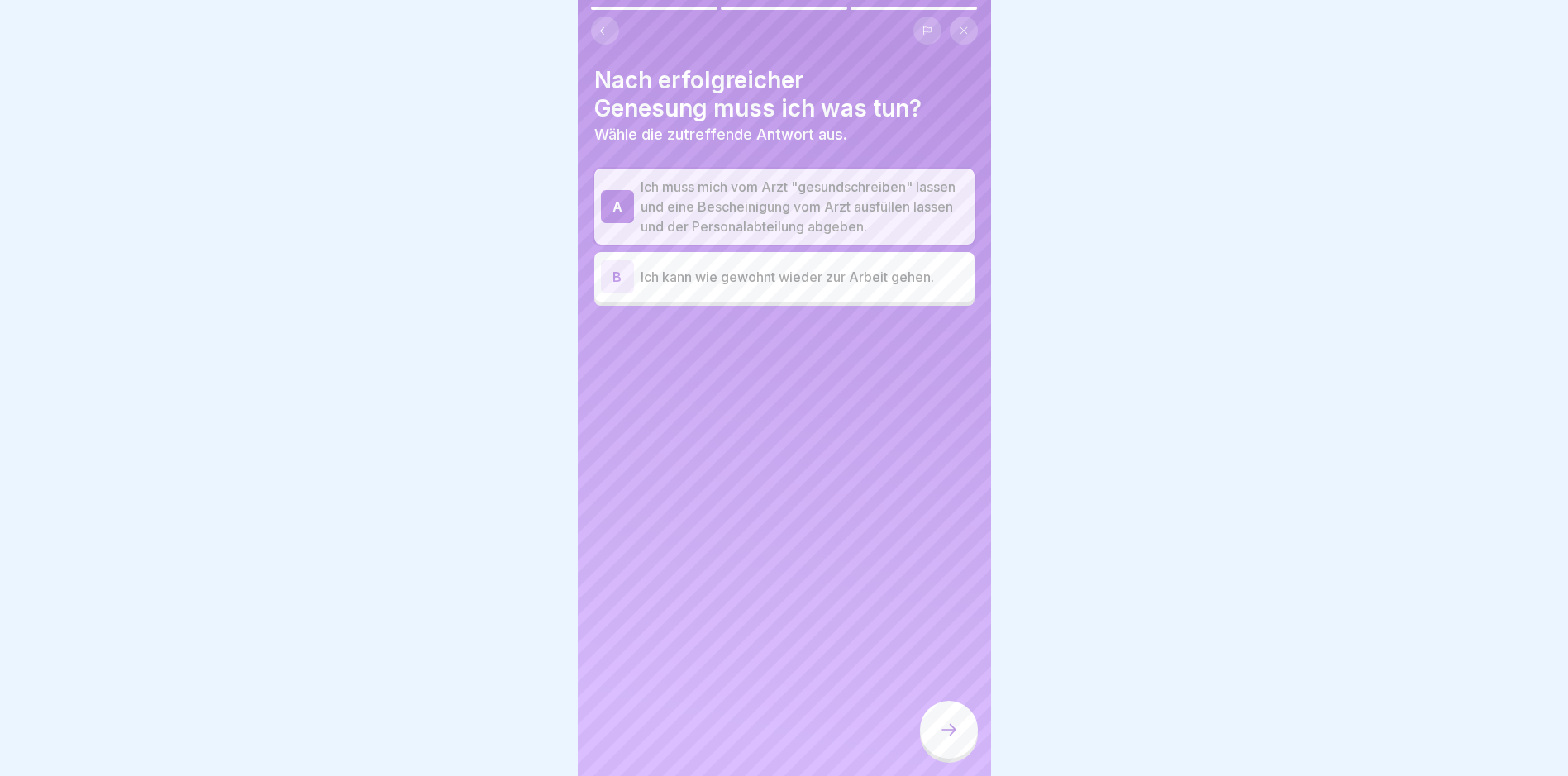
click at [939, 737] on icon at bounding box center [949, 729] width 20 height 20
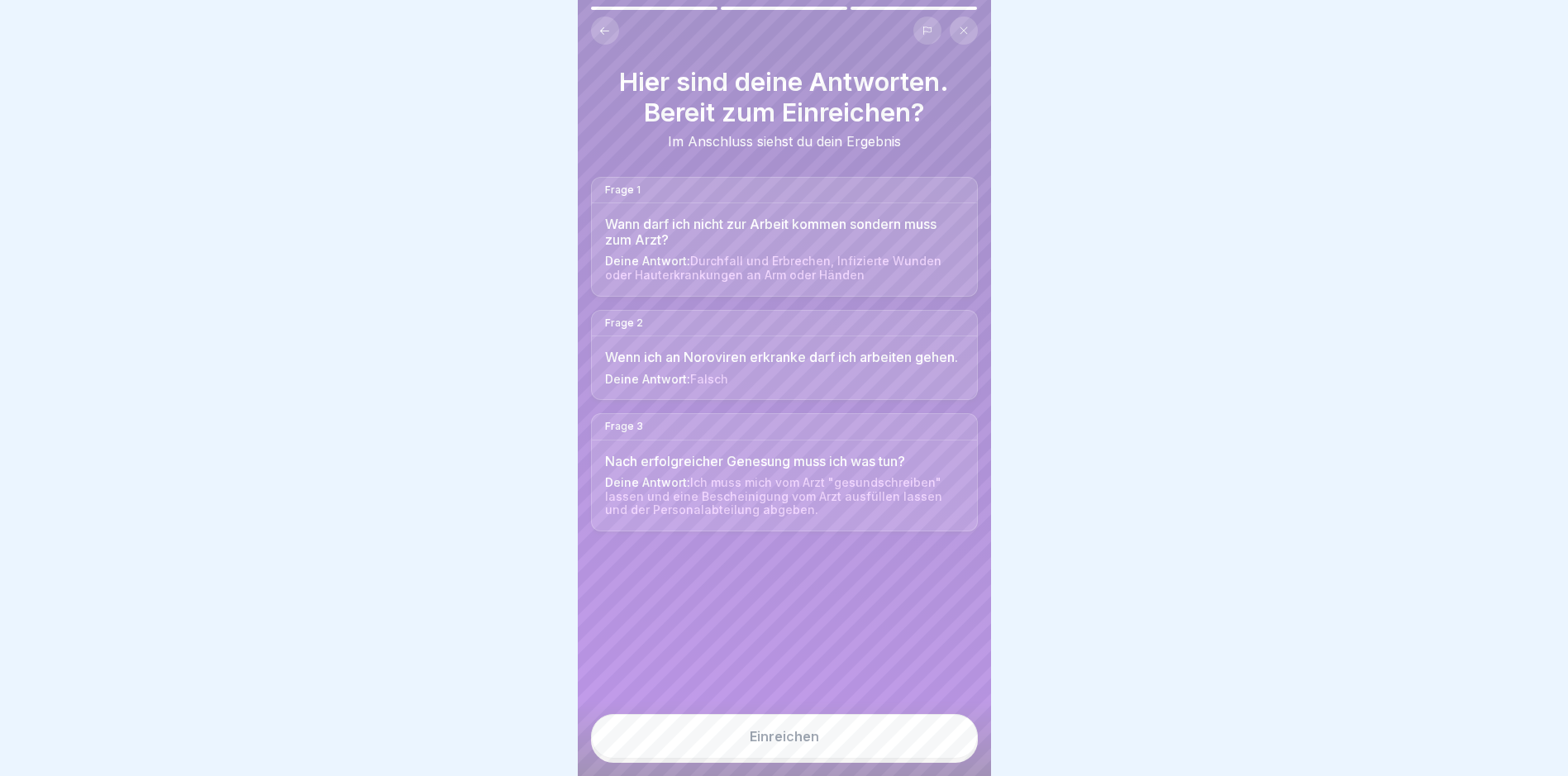
click at [882, 741] on button "Einreichen" at bounding box center [784, 737] width 387 height 45
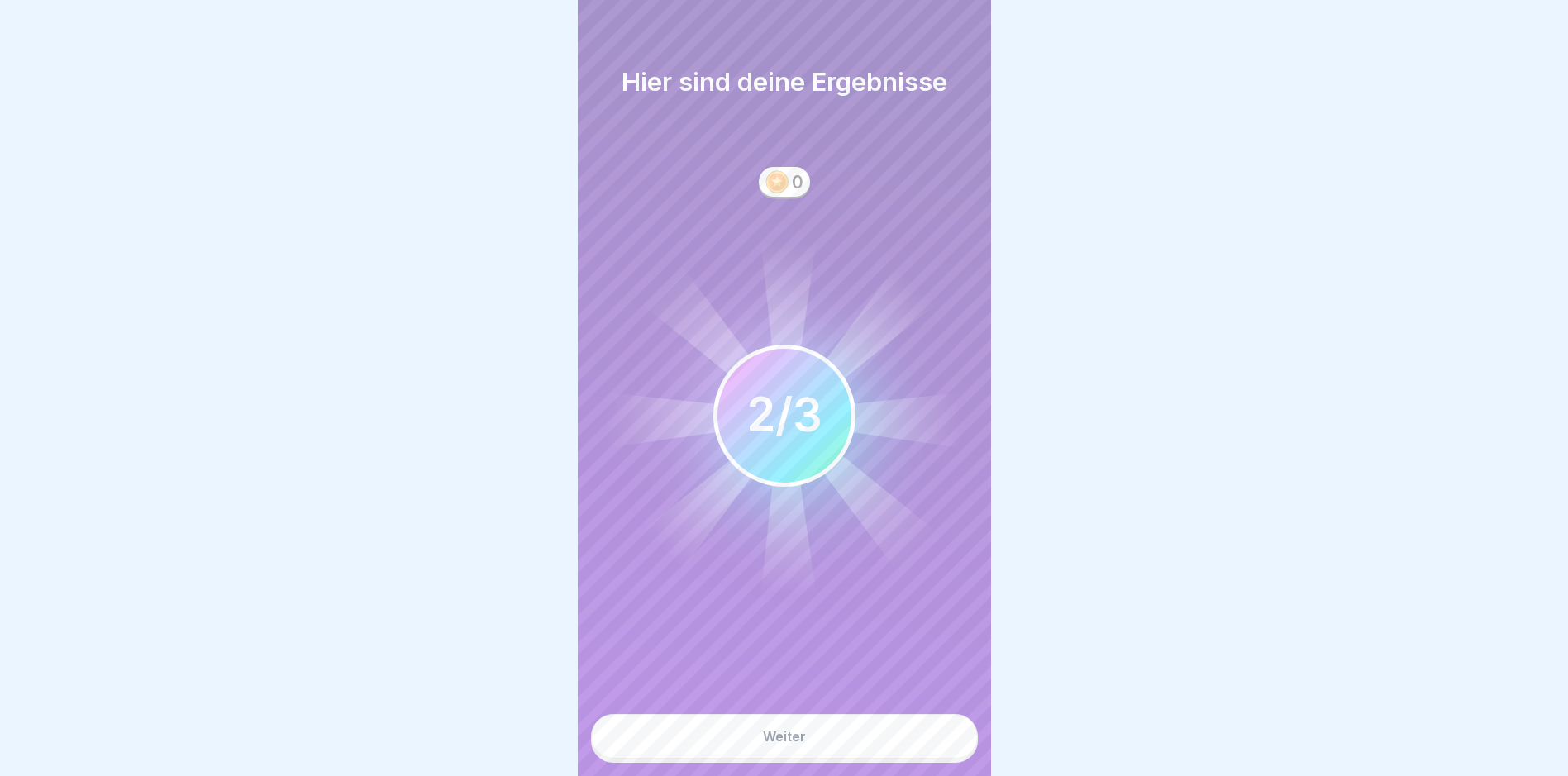
click at [882, 741] on button "Weiter" at bounding box center [784, 737] width 387 height 45
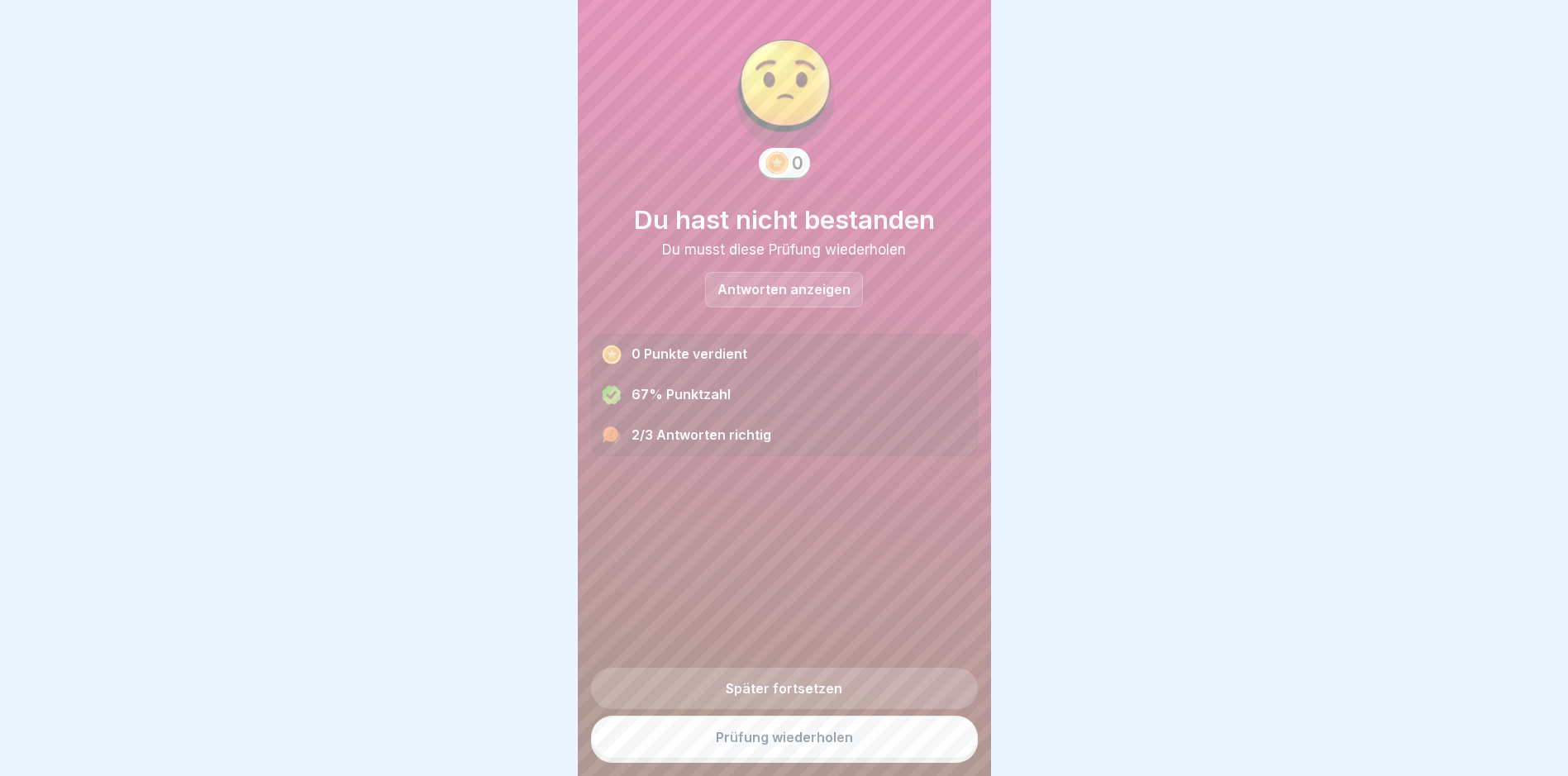
click at [882, 741] on link "Prüfung wiederholen" at bounding box center [784, 738] width 387 height 43
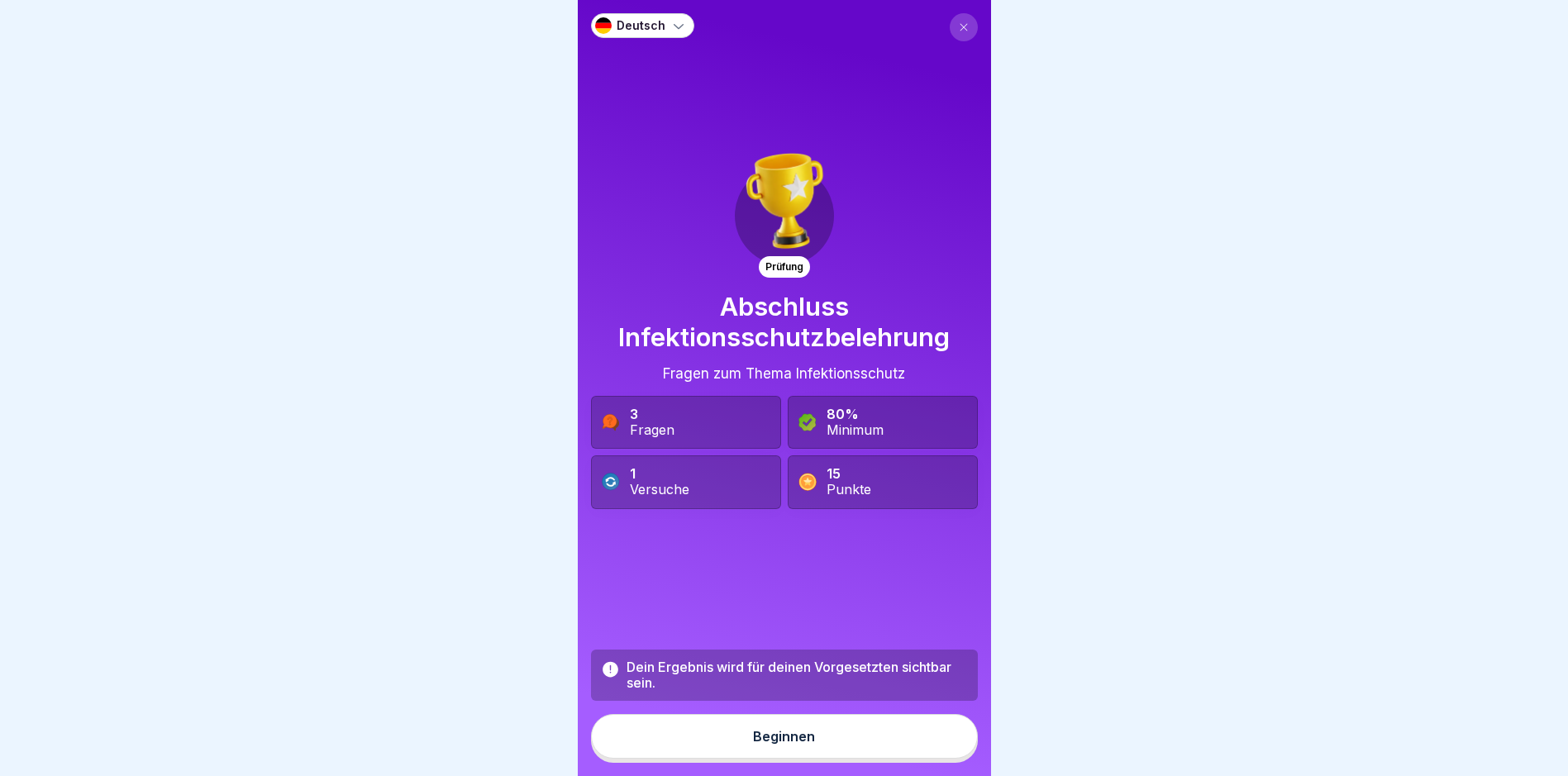
click at [882, 741] on button "Beginnen" at bounding box center [784, 737] width 387 height 45
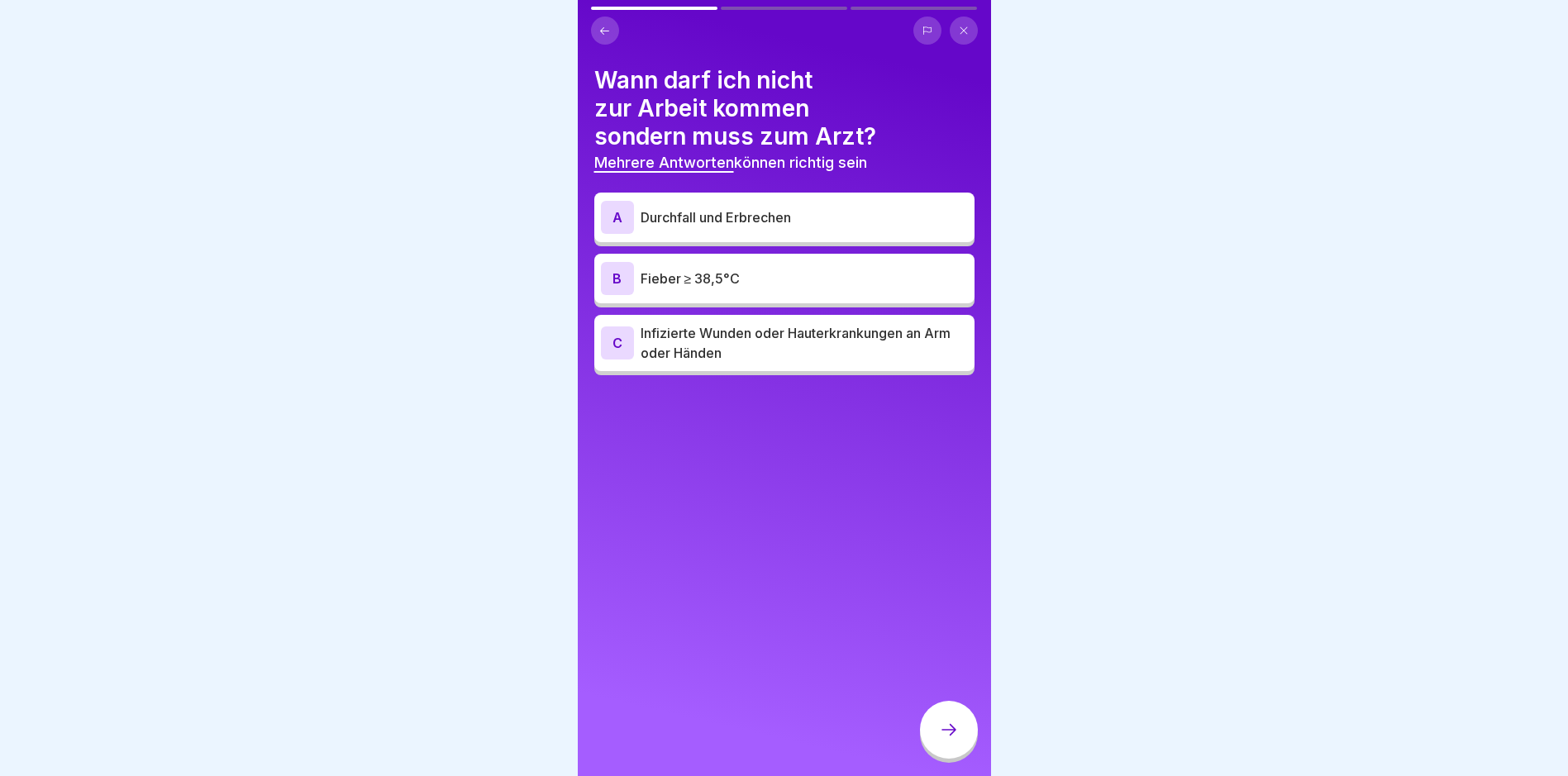
click at [697, 209] on p "Durchfall und Erbrechen" at bounding box center [805, 217] width 328 height 20
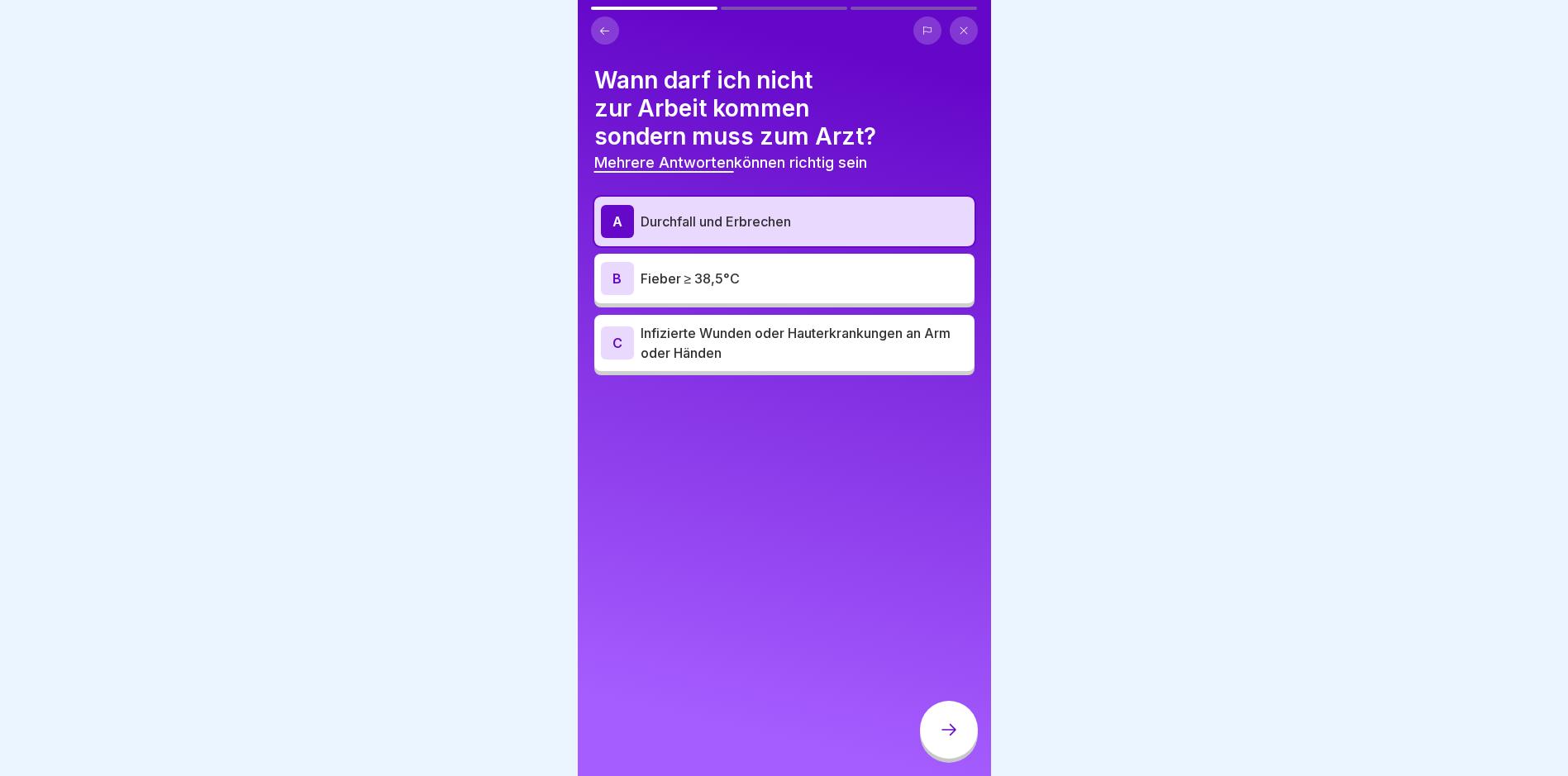
click at [707, 358] on p "Infizierte Wunden oder Hauterkrankungen an Arm oder Händen" at bounding box center [805, 343] width 328 height 39
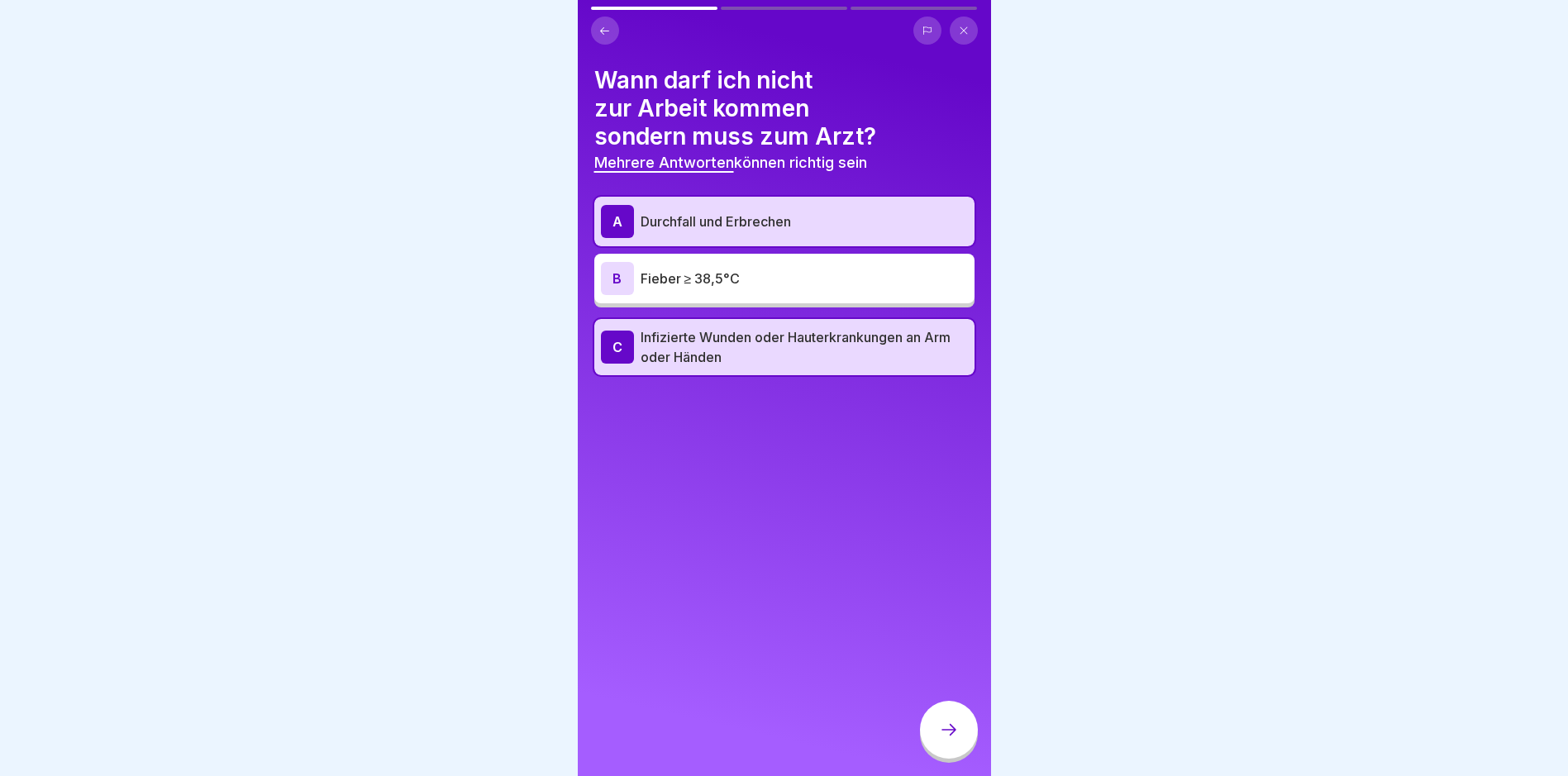
click at [722, 252] on div "A Durchfall und Erbrechen B Fieber ≥ 38,5°C C Infizierte Wunden oder Hauterkran…" at bounding box center [784, 286] width 380 height 178
click at [720, 272] on p "Fieber ≥ 38,5°C" at bounding box center [805, 278] width 328 height 20
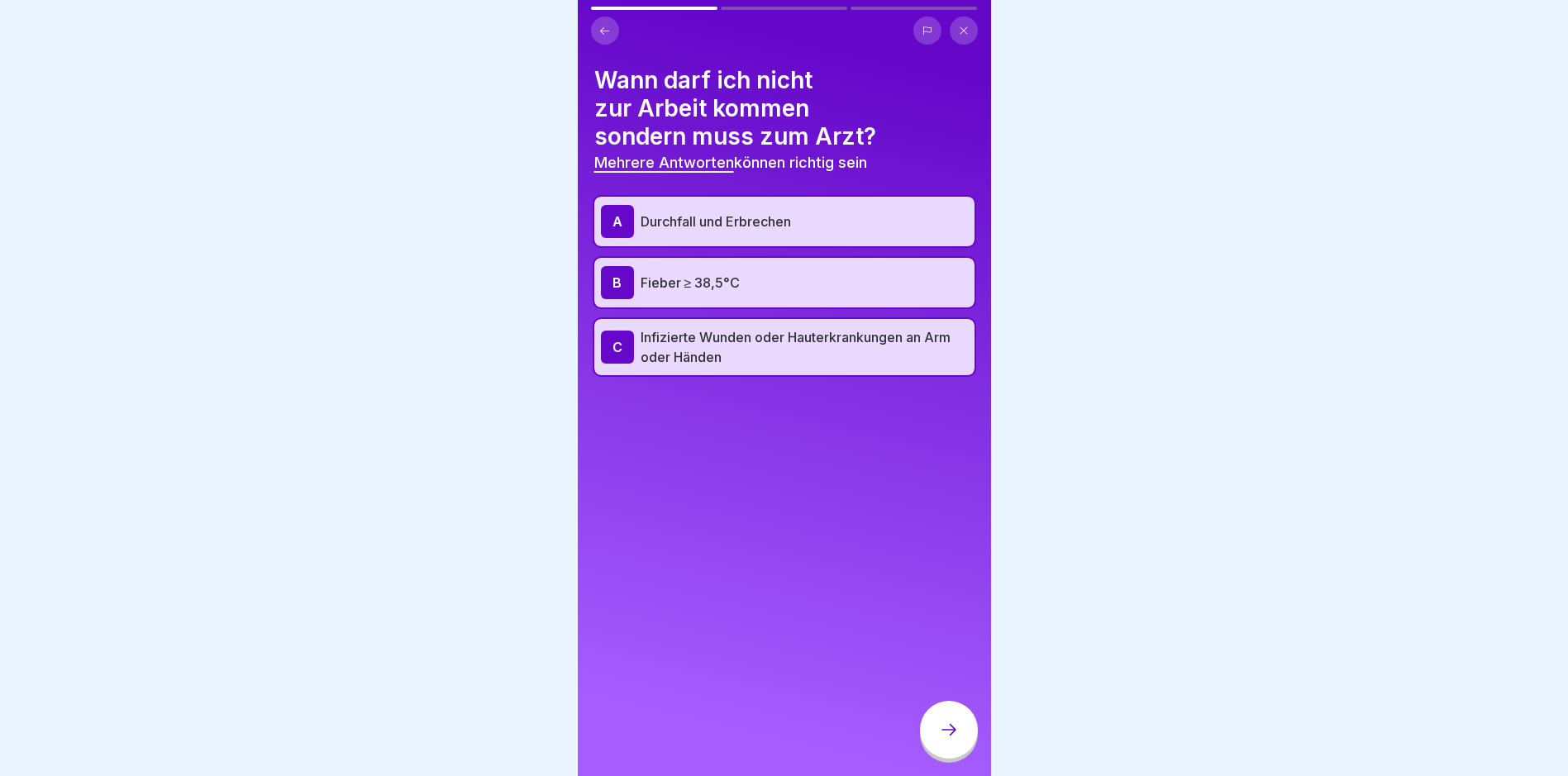
click at [951, 740] on icon at bounding box center [949, 729] width 20 height 20
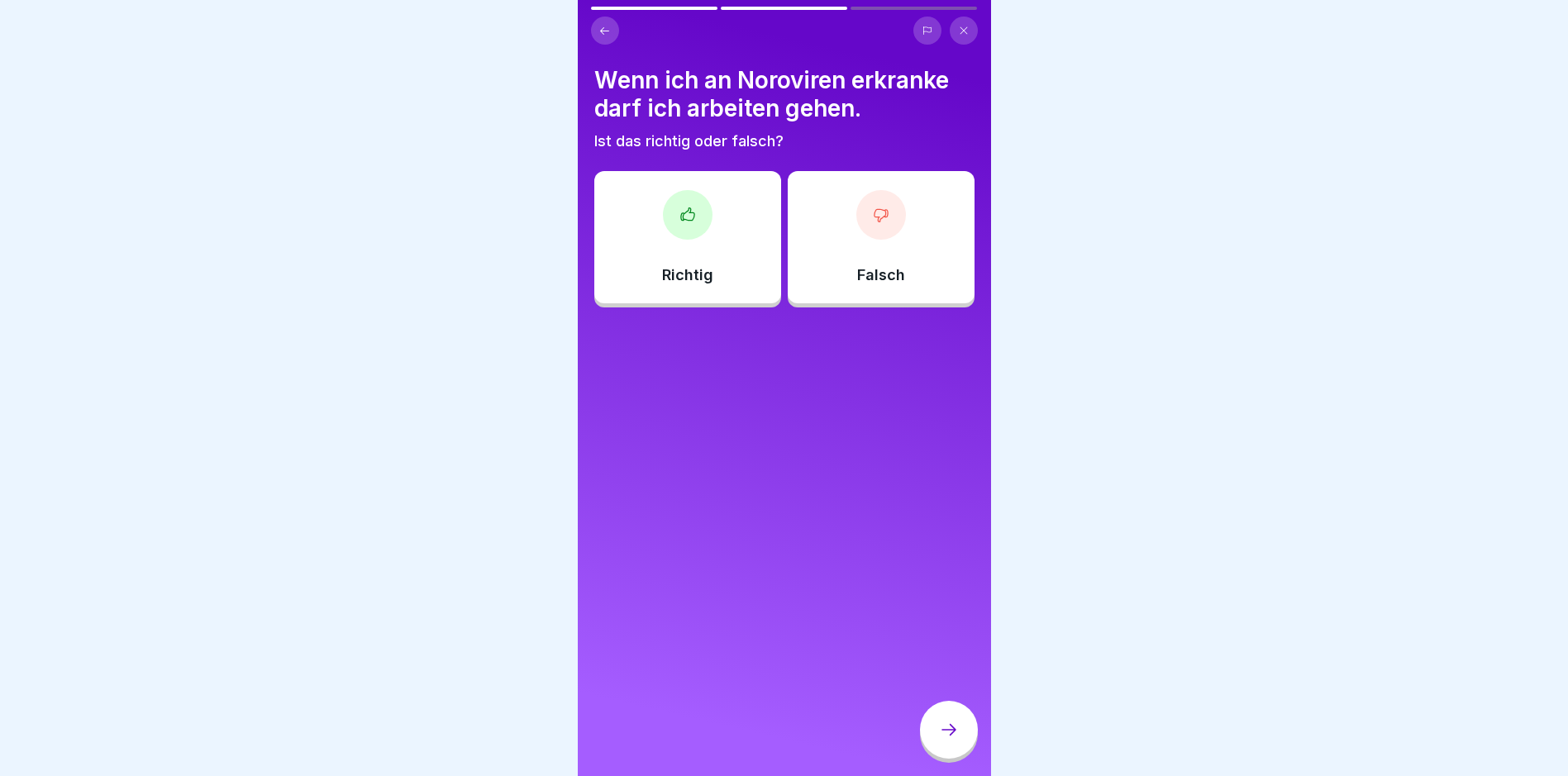
click at [896, 216] on div "Falsch" at bounding box center [881, 237] width 187 height 132
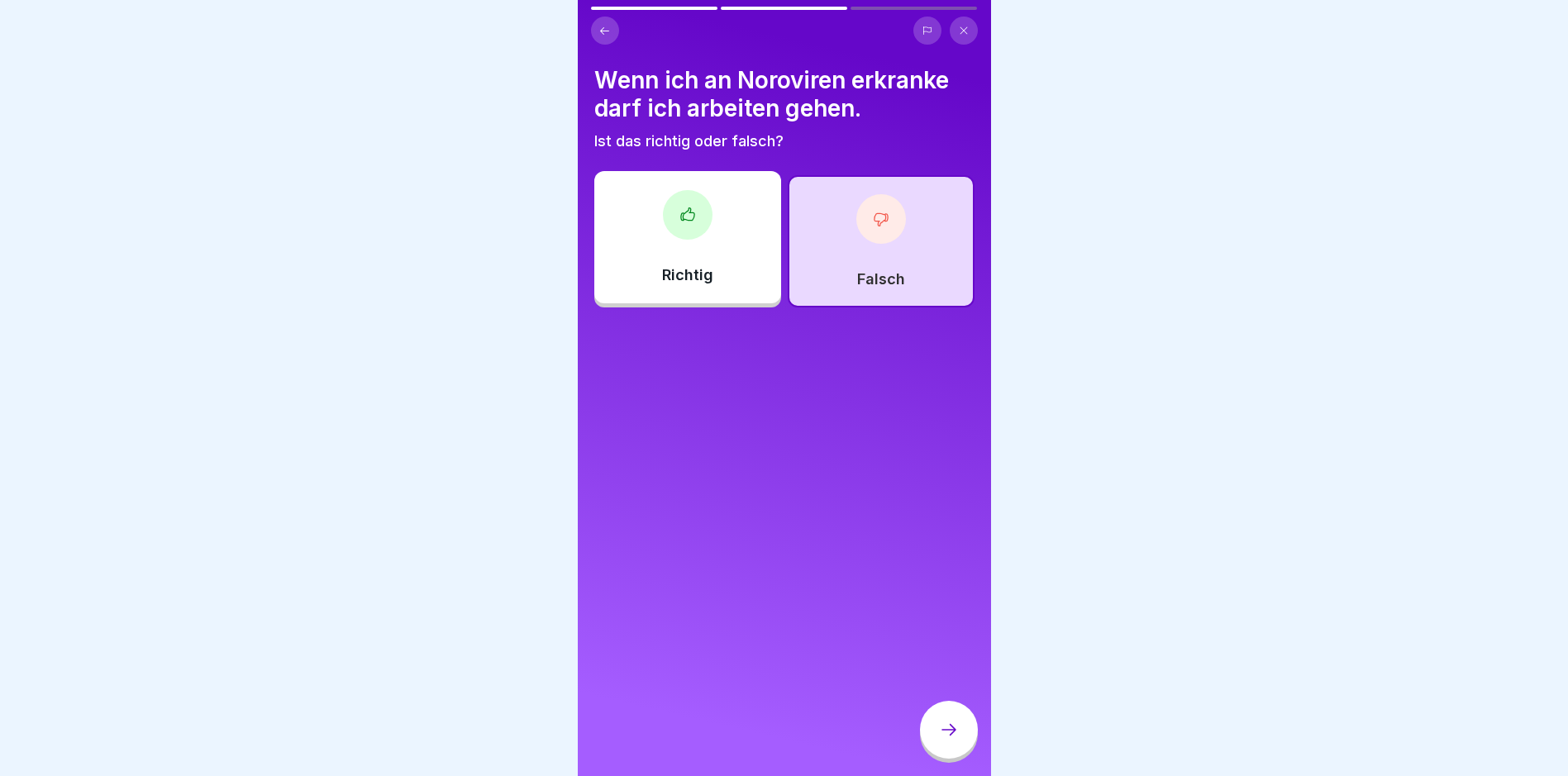
click at [958, 740] on icon at bounding box center [949, 729] width 20 height 20
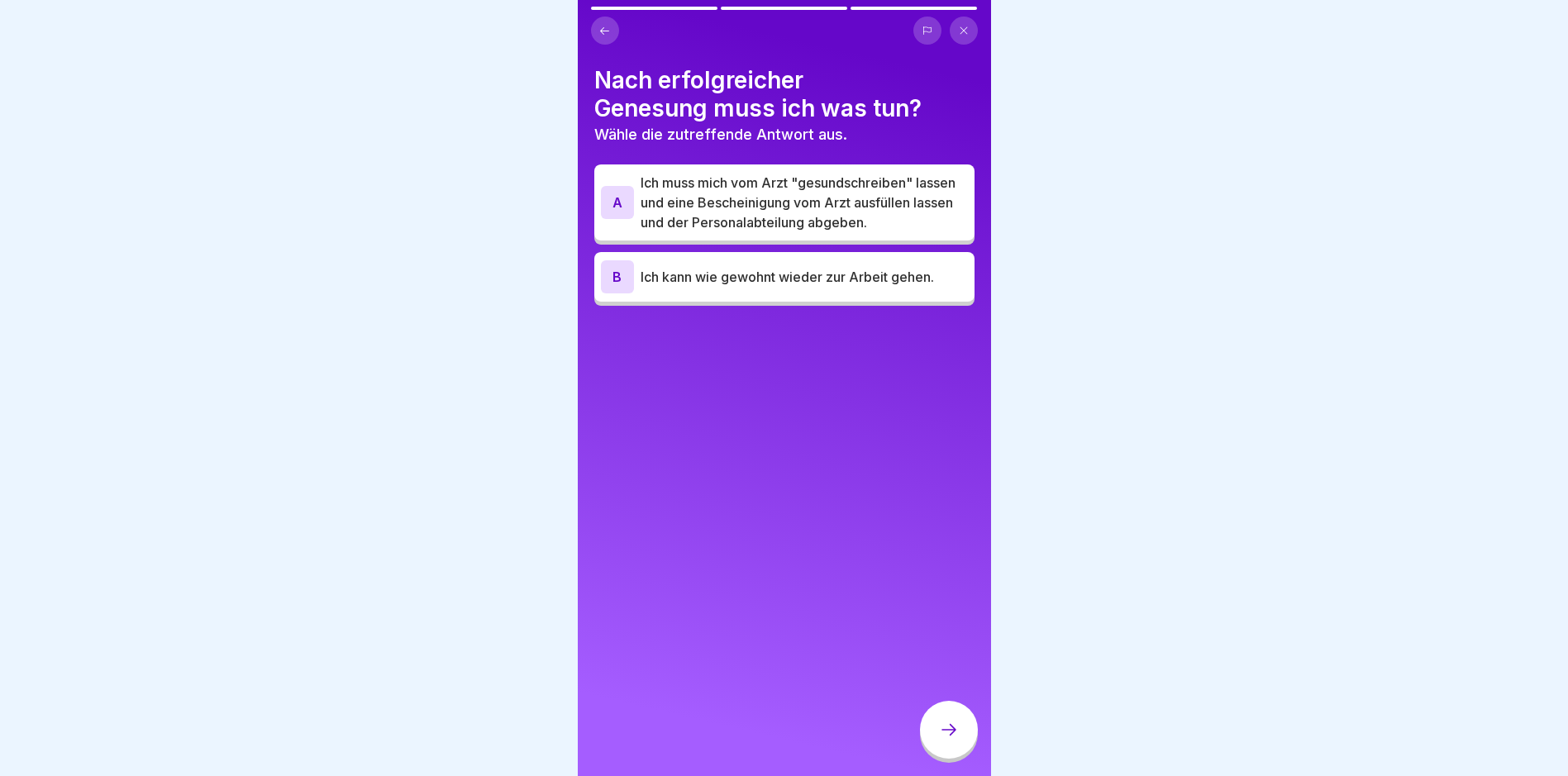
click at [788, 211] on p "Ich muss mich vom Arzt "gesundschreiben" lassen und eine Bescheinigung vom Arzt…" at bounding box center [805, 202] width 328 height 59
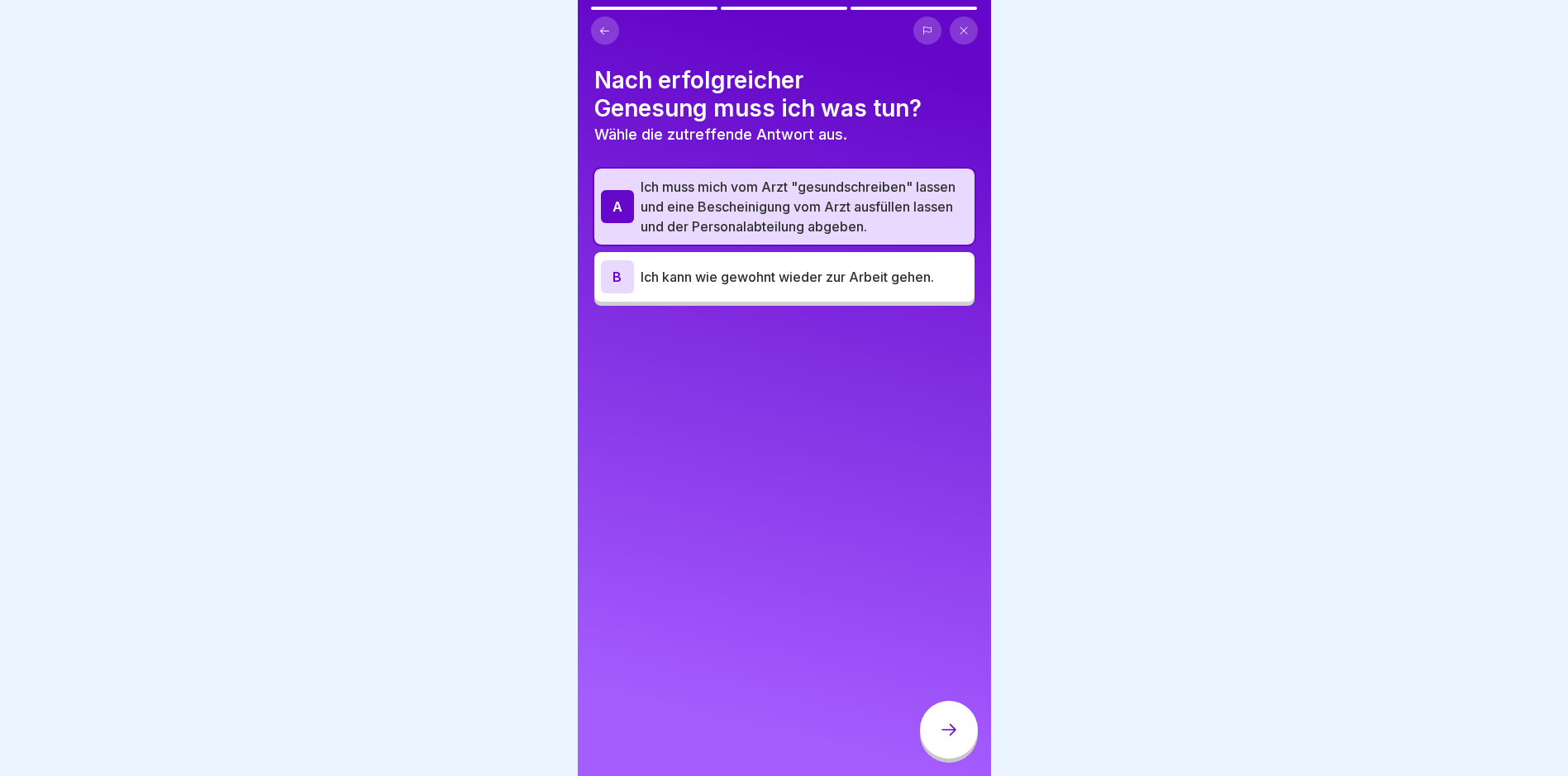
click at [943, 740] on icon at bounding box center [949, 729] width 20 height 20
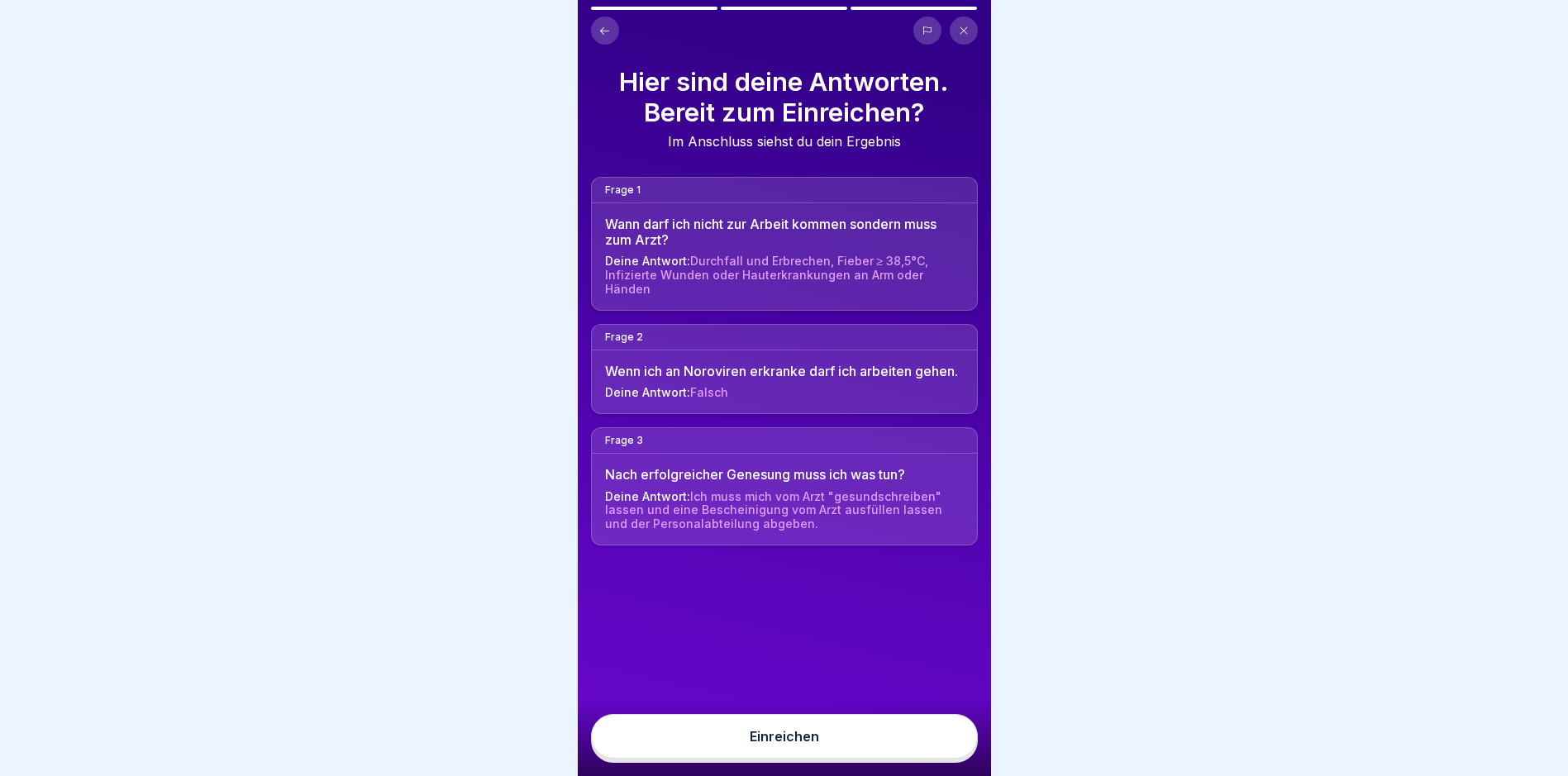
click at [891, 754] on button "Einreichen" at bounding box center [784, 737] width 387 height 45
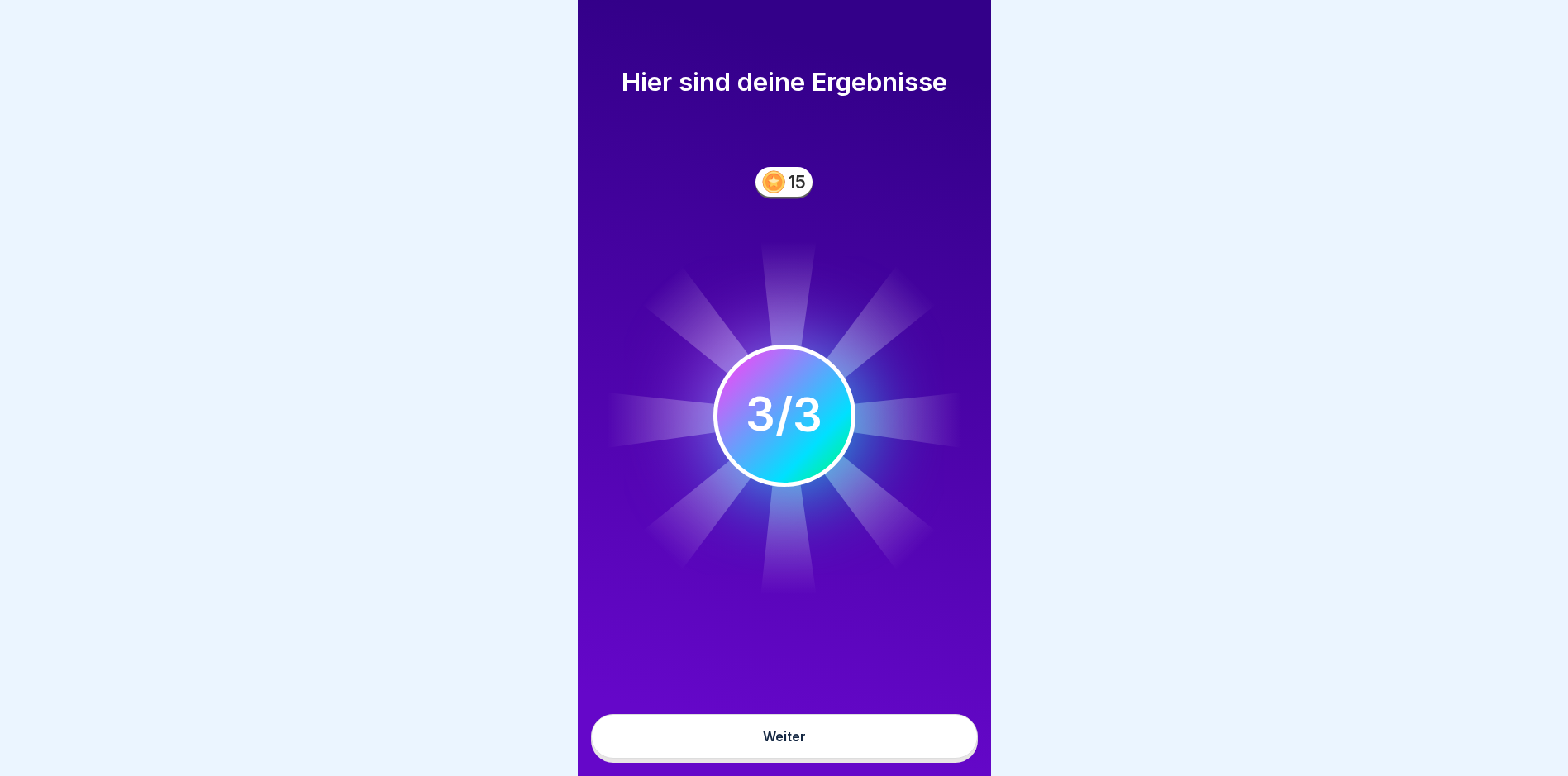
click at [891, 754] on button "Weiter" at bounding box center [784, 737] width 387 height 45
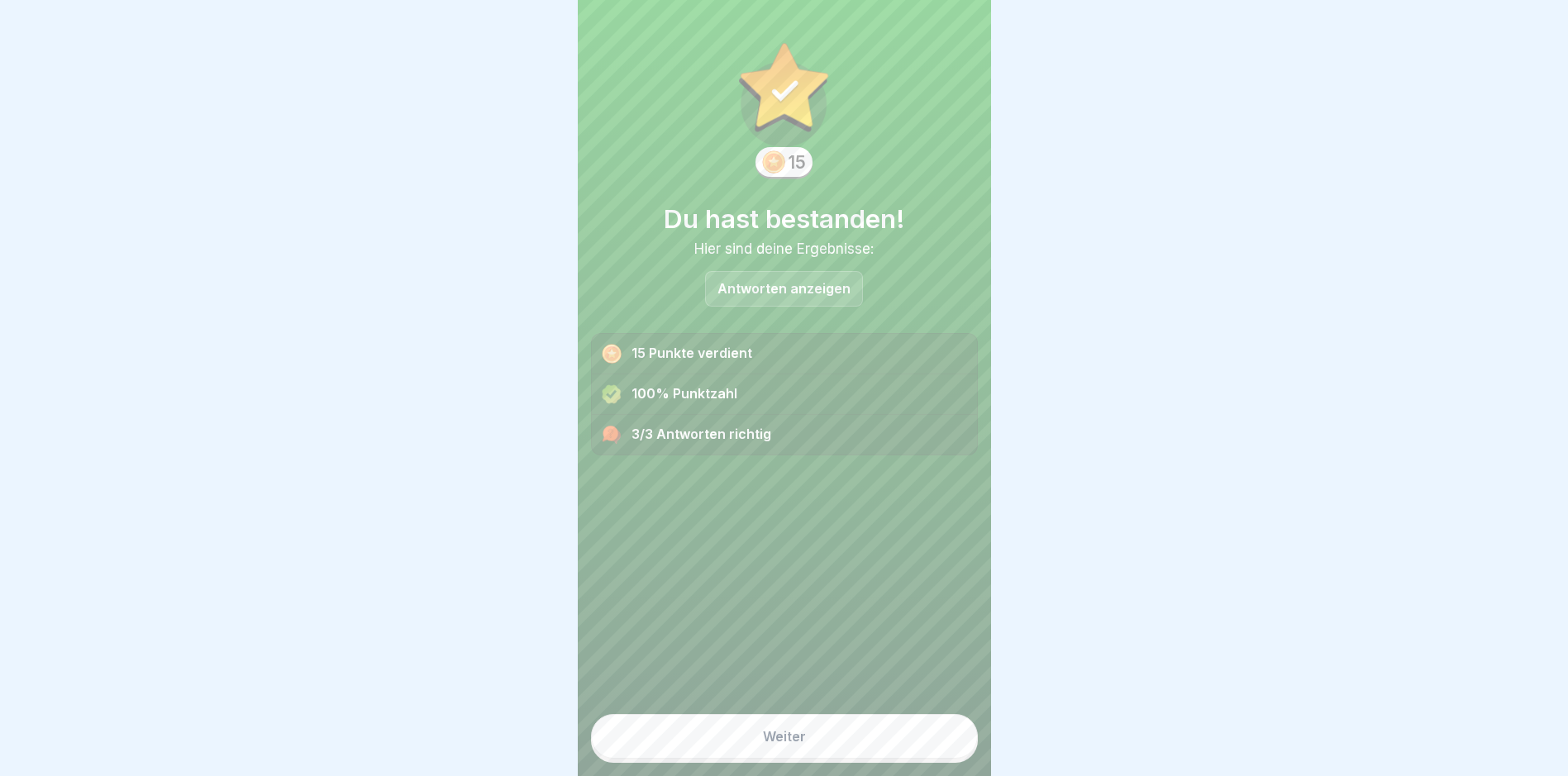
click at [891, 754] on button "Weiter" at bounding box center [784, 737] width 387 height 45
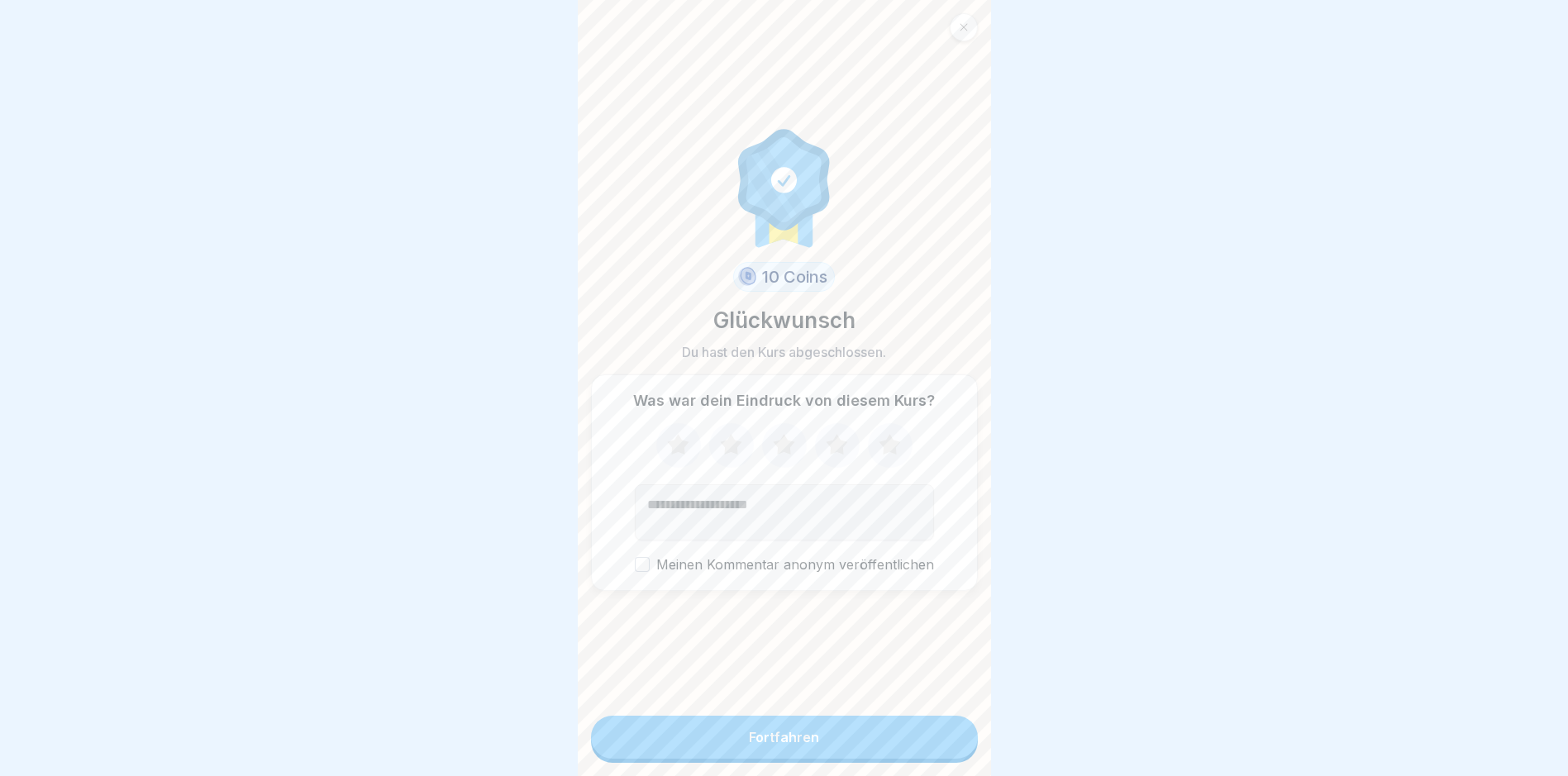
click at [891, 754] on button "Fortfahren" at bounding box center [784, 738] width 387 height 43
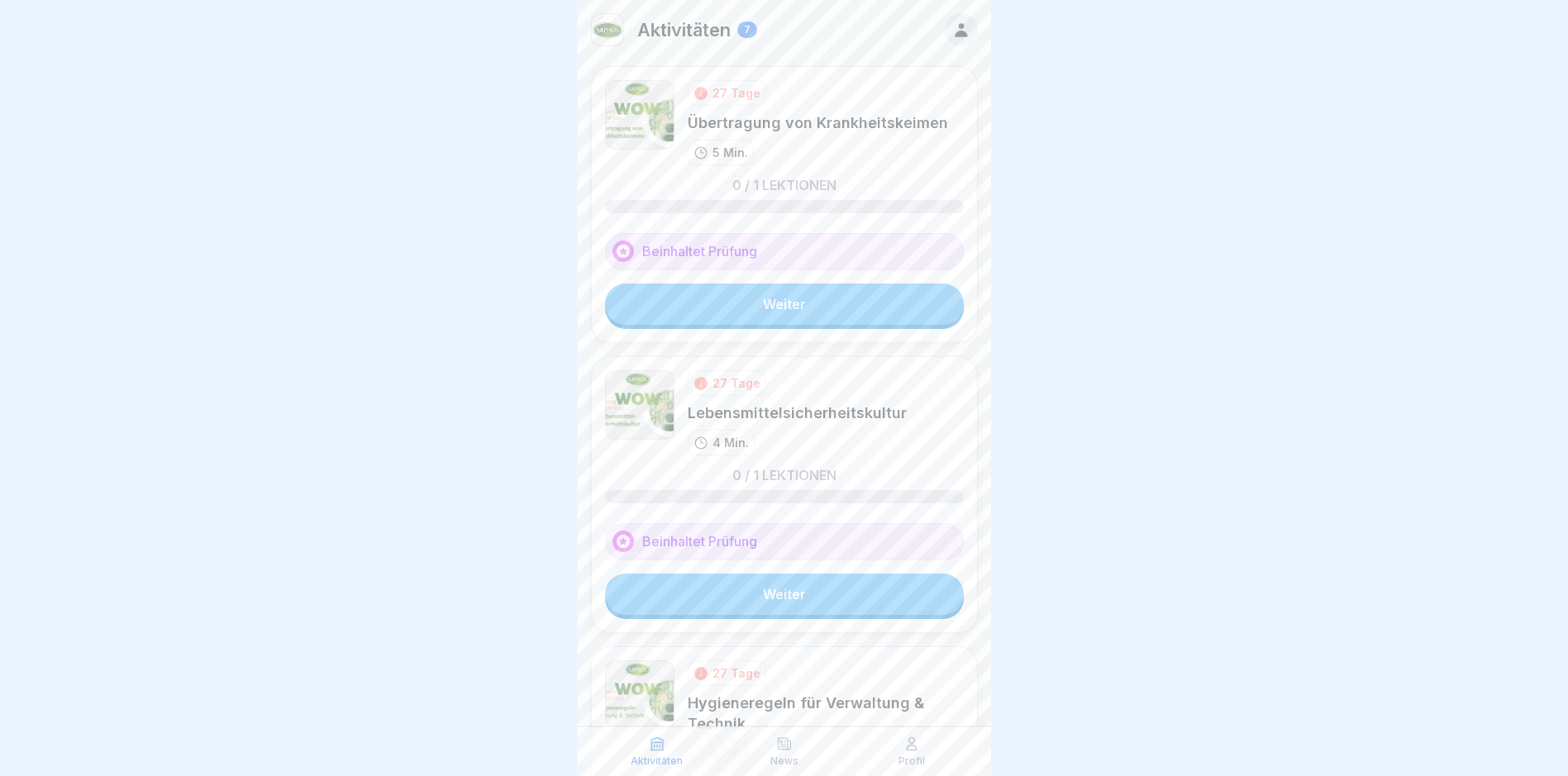
click at [818, 306] on link "Weiter" at bounding box center [784, 304] width 359 height 41
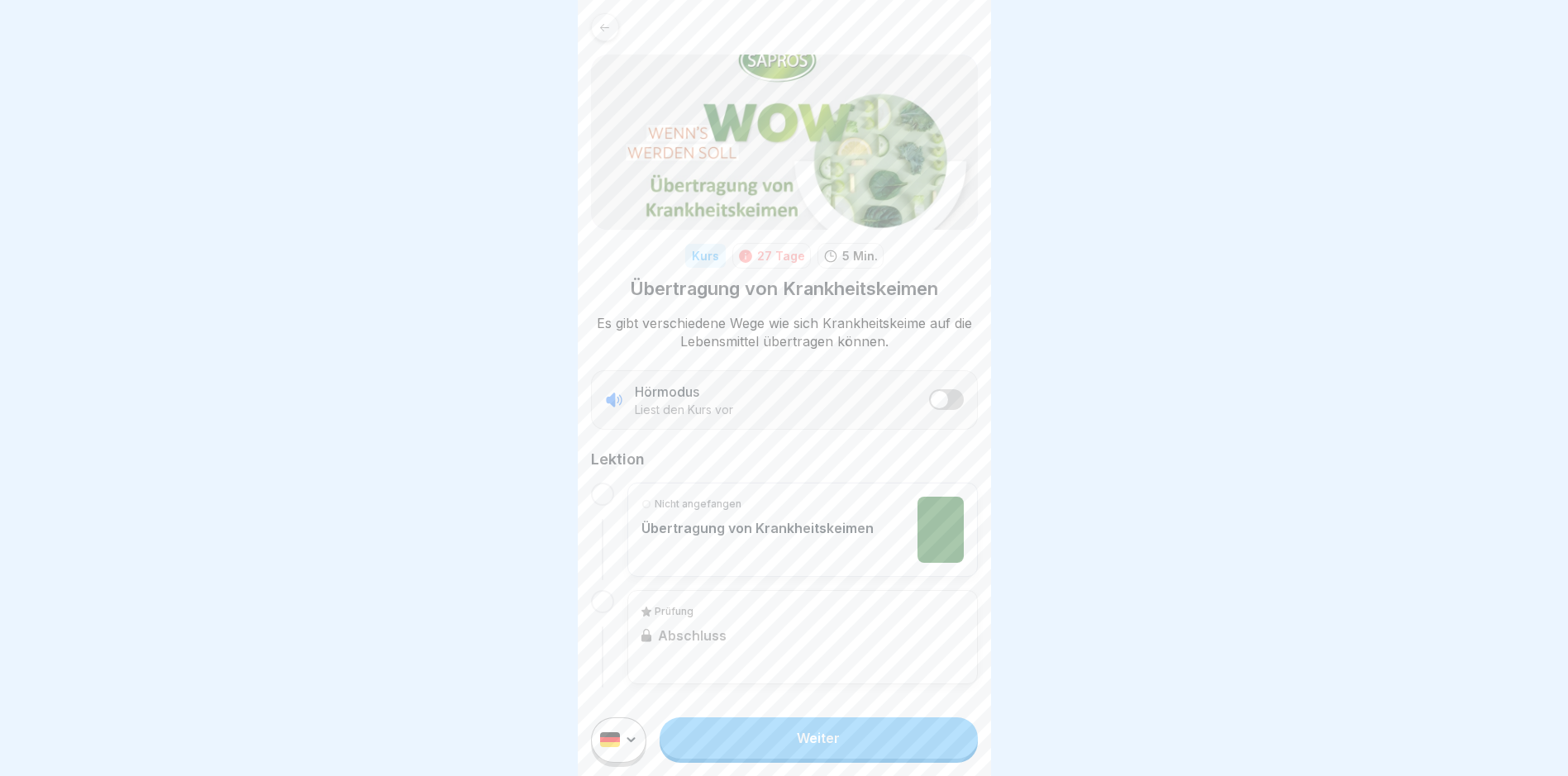
click at [832, 752] on link "Weiter" at bounding box center [818, 738] width 318 height 41
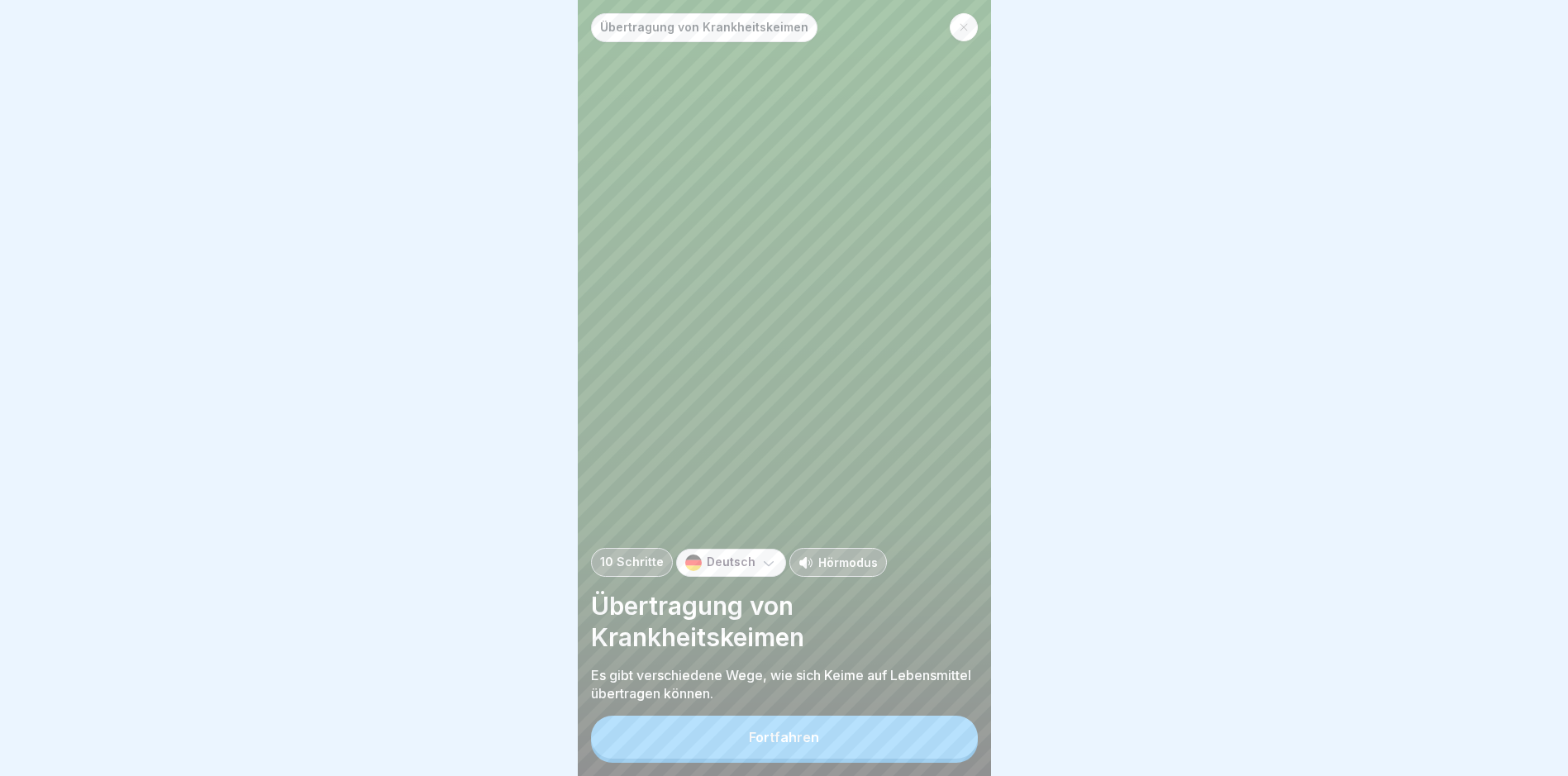
click at [832, 752] on button "Fortfahren" at bounding box center [784, 738] width 387 height 43
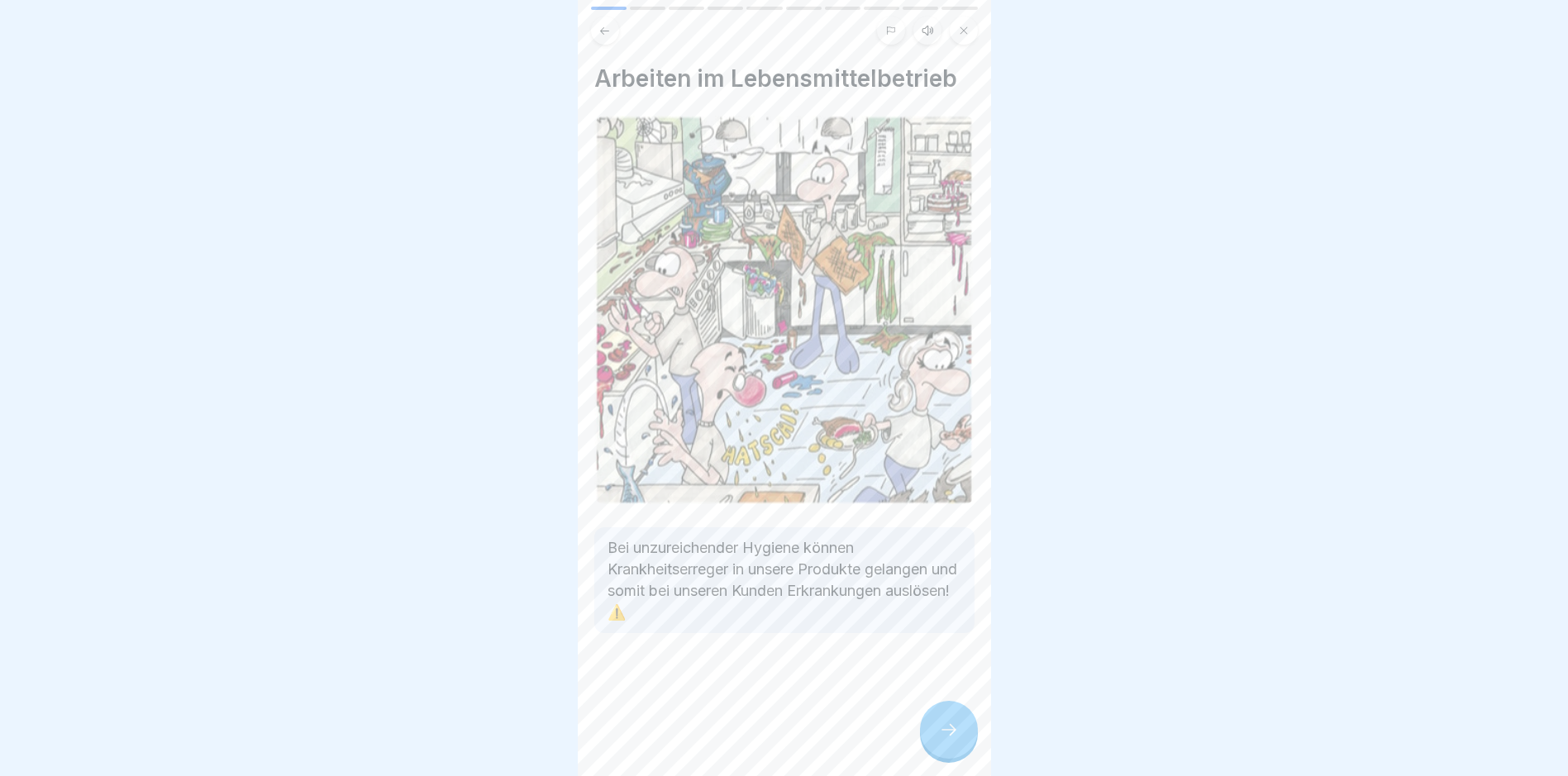
click at [949, 740] on icon at bounding box center [949, 729] width 20 height 20
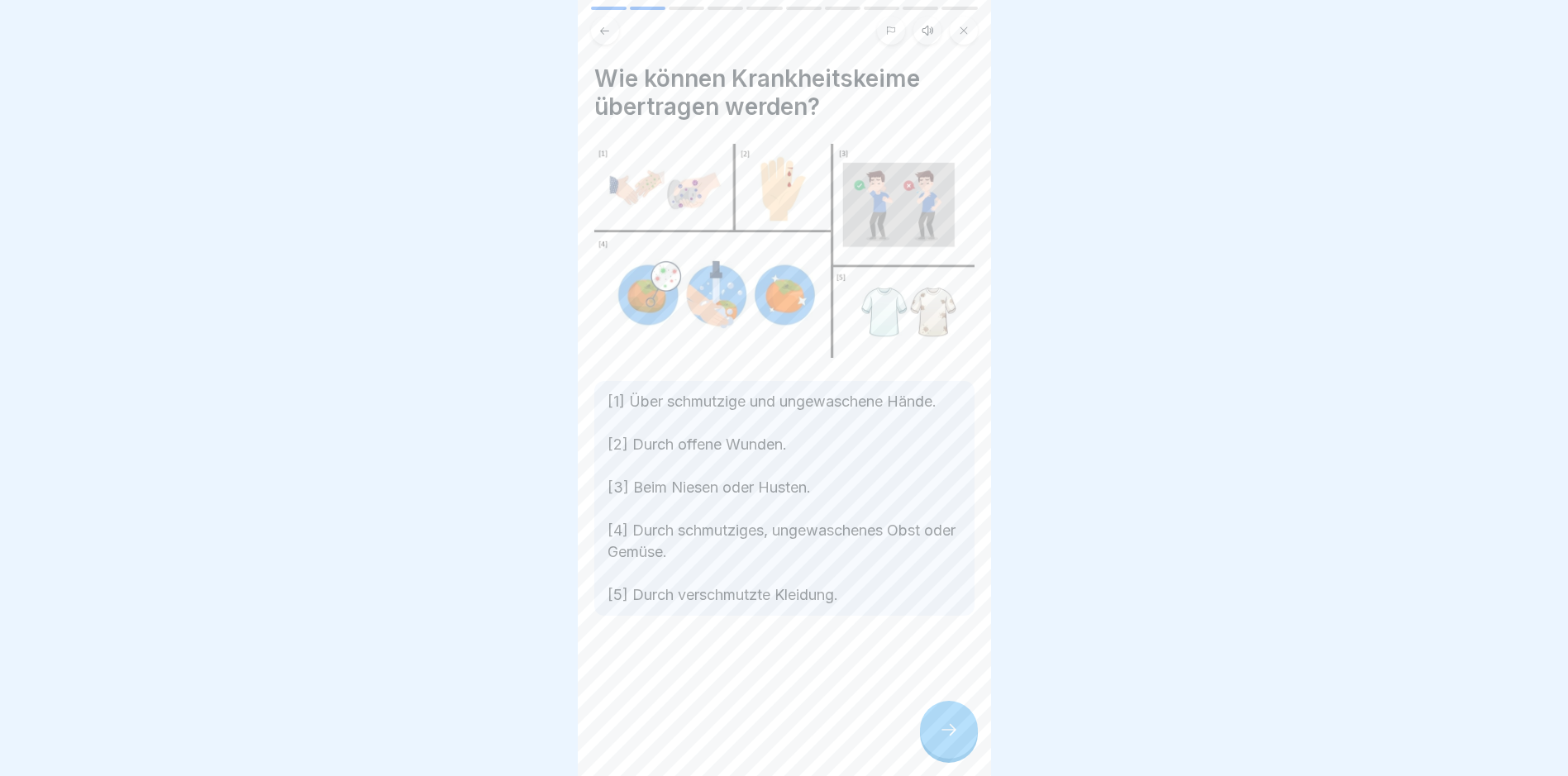
click at [952, 754] on div at bounding box center [949, 729] width 58 height 58
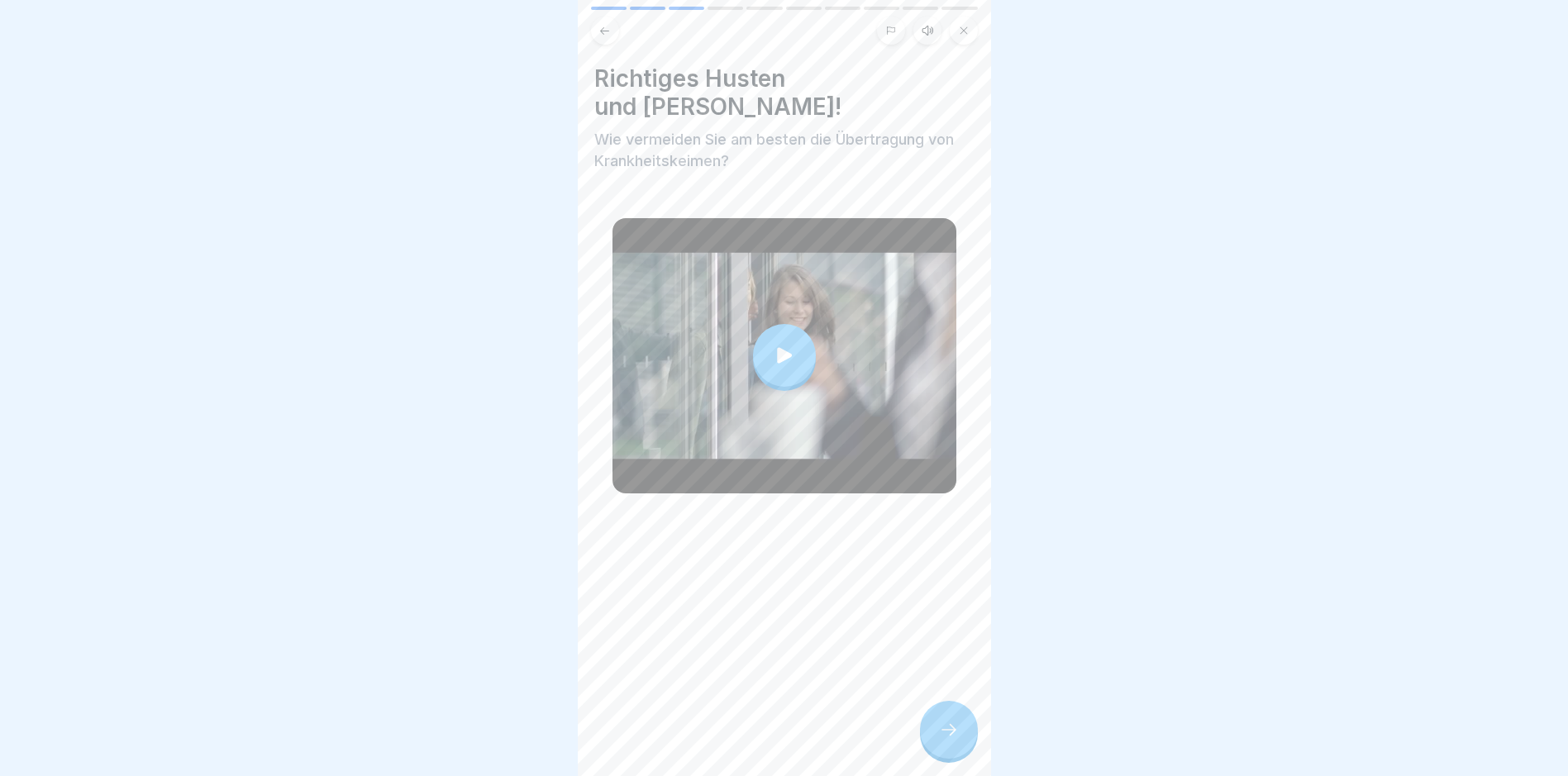
click at [782, 344] on icon at bounding box center [785, 355] width 23 height 23
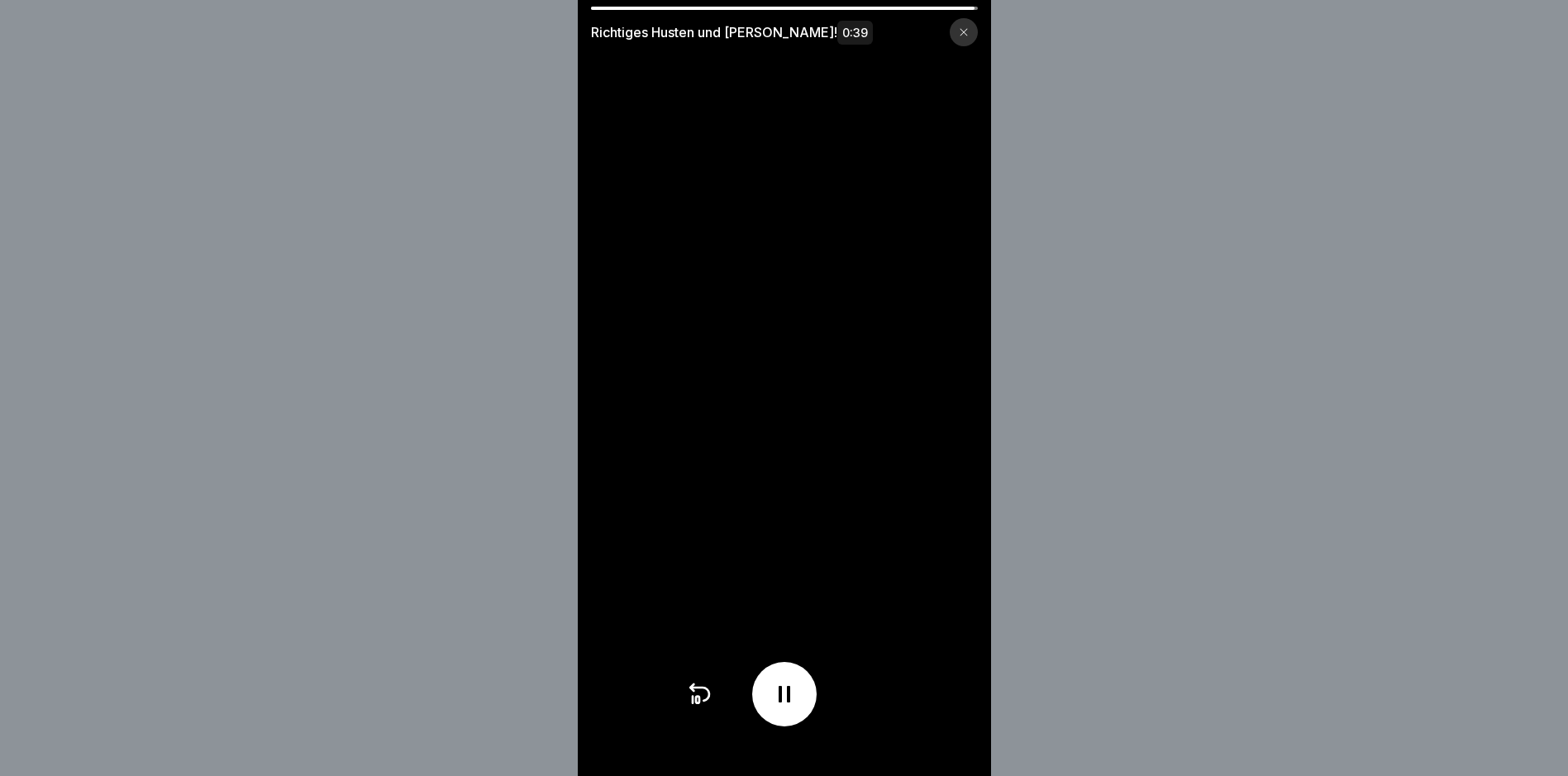
click at [955, 36] on div "Richtiges Husten und Niesen! 0:39" at bounding box center [784, 31] width 387 height 28
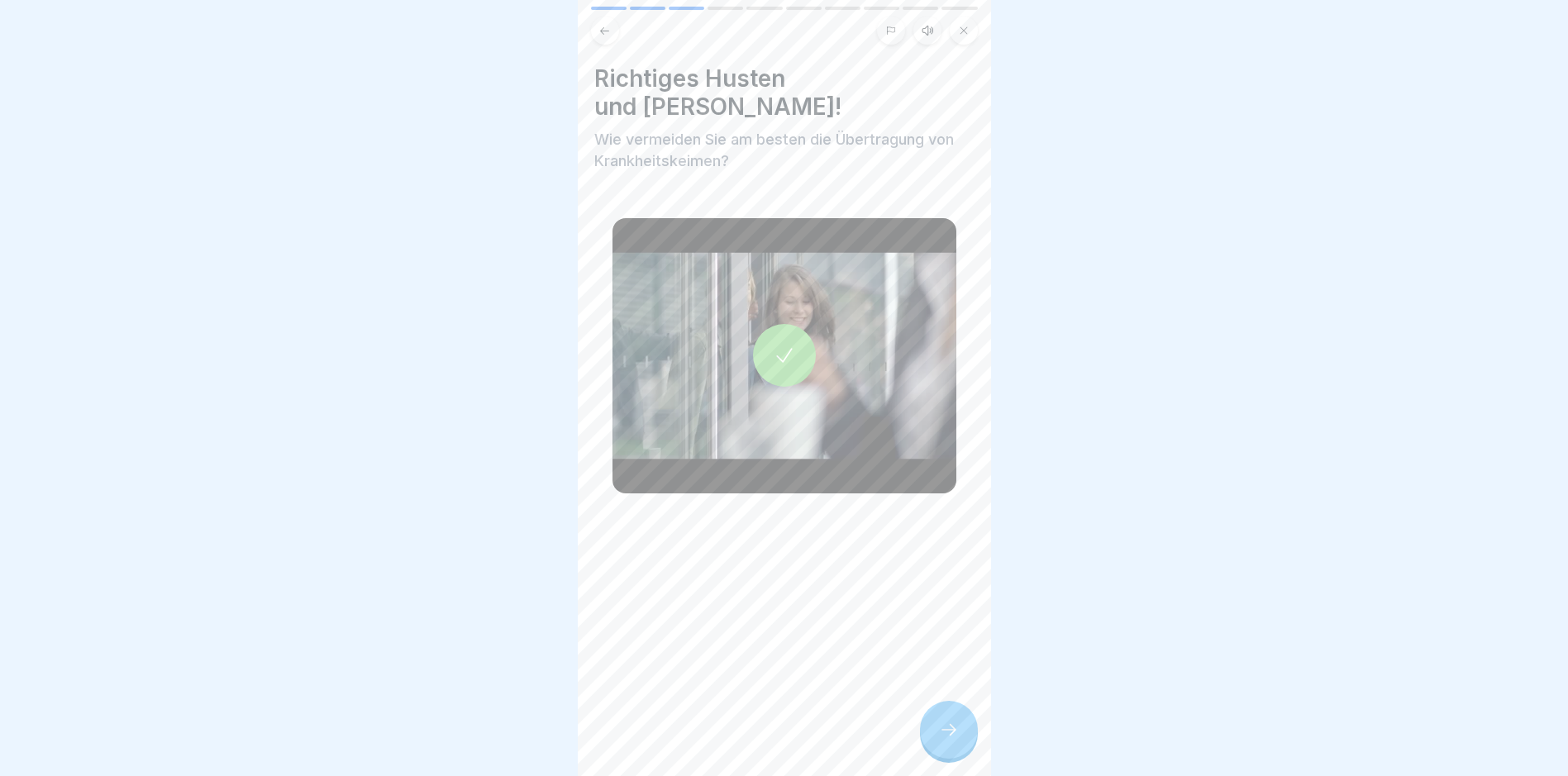
click at [941, 740] on icon at bounding box center [949, 729] width 20 height 20
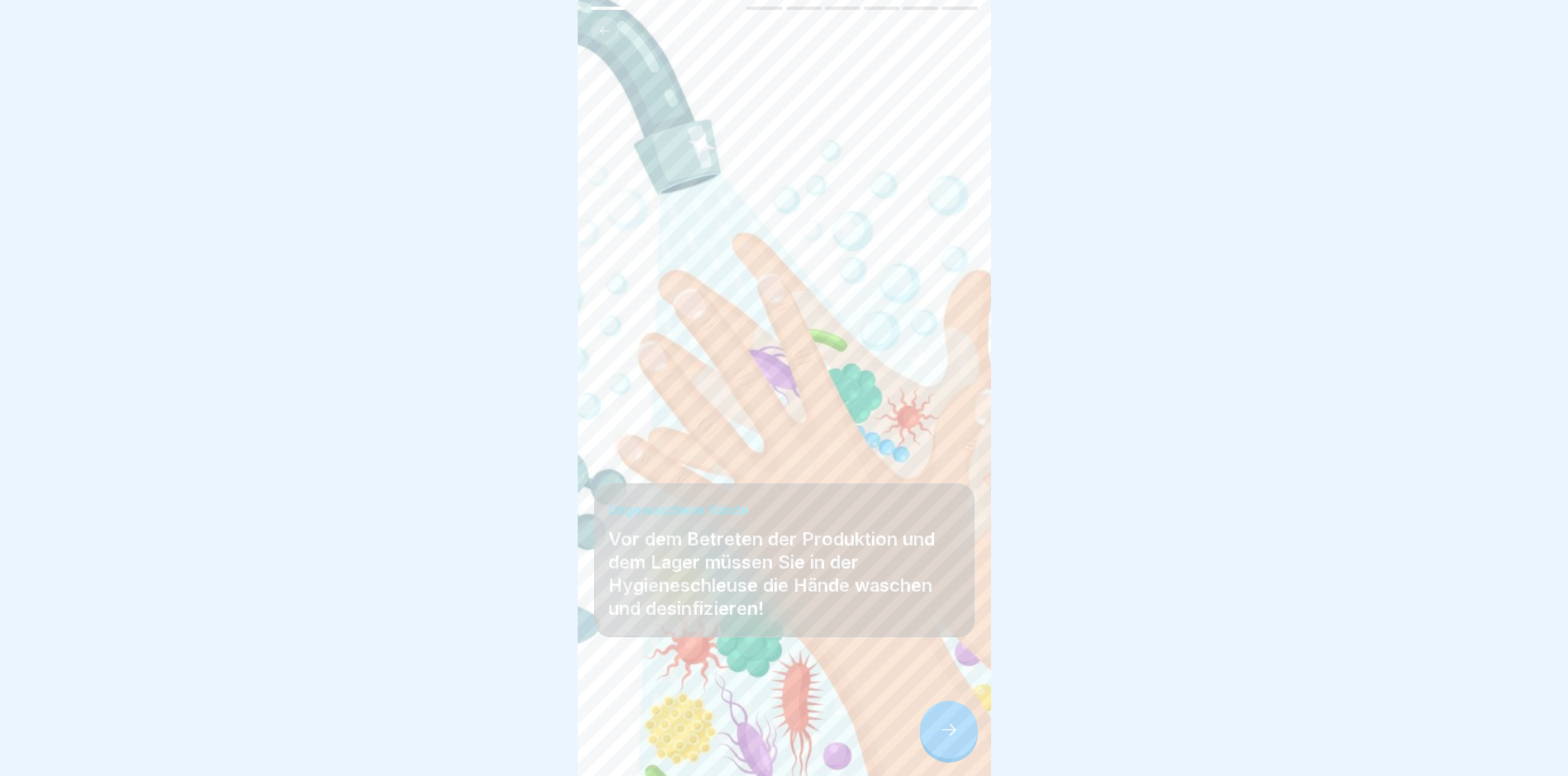
click at [936, 738] on div at bounding box center [949, 729] width 58 height 58
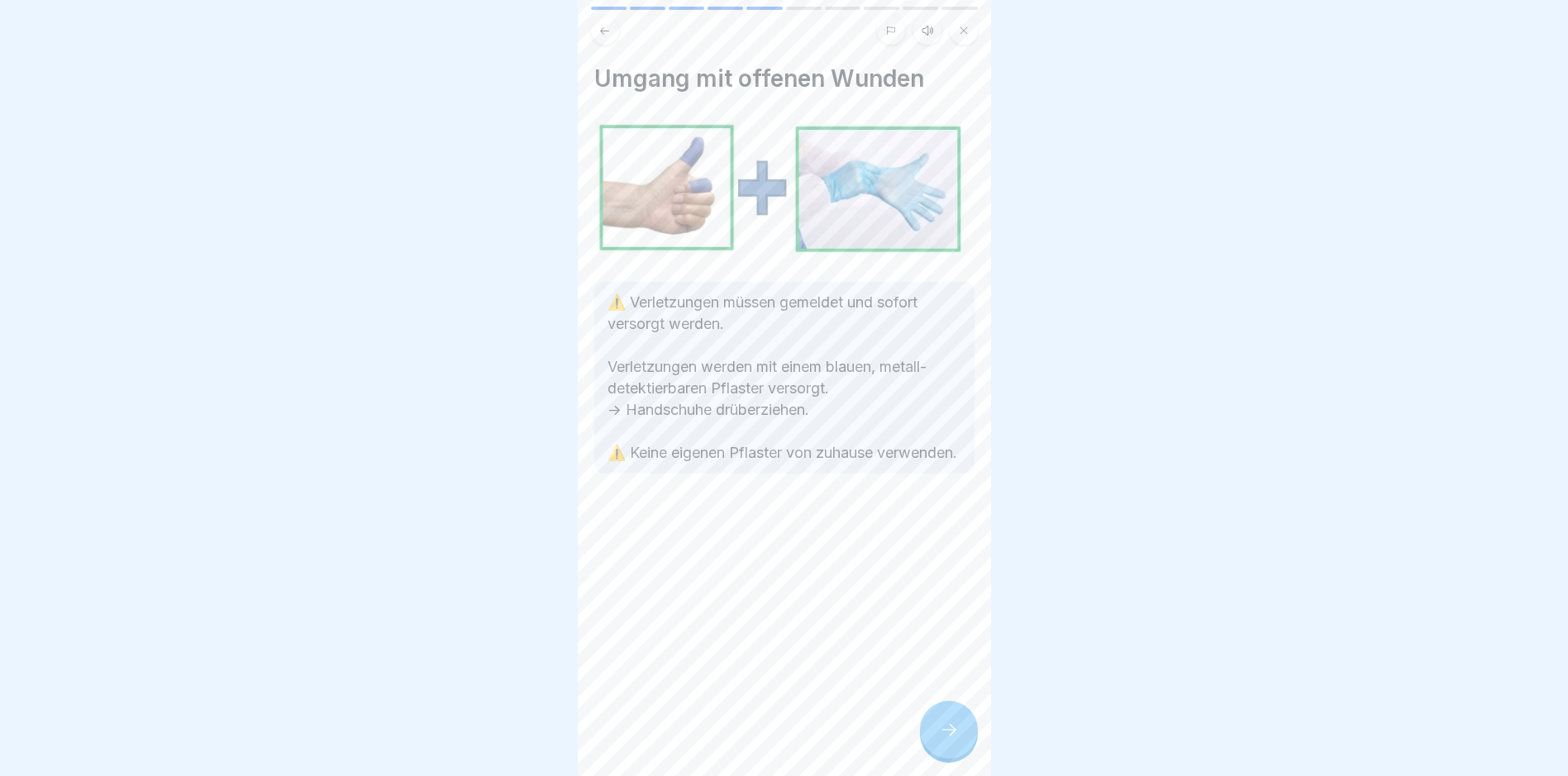
click at [936, 738] on div at bounding box center [949, 729] width 58 height 58
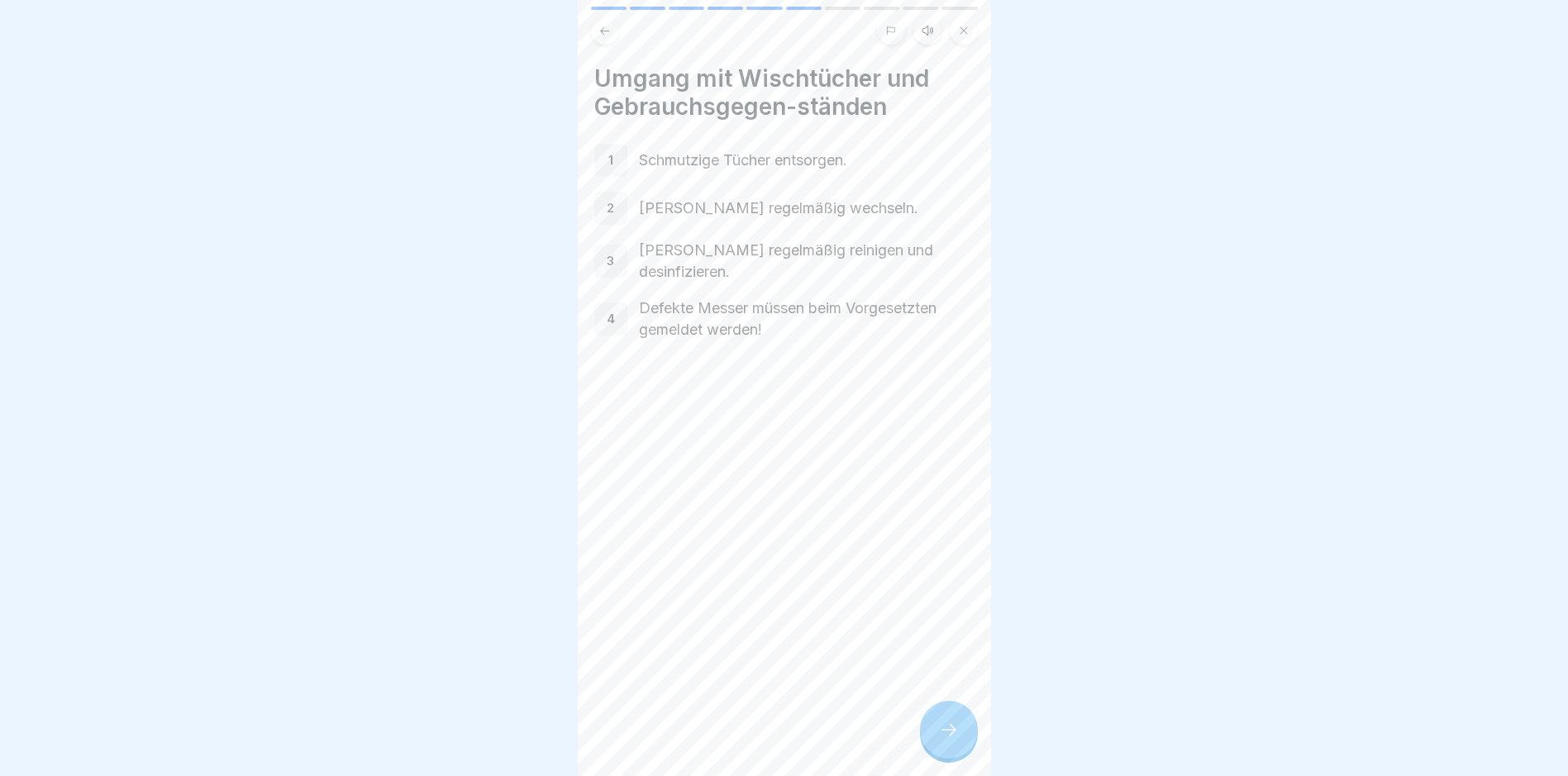
click at [936, 738] on div at bounding box center [949, 729] width 58 height 58
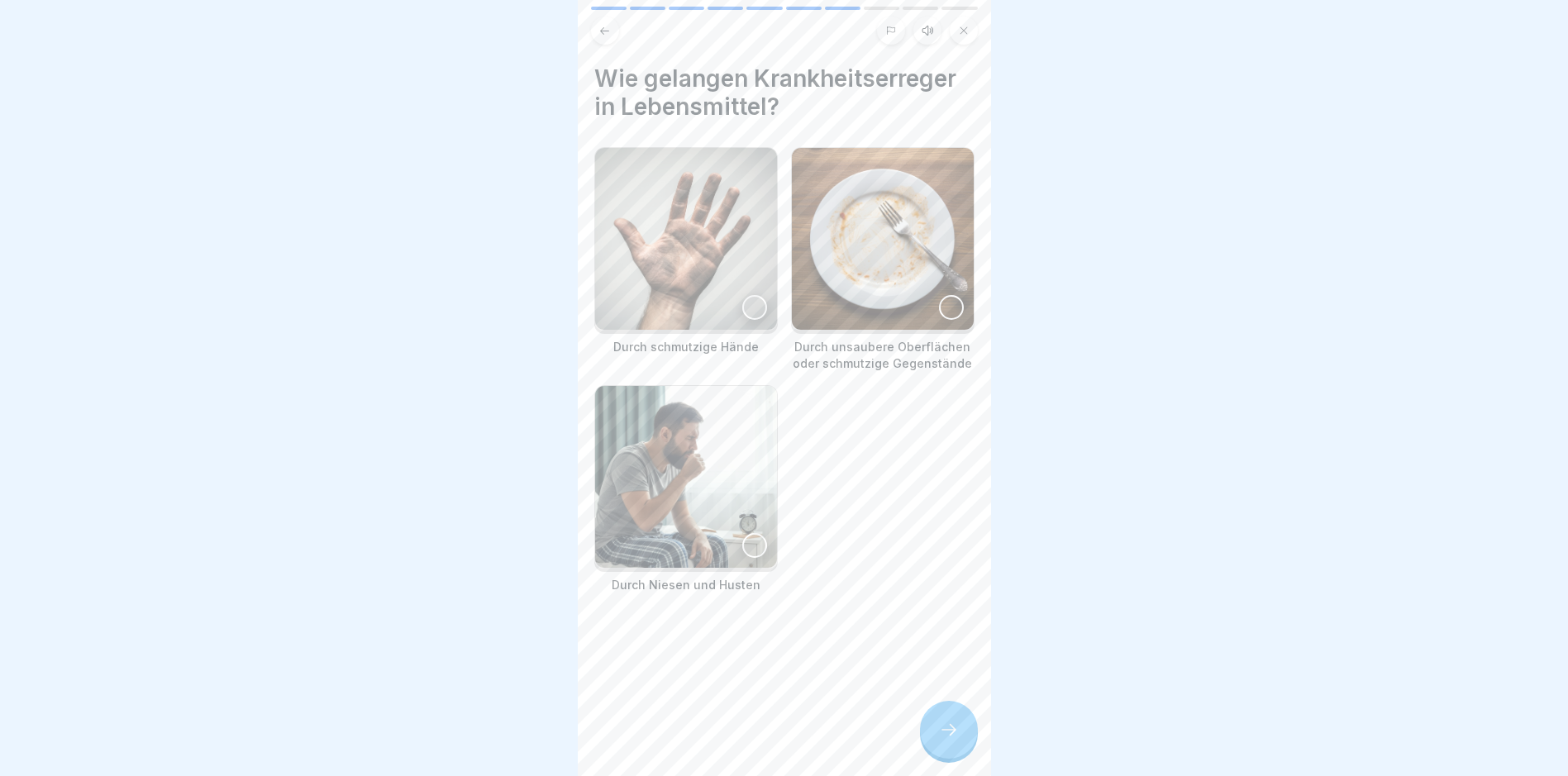
click at [752, 307] on div at bounding box center [754, 308] width 25 height 25
click at [862, 309] on img at bounding box center [882, 238] width 182 height 182
click at [692, 485] on img at bounding box center [686, 476] width 182 height 182
click at [942, 739] on icon at bounding box center [949, 729] width 20 height 20
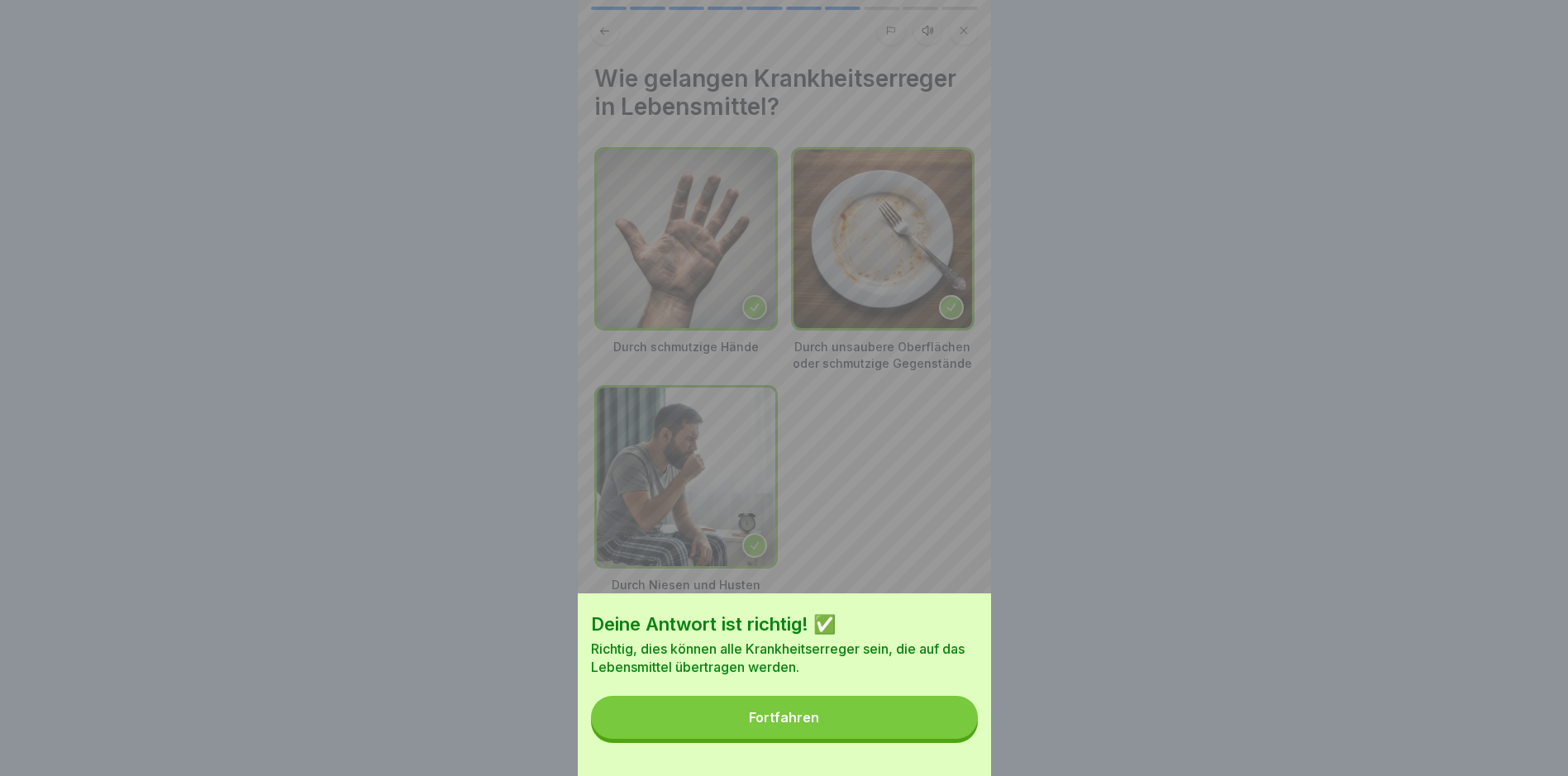
click at [942, 738] on button "Fortfahren" at bounding box center [784, 718] width 387 height 43
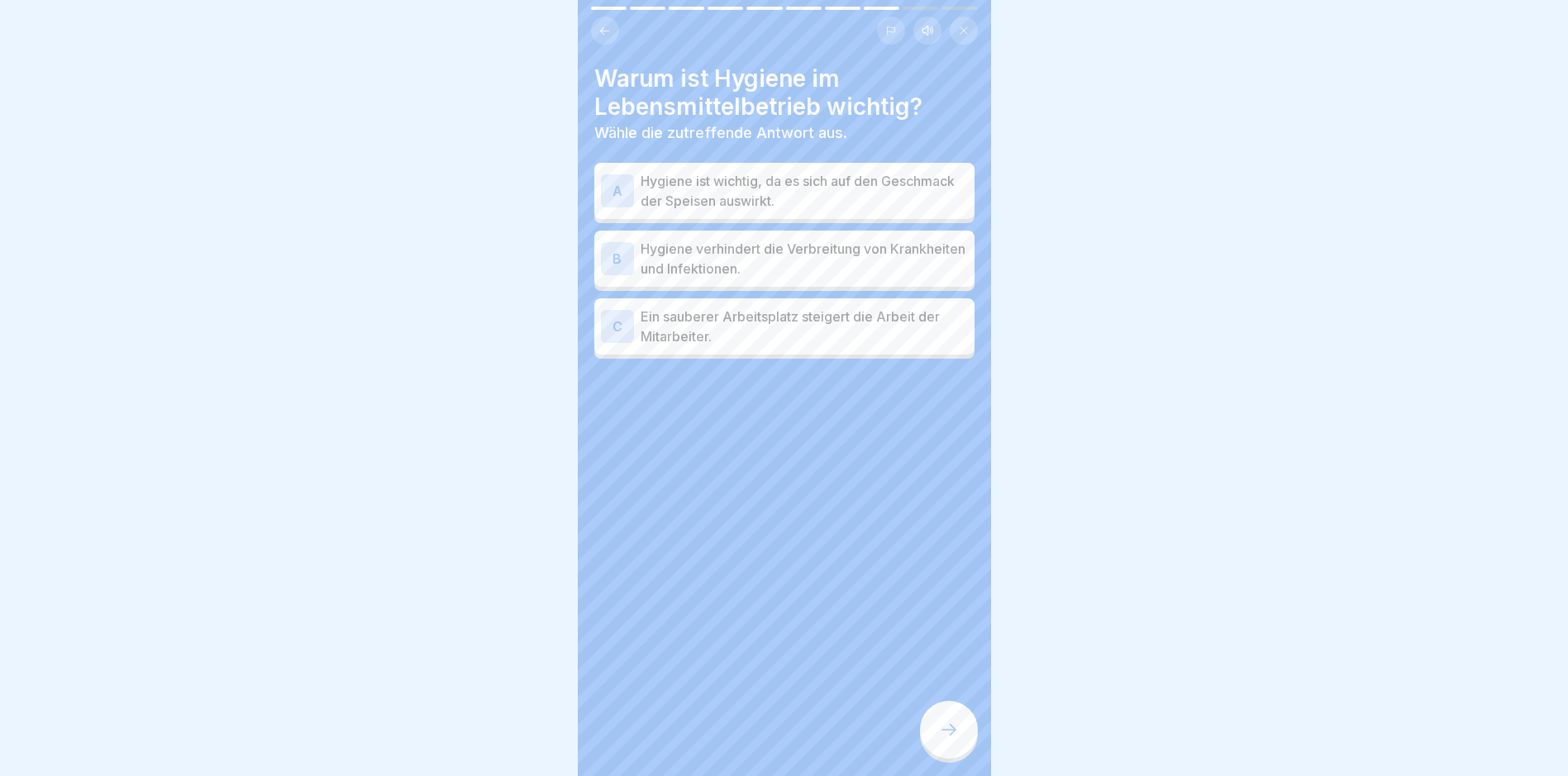
click at [815, 265] on p "Hygiene verhindert die Verbreitung von Krankheiten und Infektionen." at bounding box center [805, 259] width 328 height 39
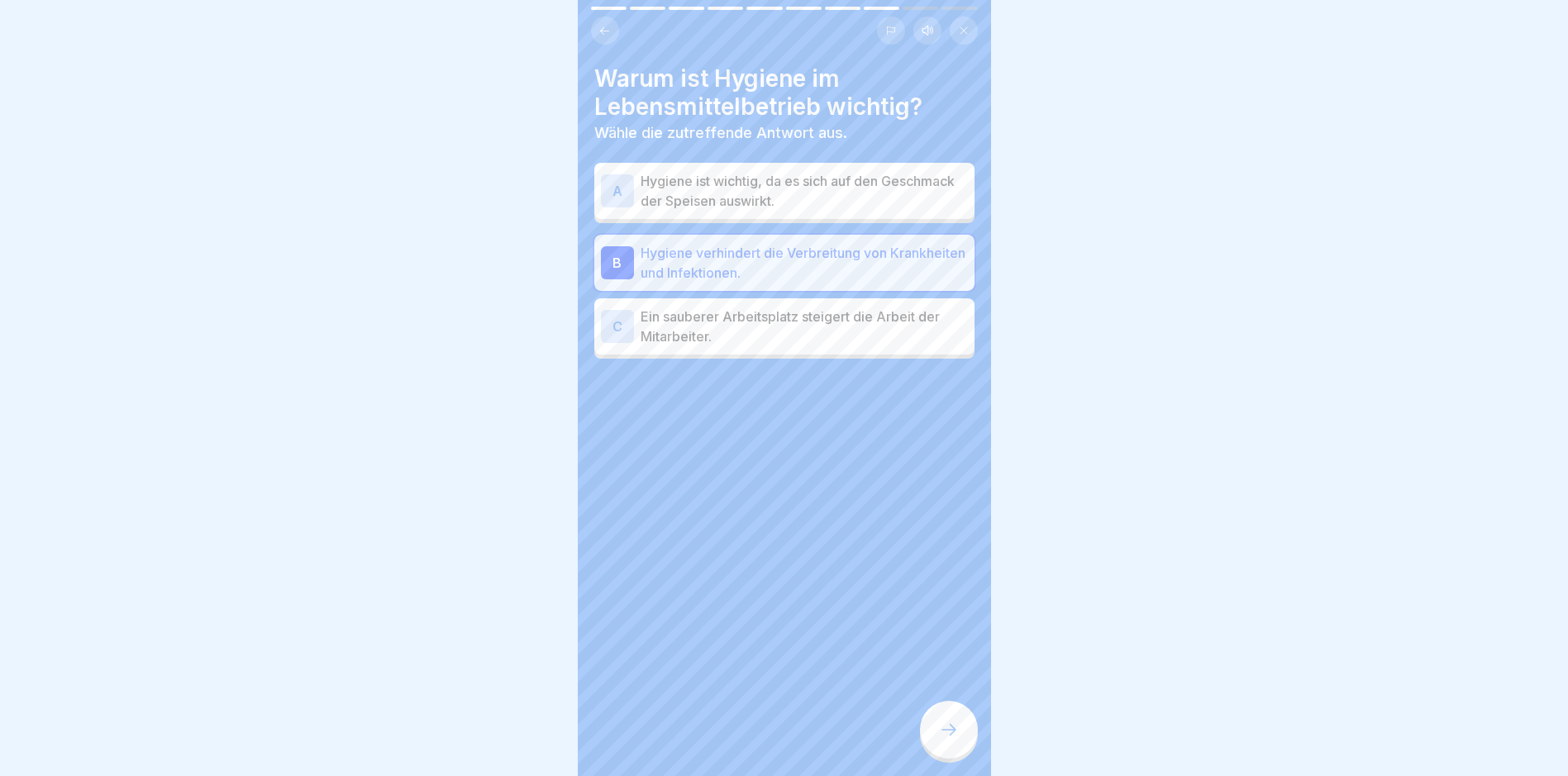
click at [933, 755] on div at bounding box center [949, 729] width 58 height 58
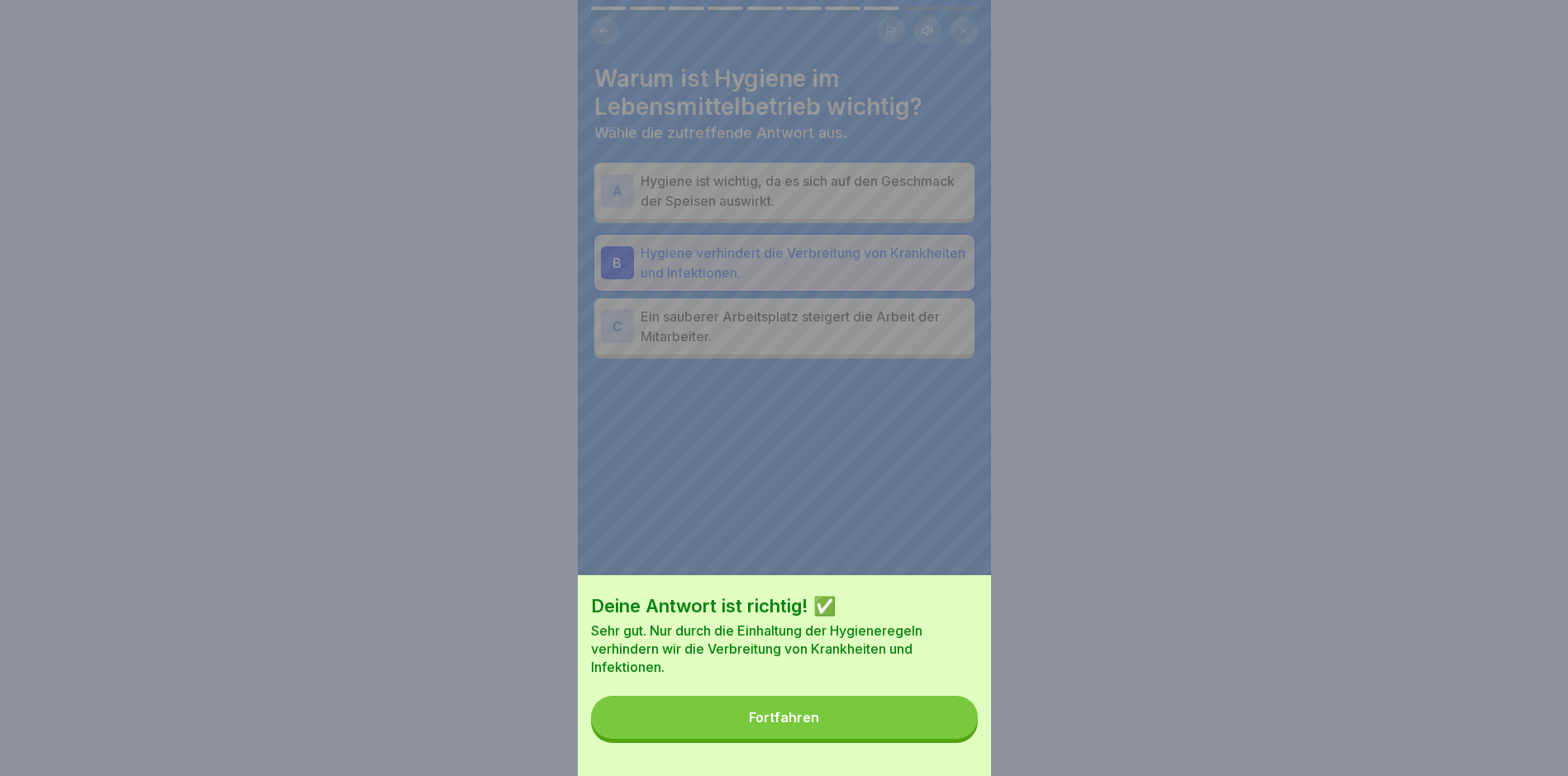
click at [925, 738] on button "Fortfahren" at bounding box center [784, 718] width 387 height 43
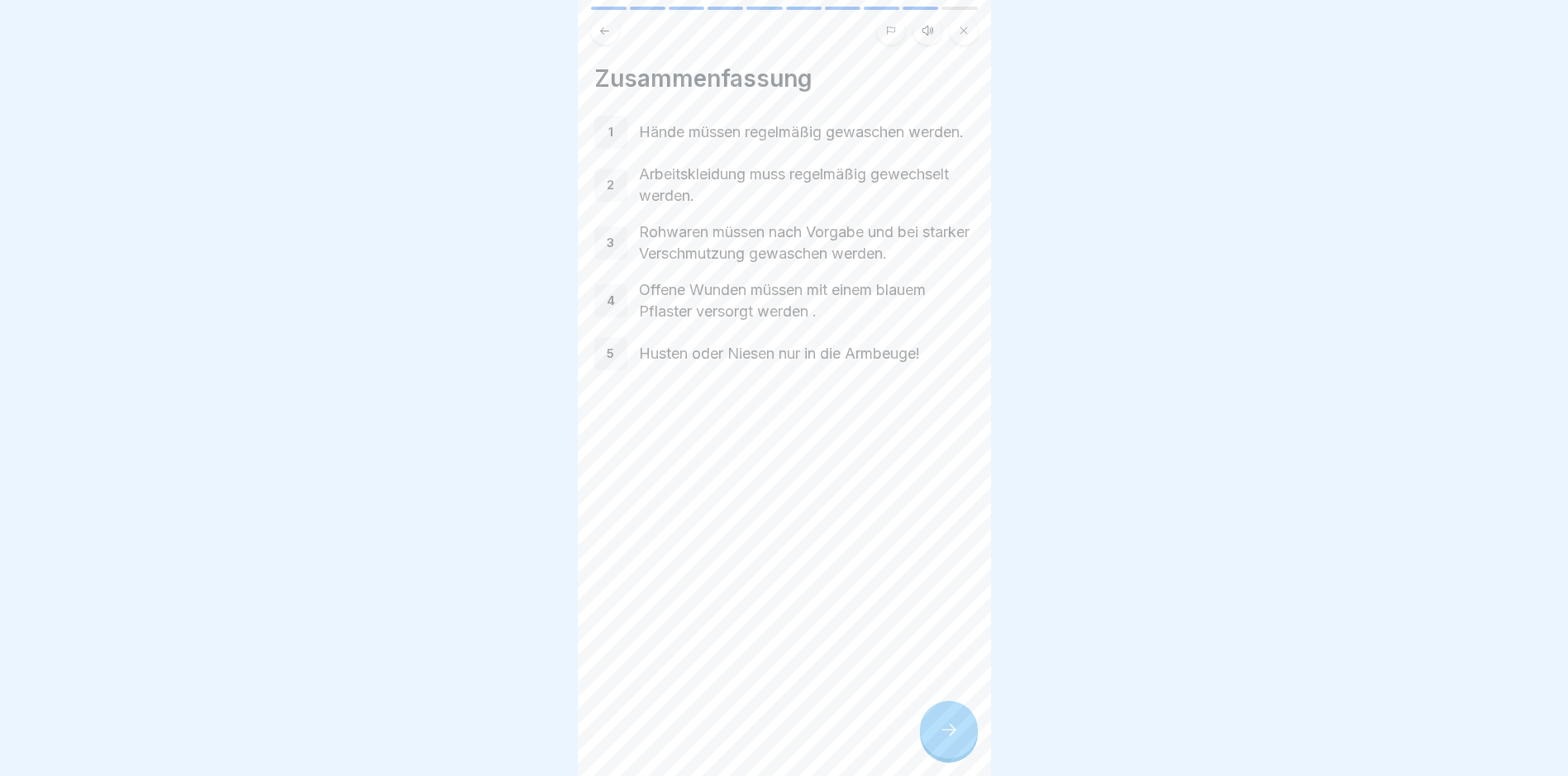
click at [925, 738] on div at bounding box center [949, 729] width 58 height 58
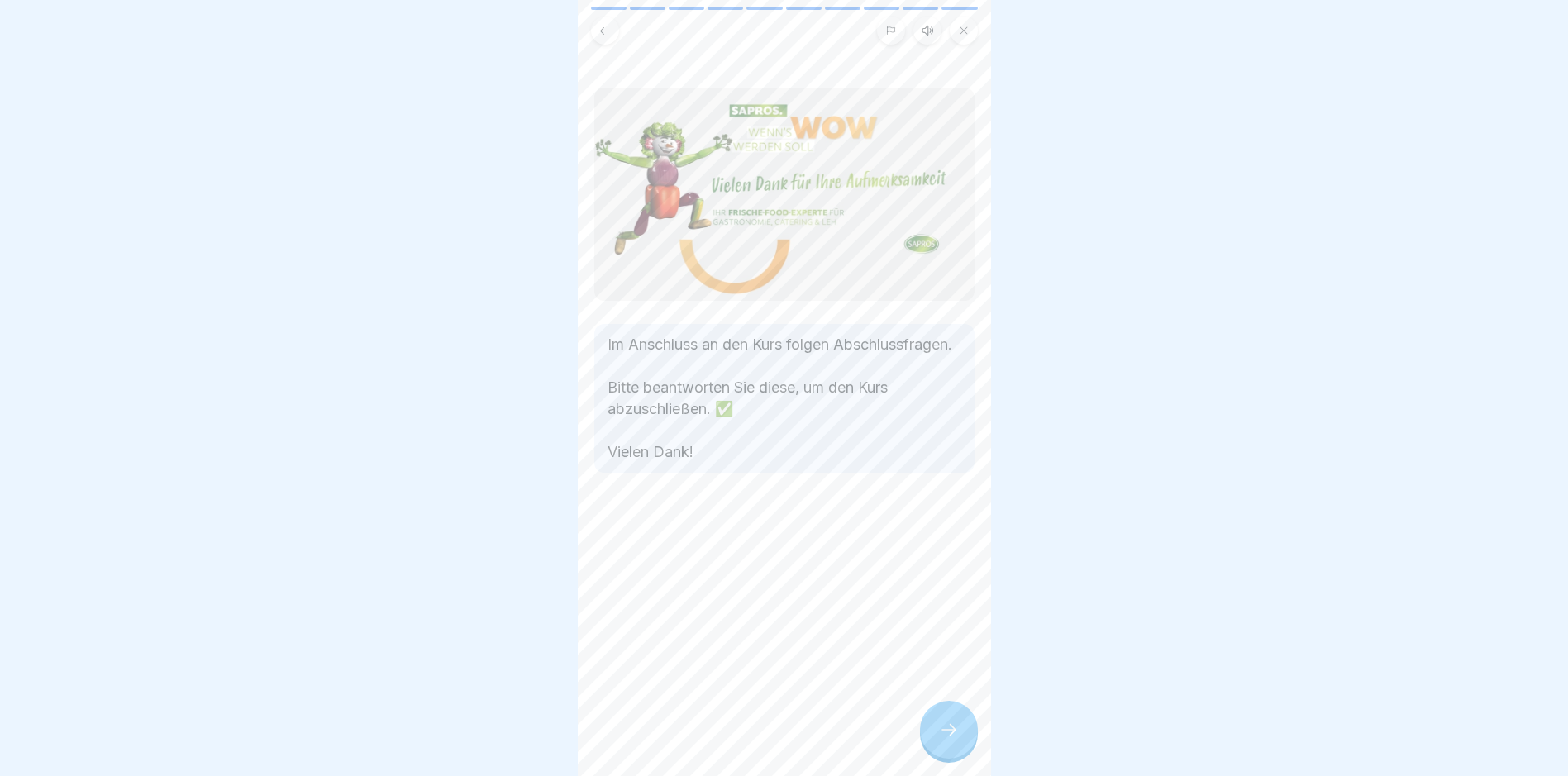
click at [925, 738] on div at bounding box center [949, 729] width 58 height 58
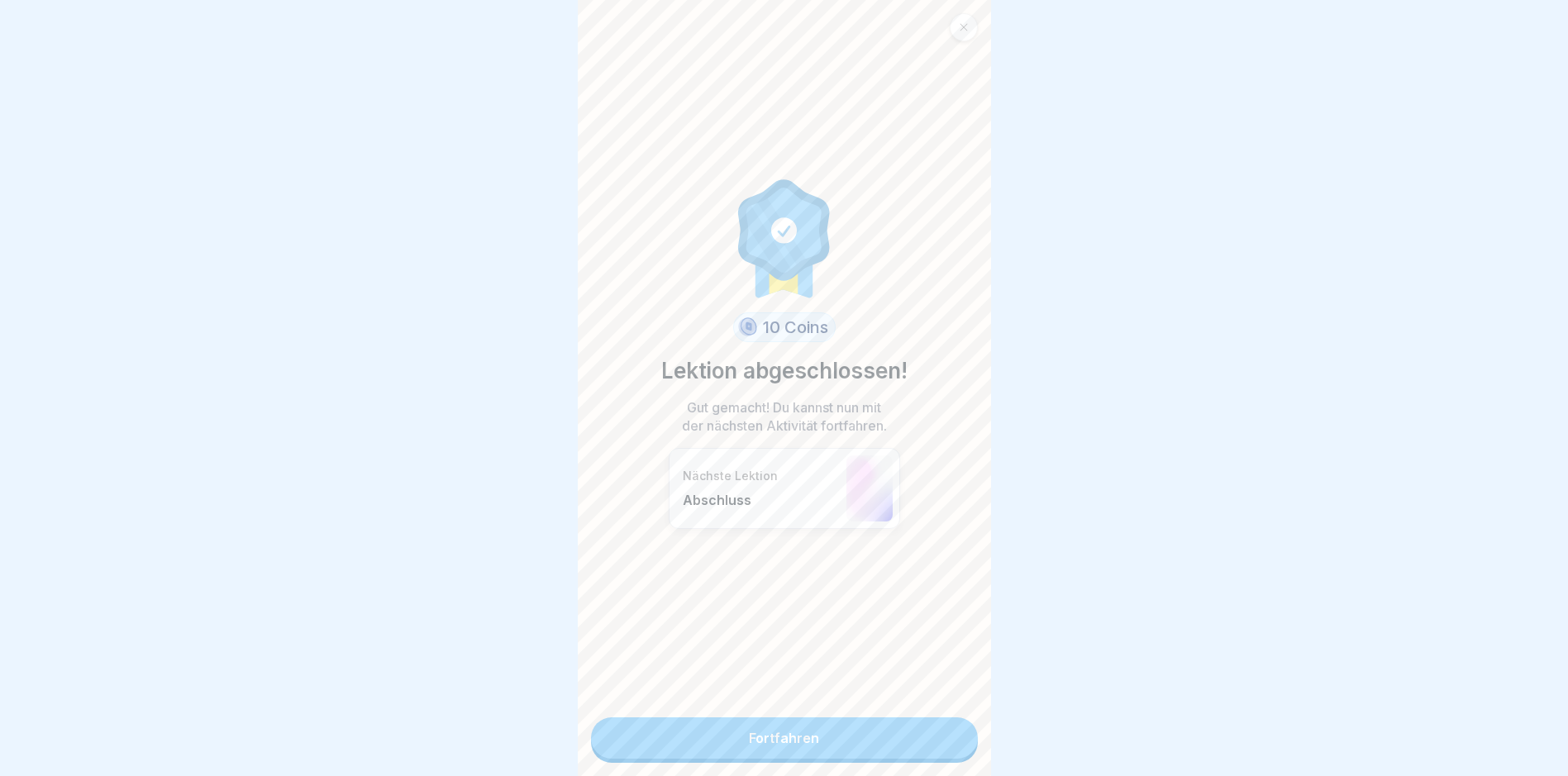
click at [925, 738] on link "Fortfahren" at bounding box center [784, 738] width 387 height 41
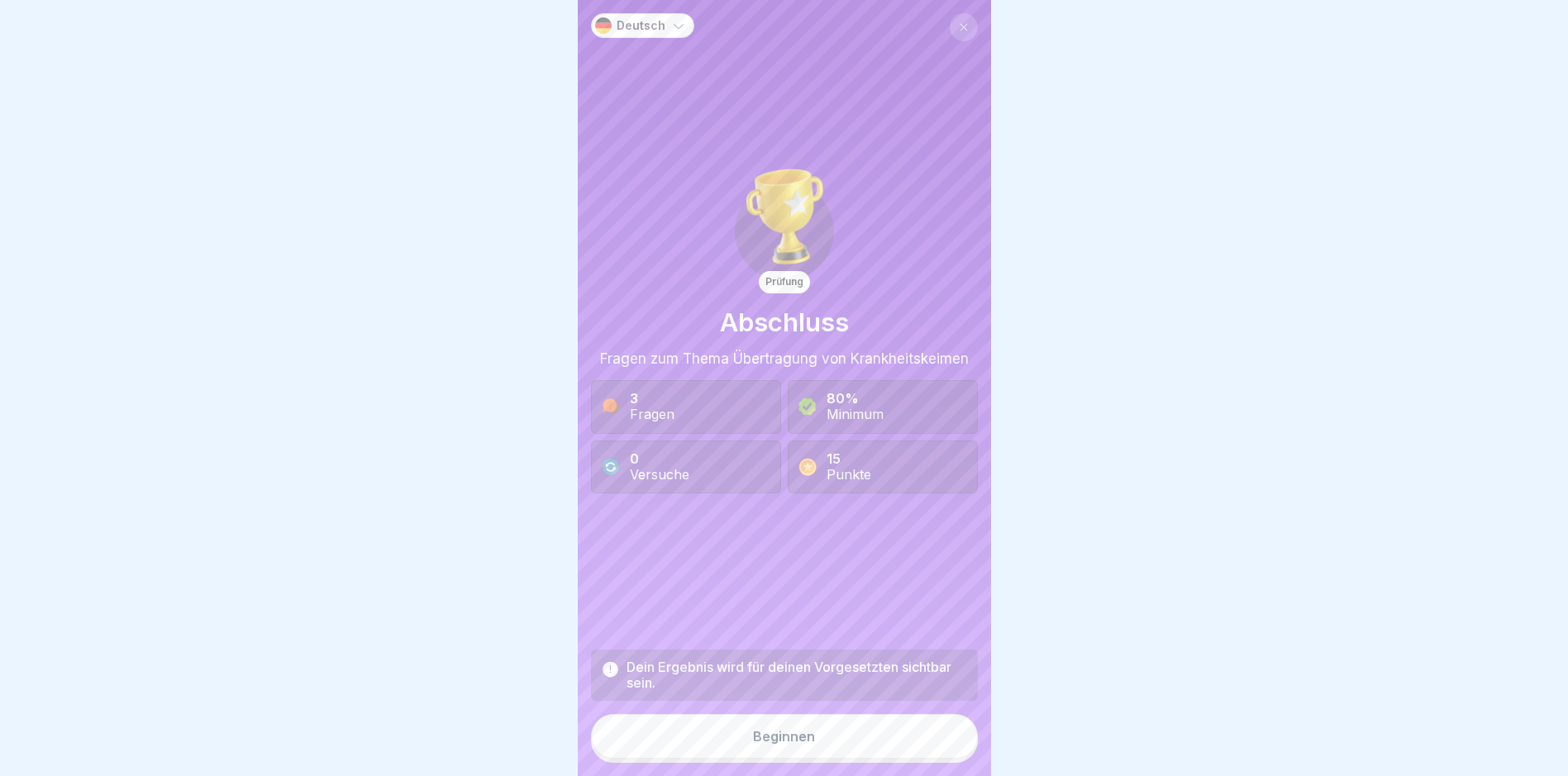
click at [925, 738] on button "Beginnen" at bounding box center [784, 737] width 387 height 45
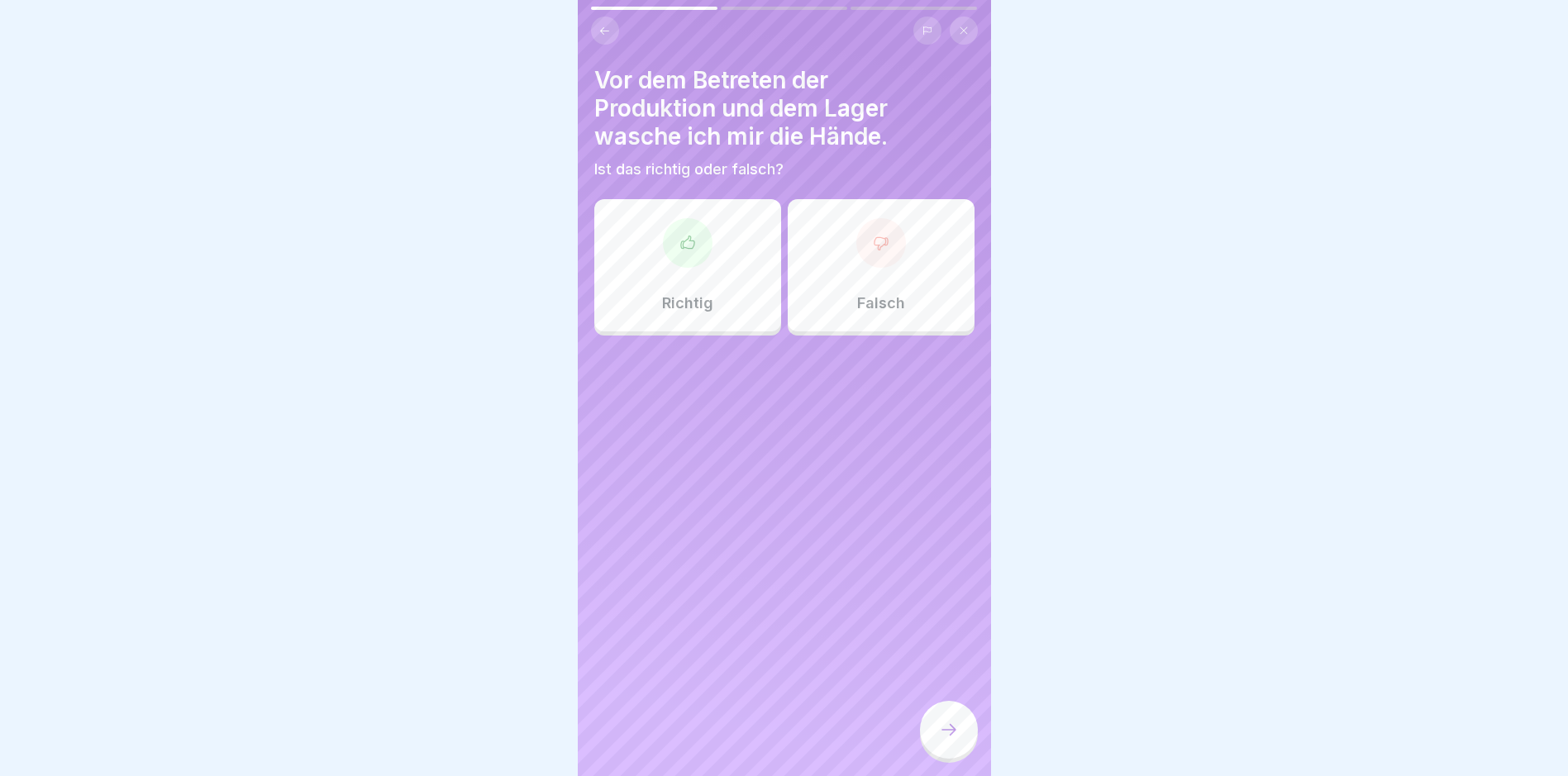
click at [711, 295] on div "Richtig" at bounding box center [687, 266] width 187 height 132
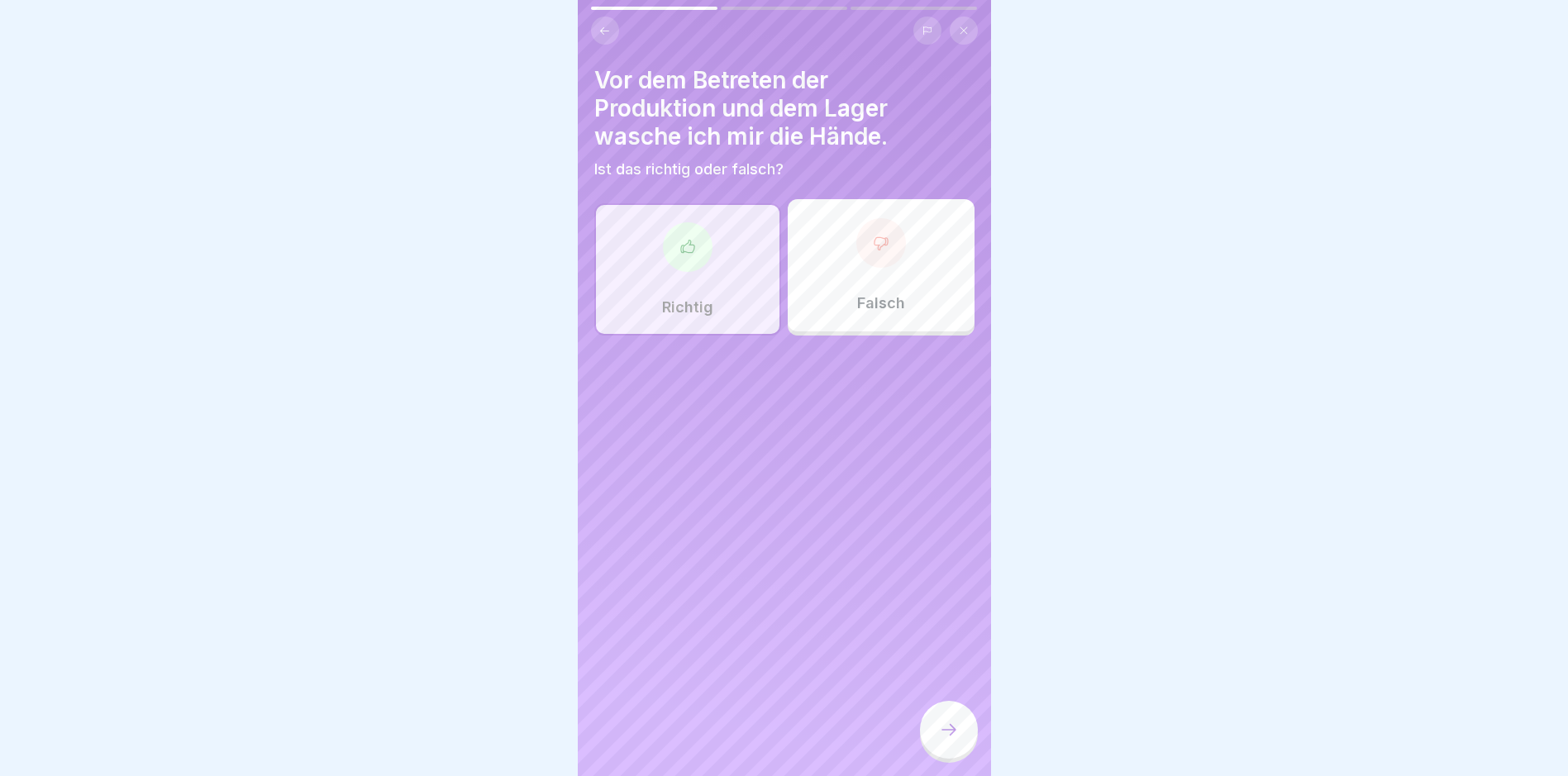
click at [947, 740] on icon at bounding box center [949, 729] width 20 height 20
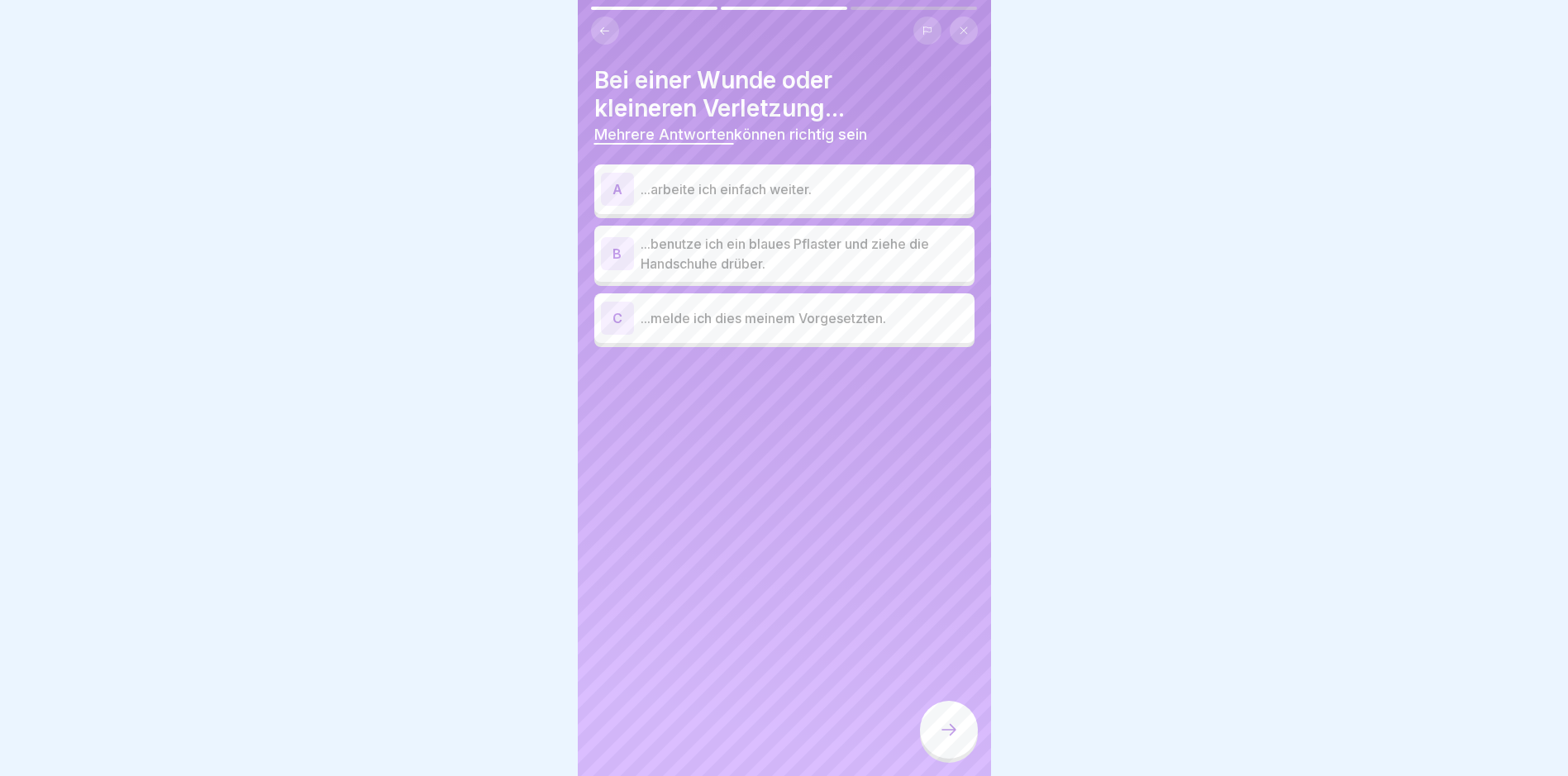
click at [773, 266] on p "...benutze ich ein blaues Pflaster und ziehe die Handschuhe drüber." at bounding box center [805, 253] width 328 height 39
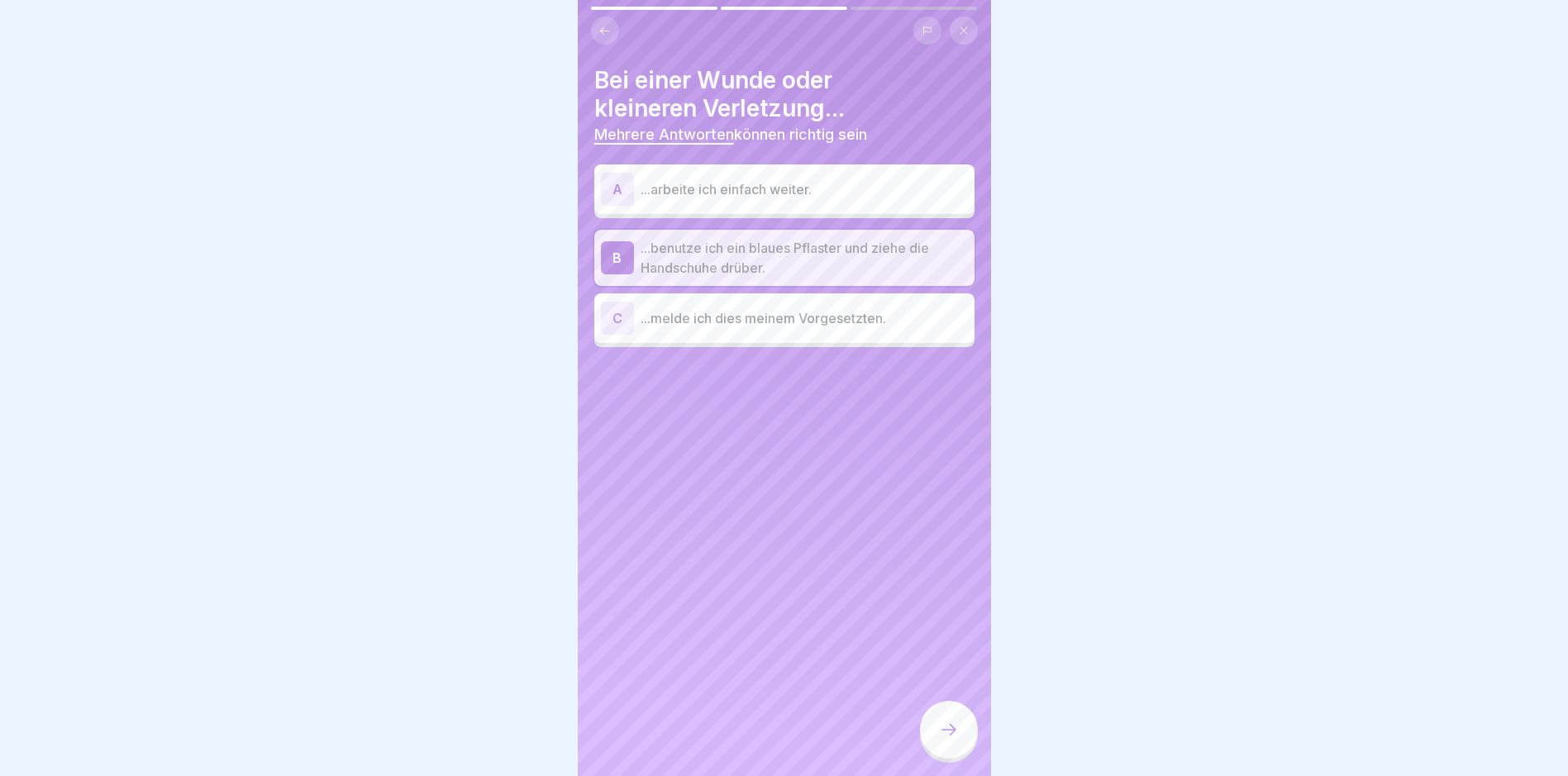
click at [763, 318] on p "...melde ich dies meinem Vorgesetzten." at bounding box center [805, 319] width 328 height 20
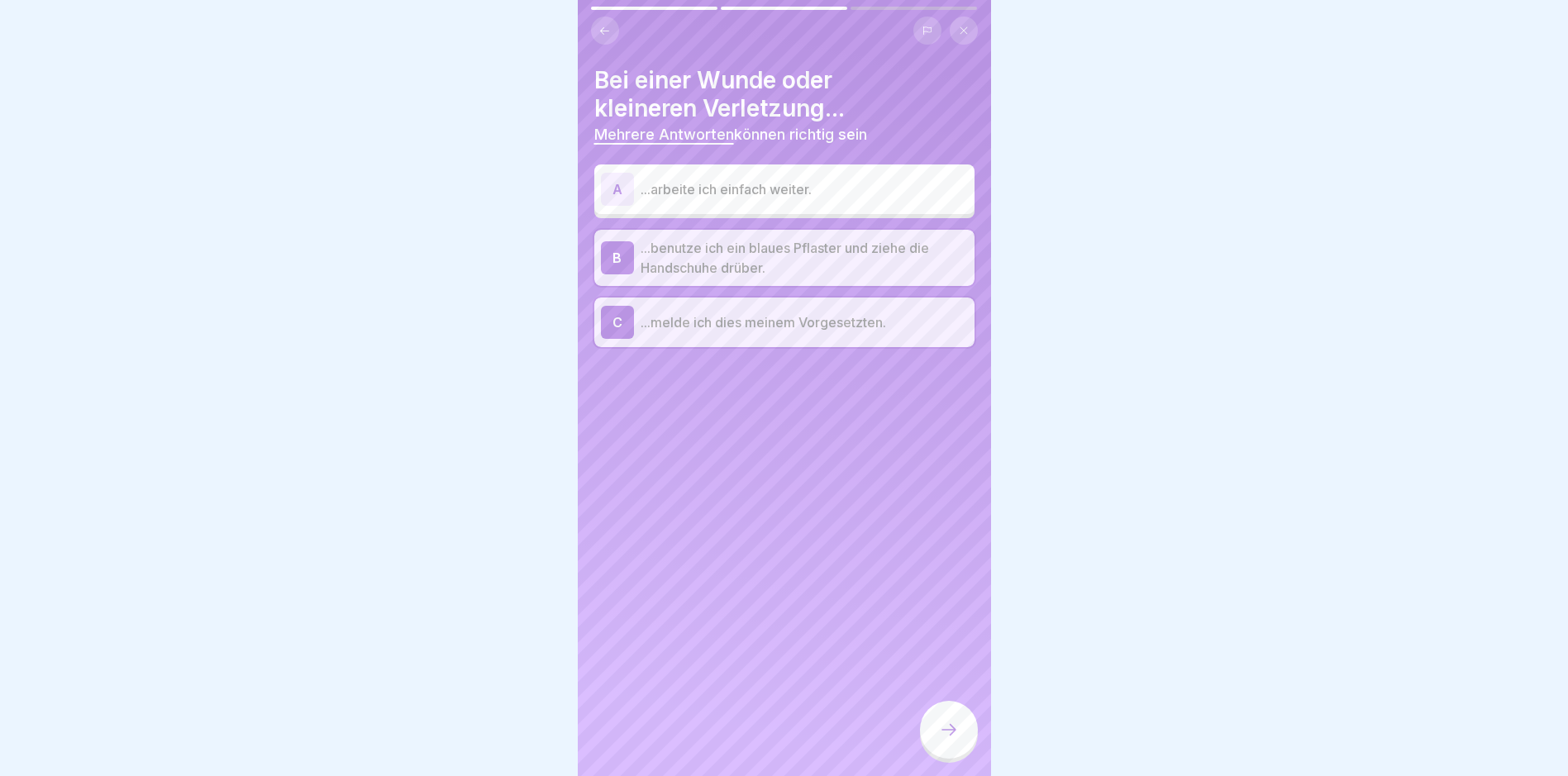
click at [944, 740] on icon at bounding box center [949, 729] width 20 height 20
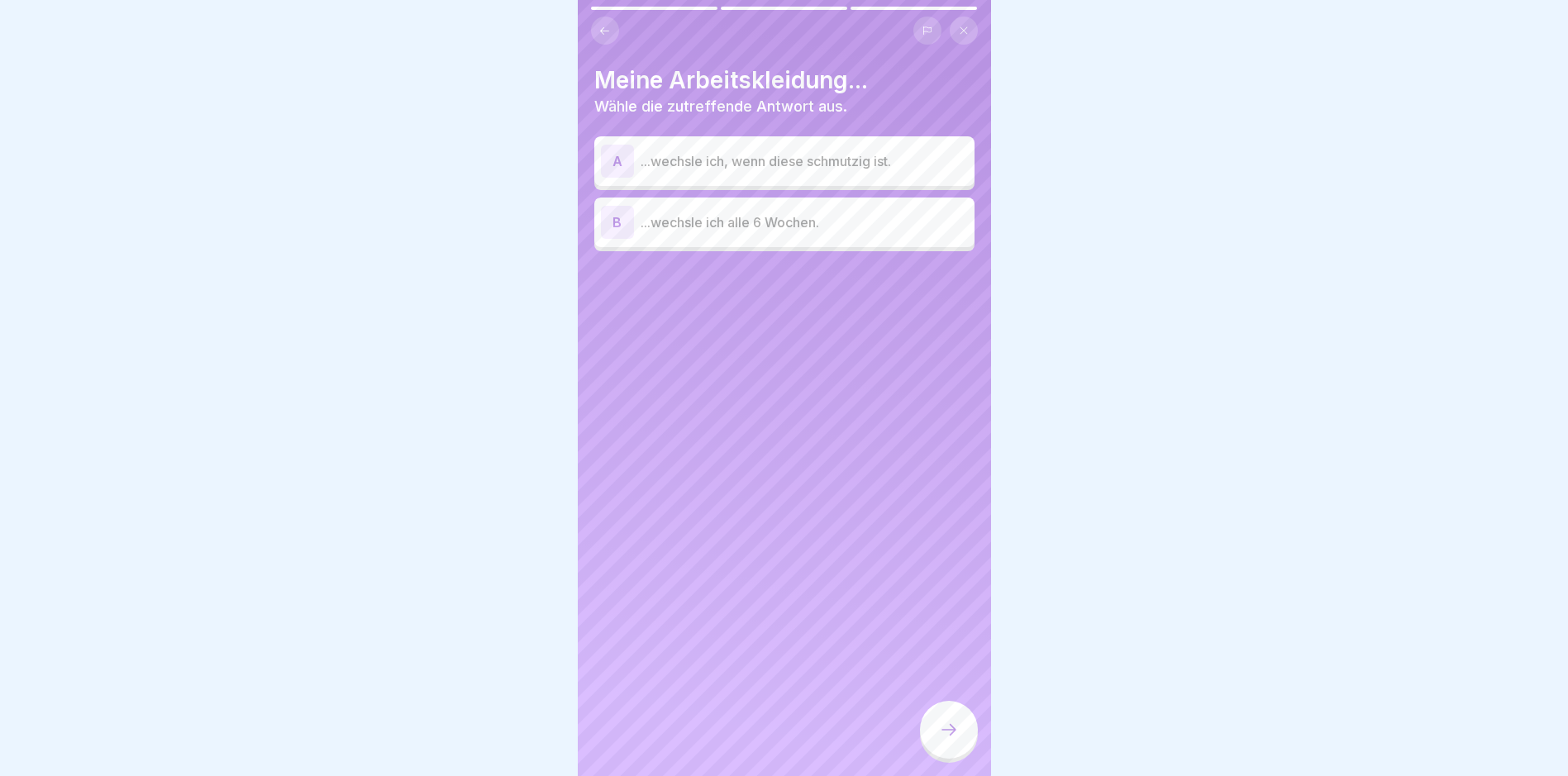
click at [772, 167] on p "...wechsle ich, wenn diese schmutzig ist." at bounding box center [805, 161] width 328 height 20
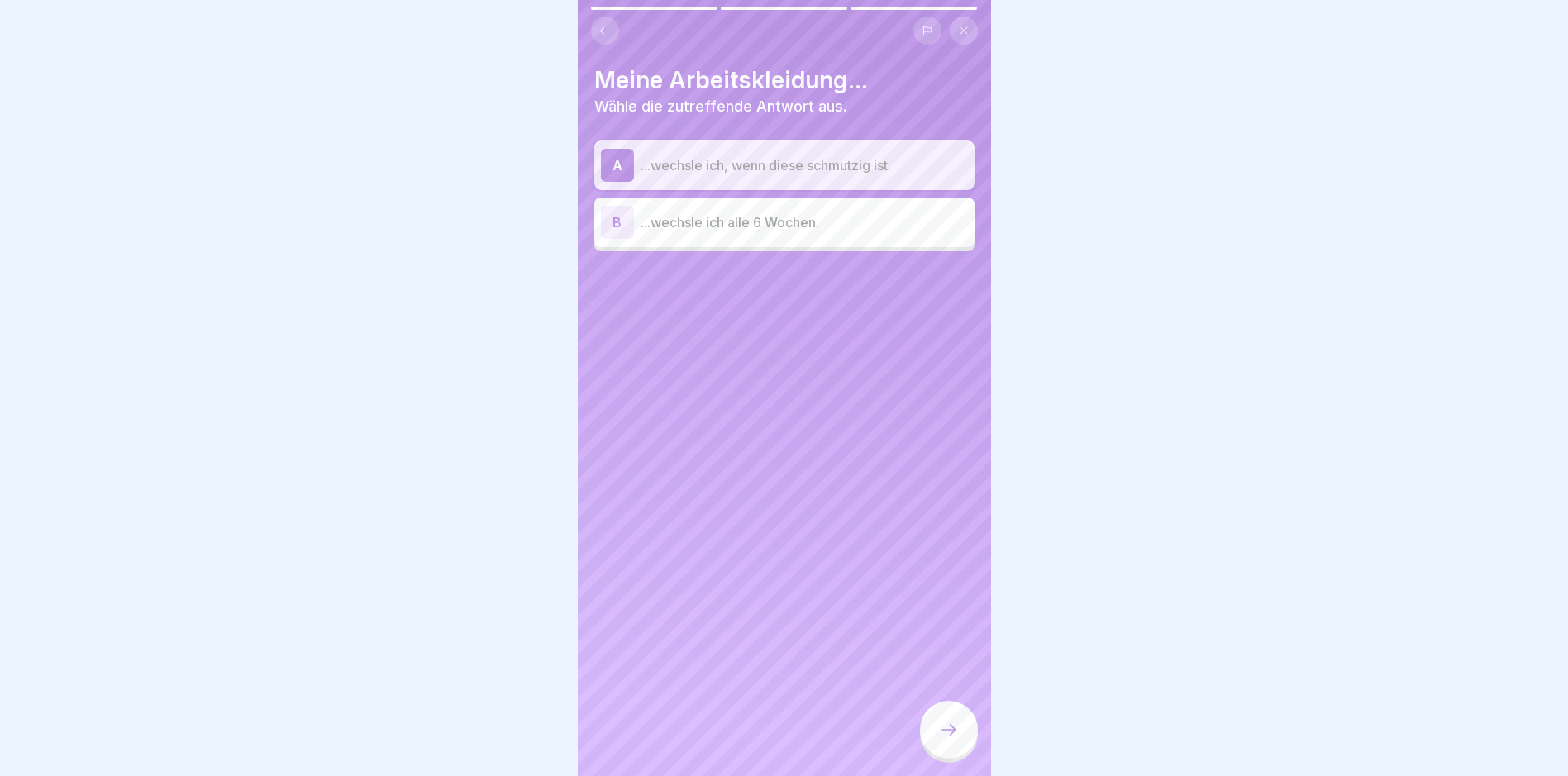
click at [945, 740] on icon at bounding box center [949, 729] width 20 height 20
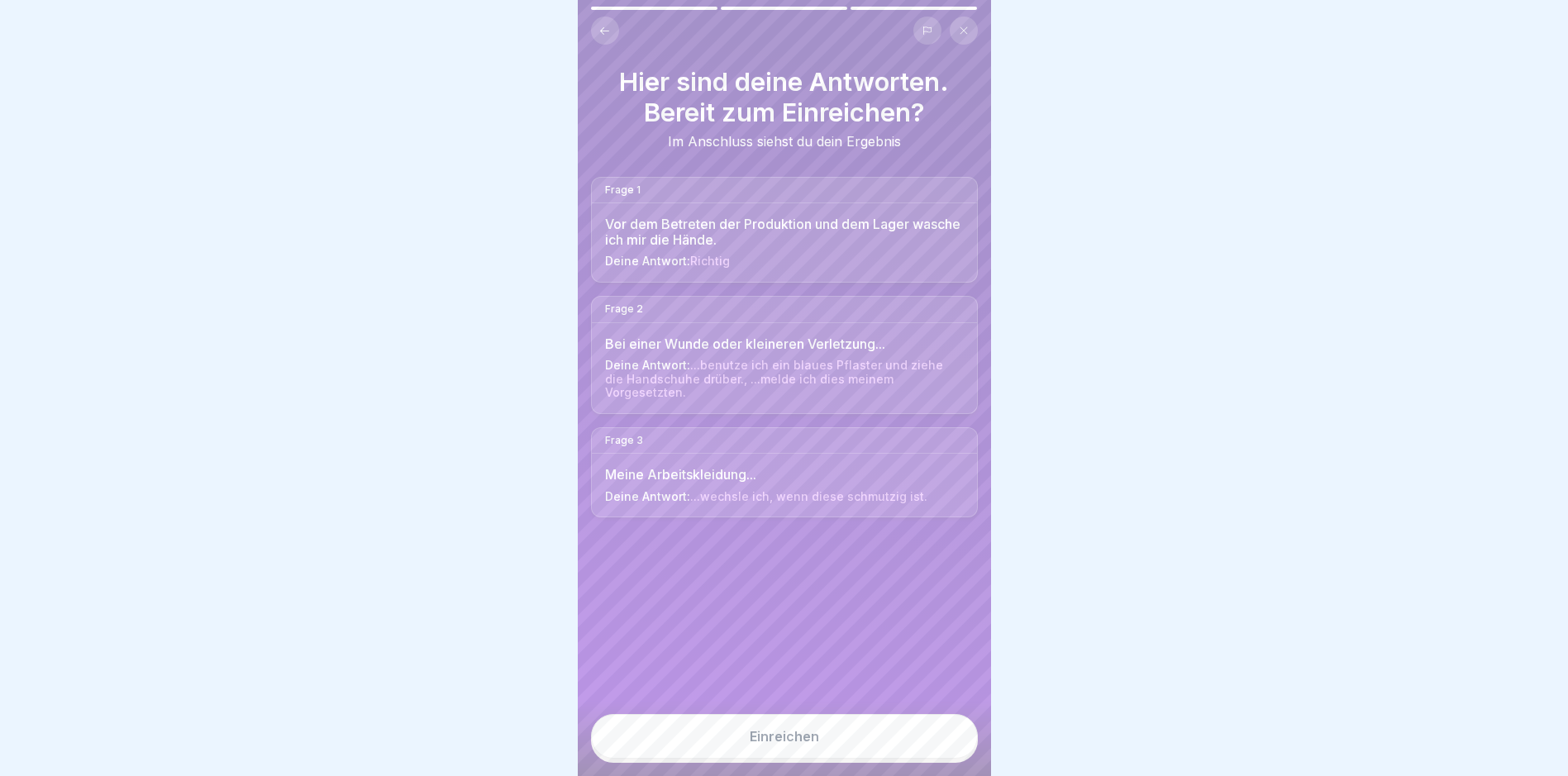
click at [914, 745] on button "Einreichen" at bounding box center [784, 737] width 387 height 45
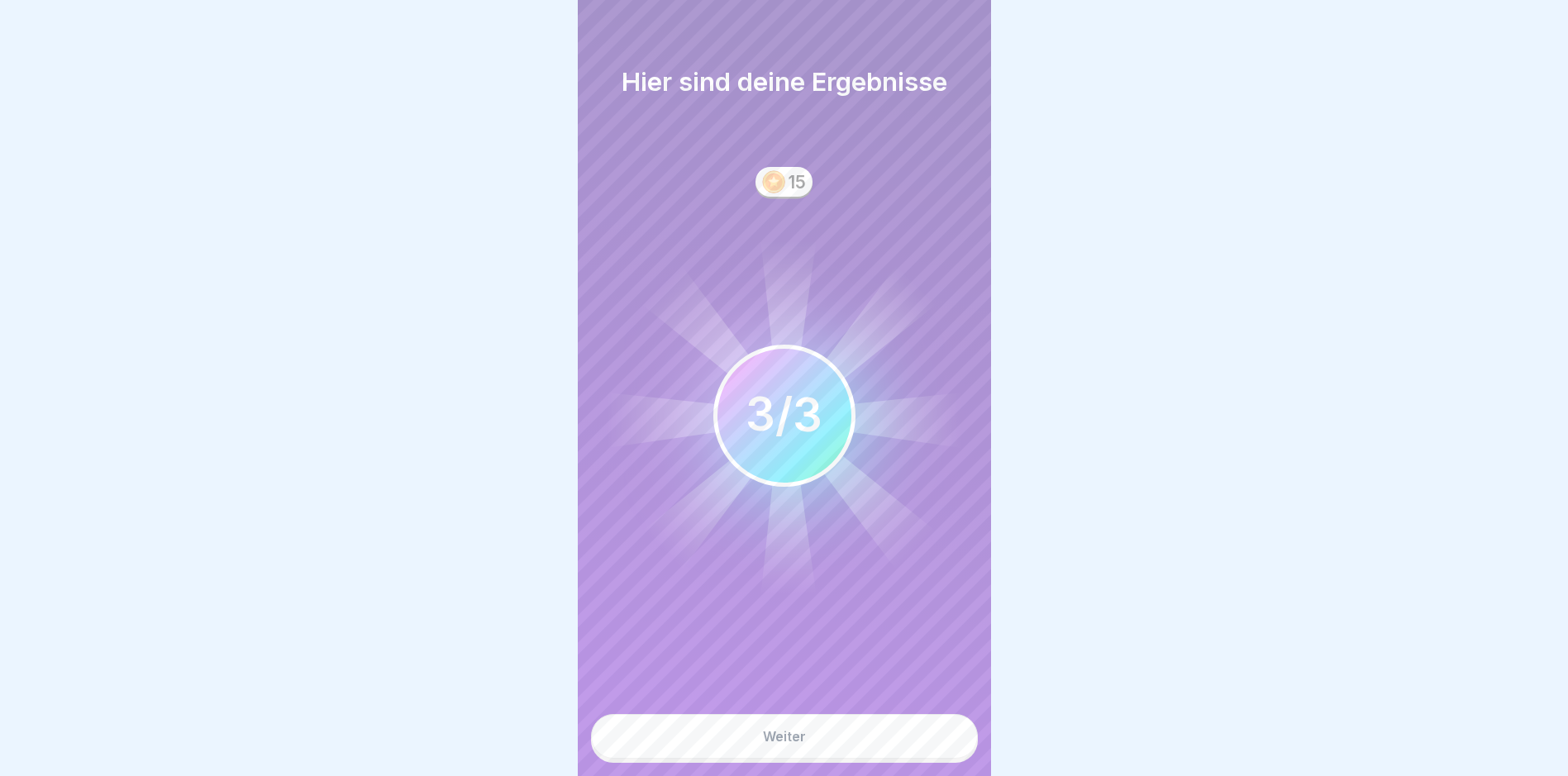
click at [914, 745] on button "Weiter" at bounding box center [784, 737] width 387 height 45
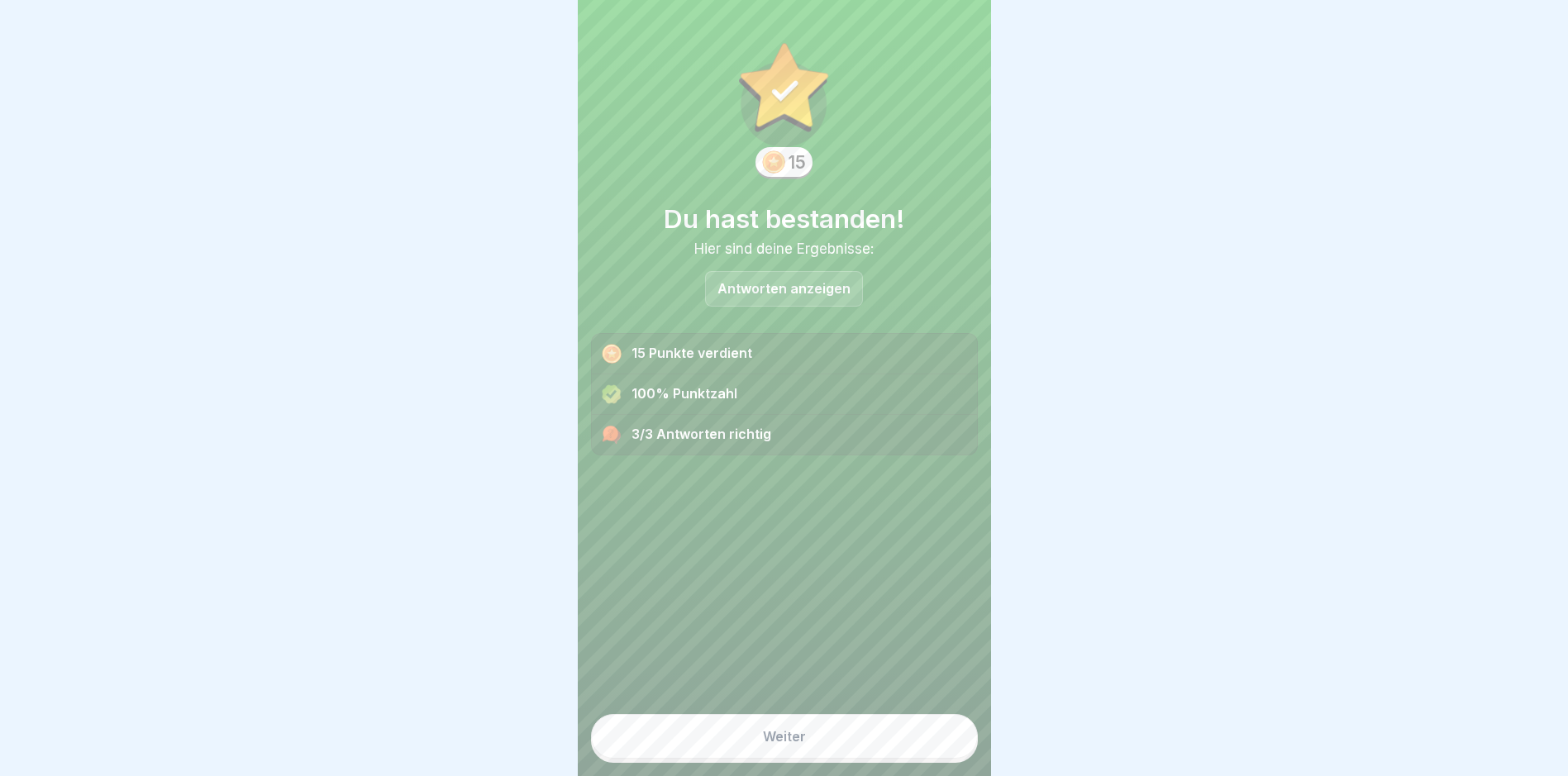
click at [901, 759] on button "Weiter" at bounding box center [784, 737] width 387 height 45
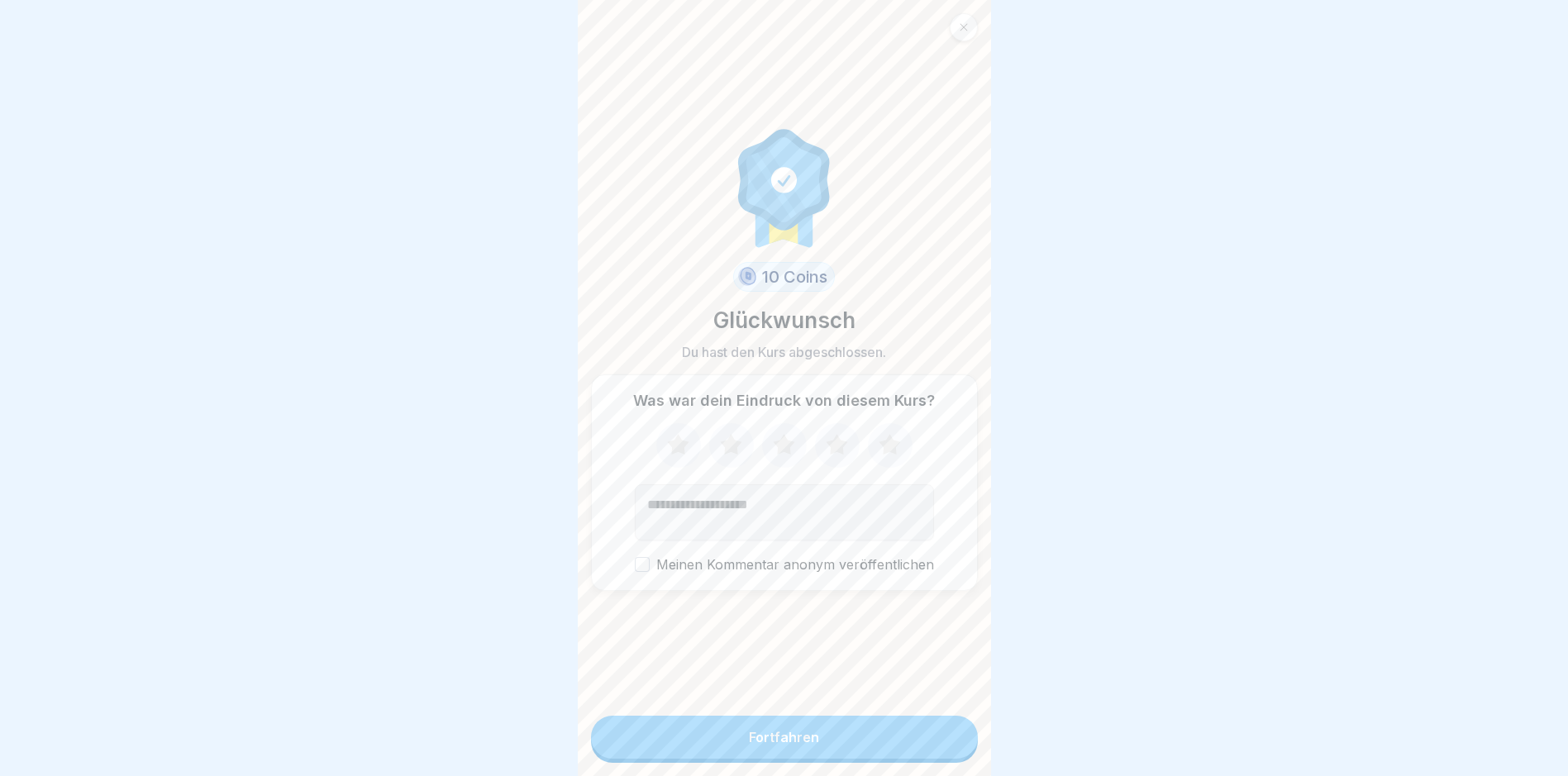
click at [901, 759] on button "Fortfahren" at bounding box center [784, 738] width 387 height 43
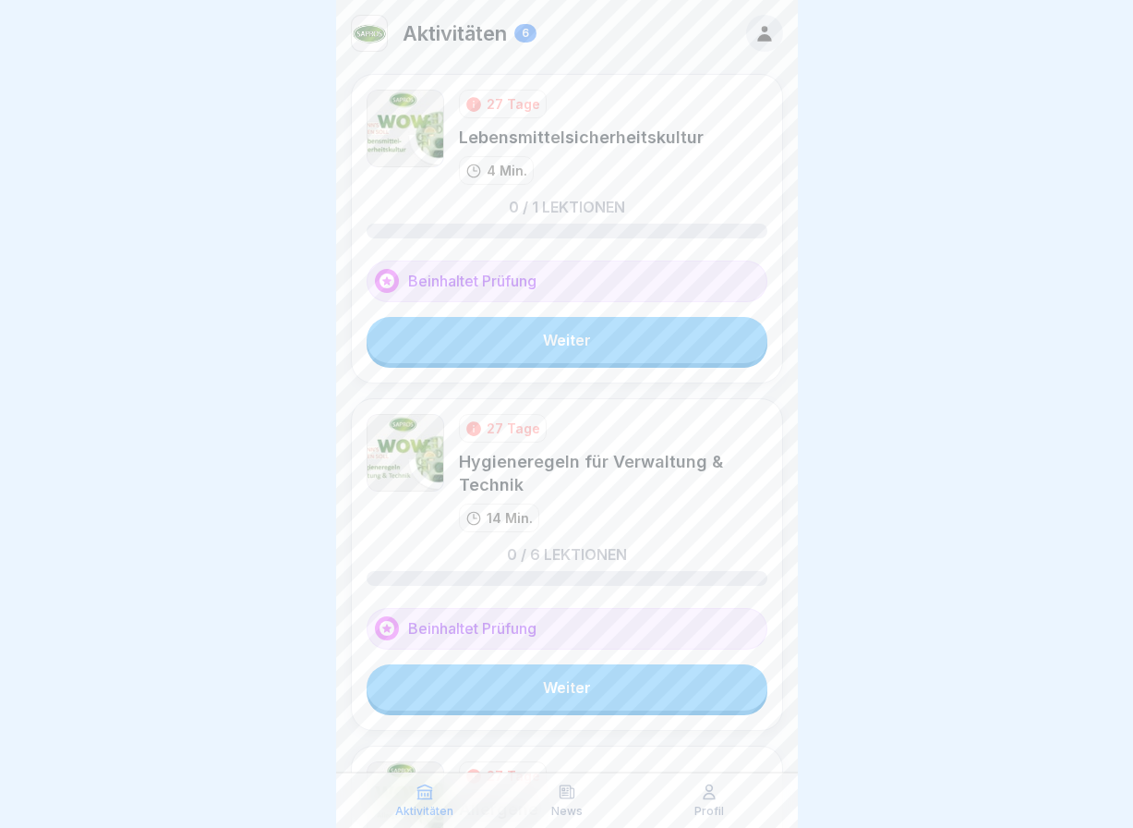
click at [1002, 684] on div at bounding box center [566, 414] width 1133 height 828
